Goal: Task Accomplishment & Management: Manage account settings

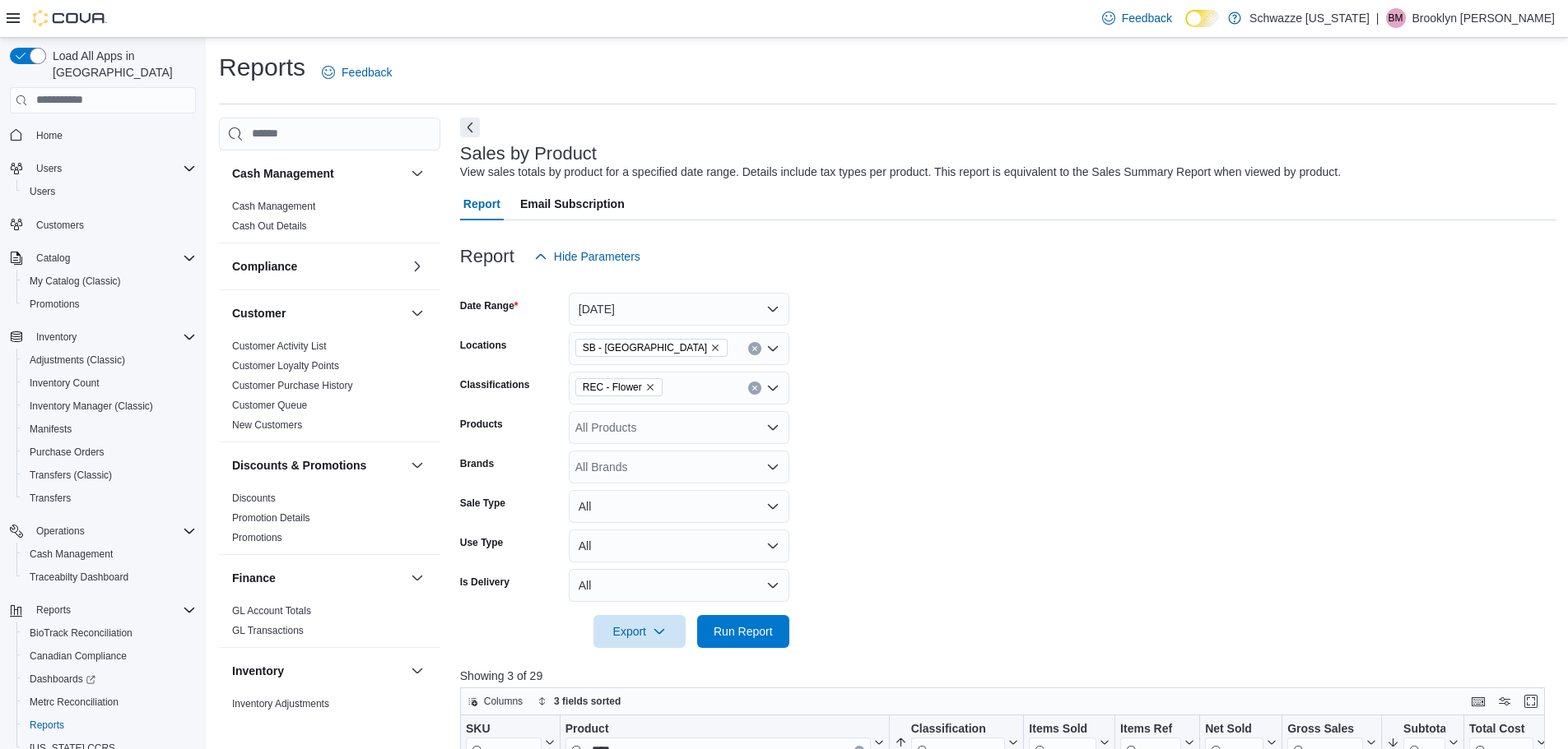
scroll to position [247, 0]
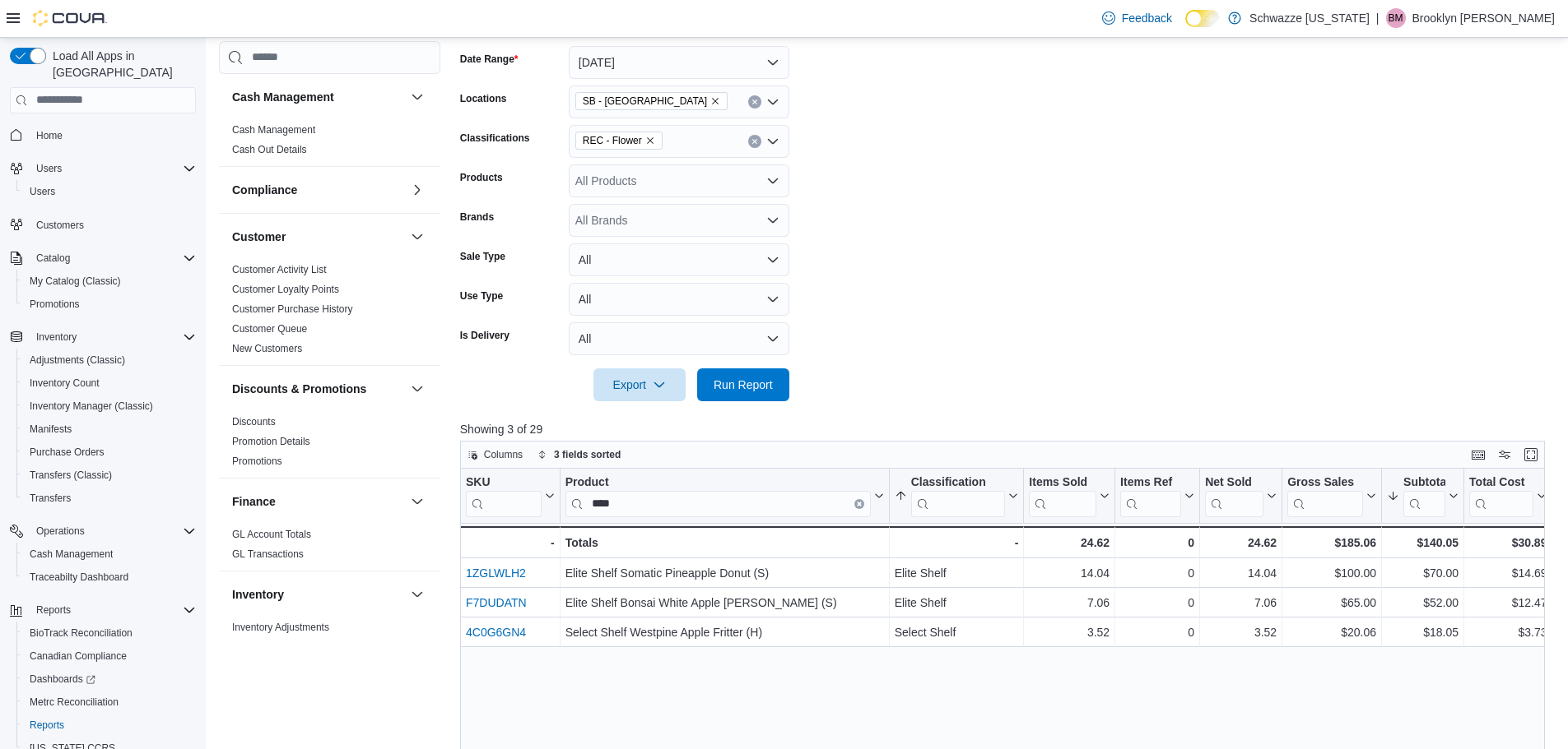
click at [904, 304] on form "Date Range Yesterday Locations SB - Belmar Classifications REC - Flower Product…" at bounding box center [1009, 214] width 1096 height 375
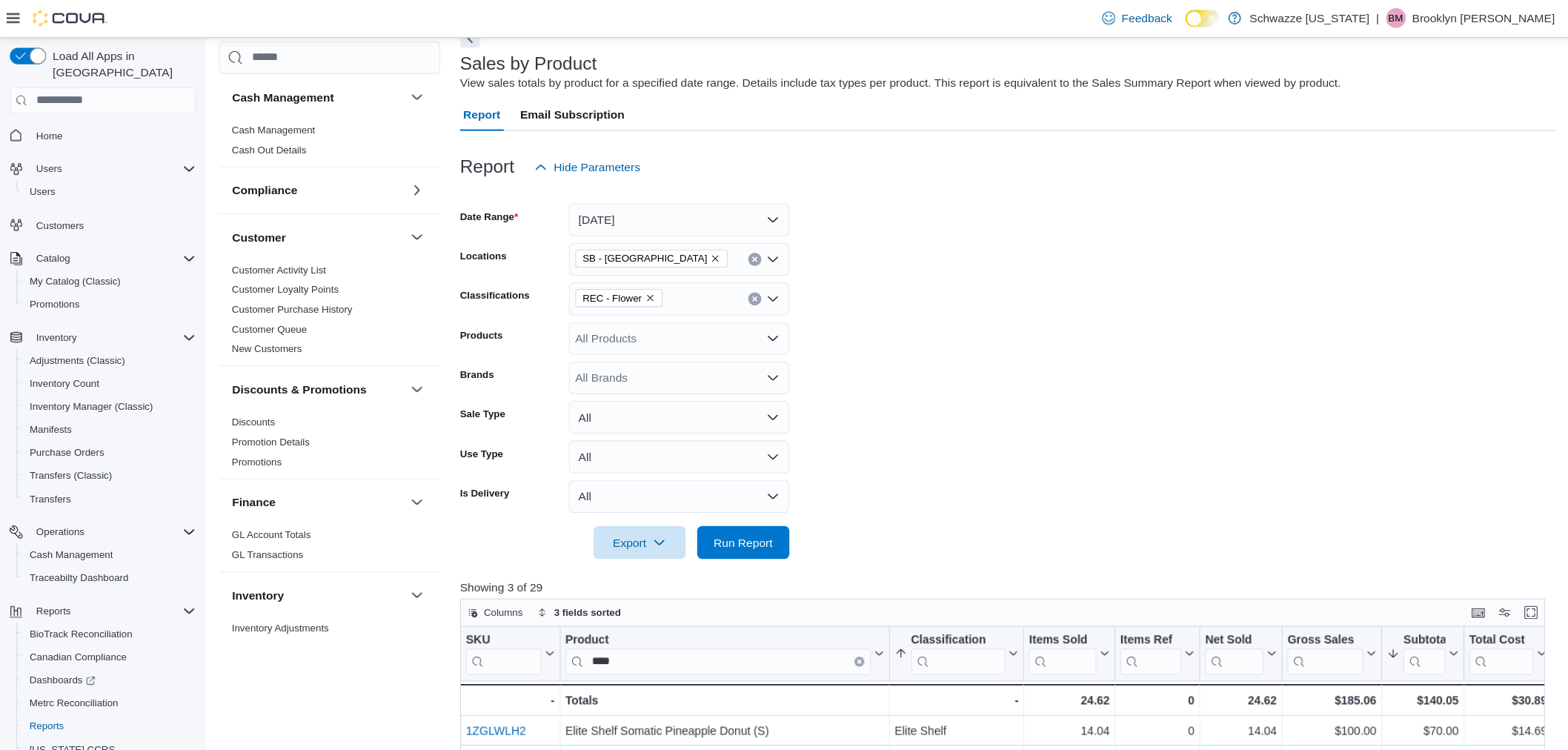
scroll to position [74, 0]
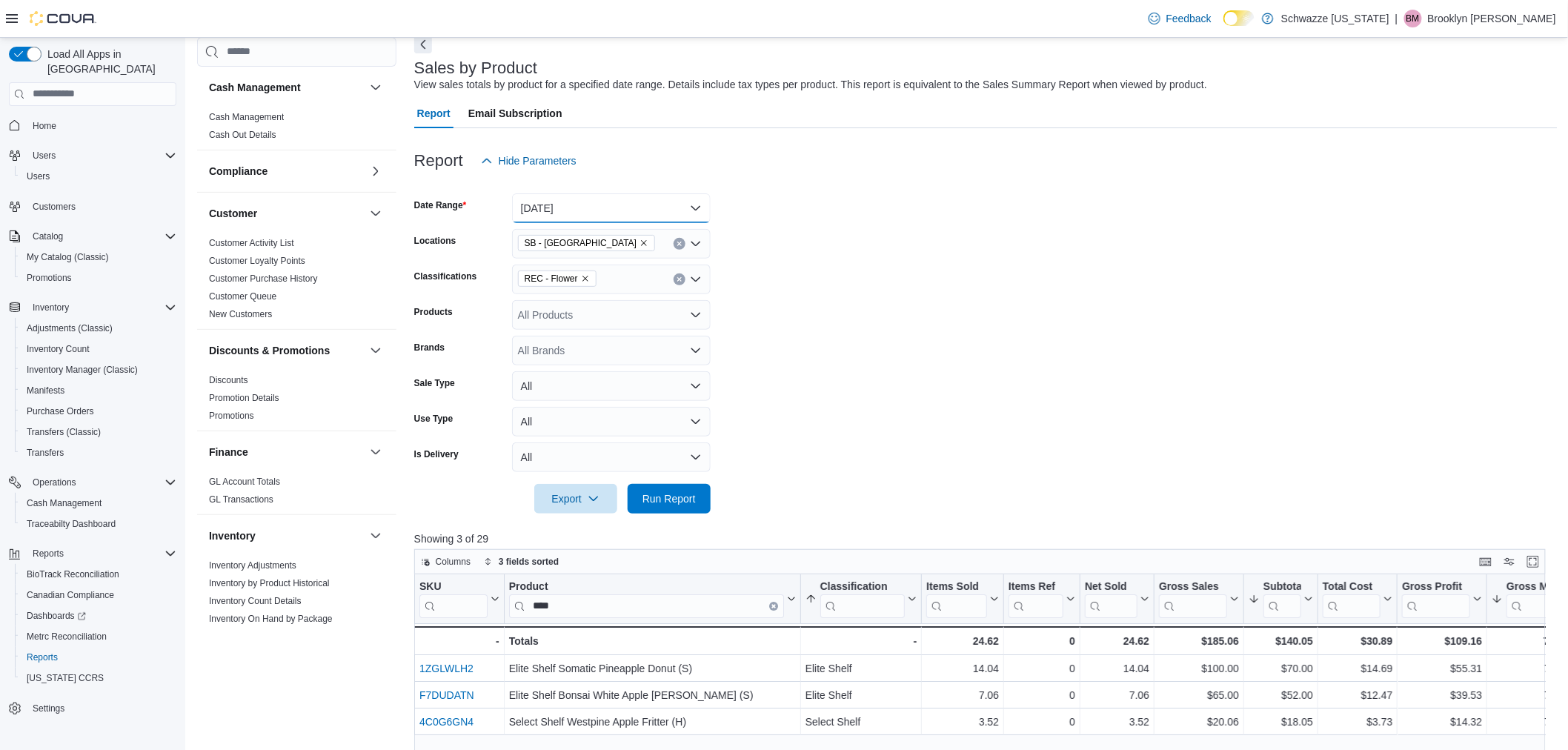
click at [574, 194] on button "[DATE]" at bounding box center [611, 208] width 199 height 30
drag, startPoint x: 582, startPoint y: 264, endPoint x: 587, endPoint y: 269, distance: 7.1
click at [582, 265] on span "[DATE]" at bounding box center [620, 267] width 169 height 18
click at [683, 493] on span "Run Report" at bounding box center [669, 497] width 53 height 15
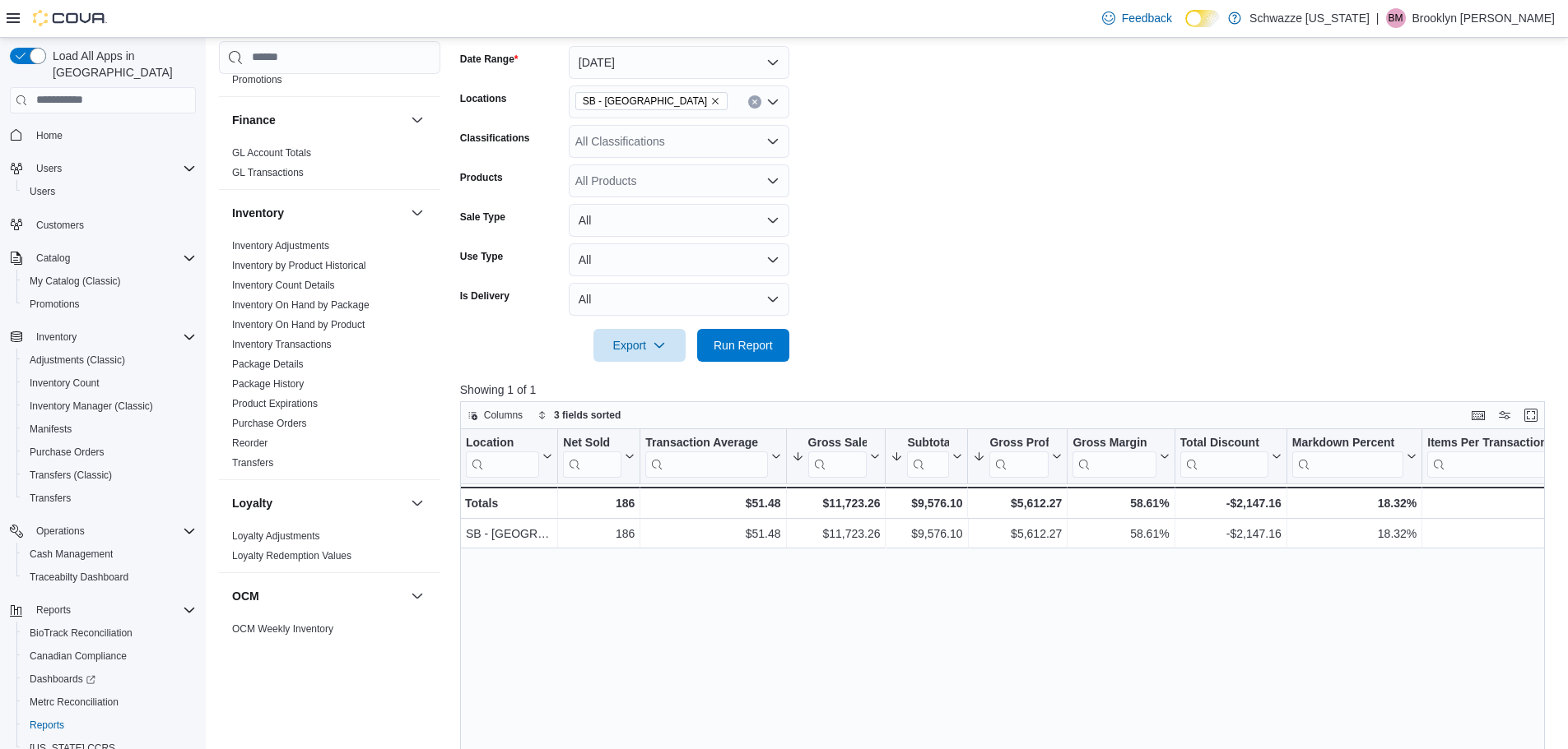
scroll to position [412, 0]
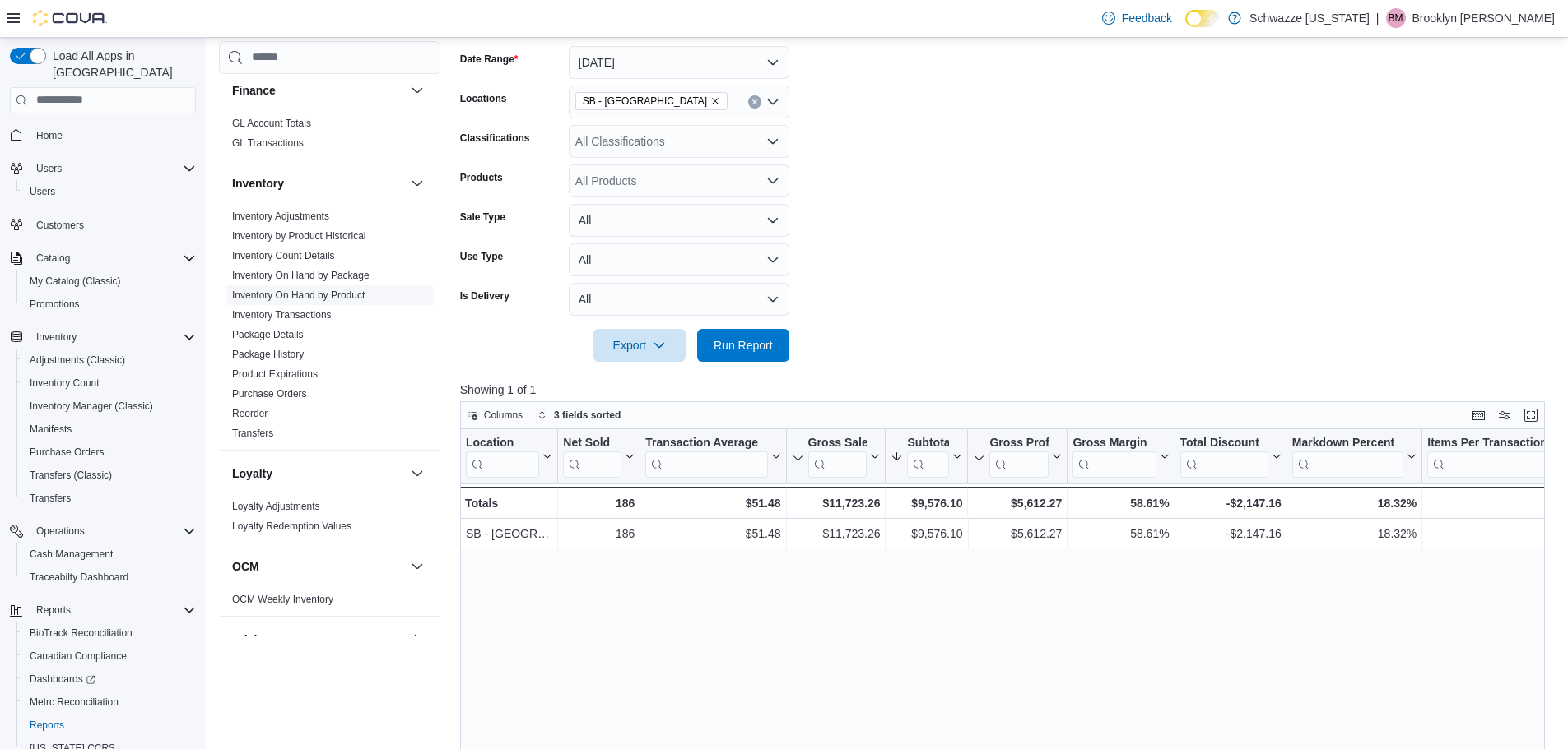
click at [296, 377] on link "Product Expirations" at bounding box center [275, 374] width 85 height 12
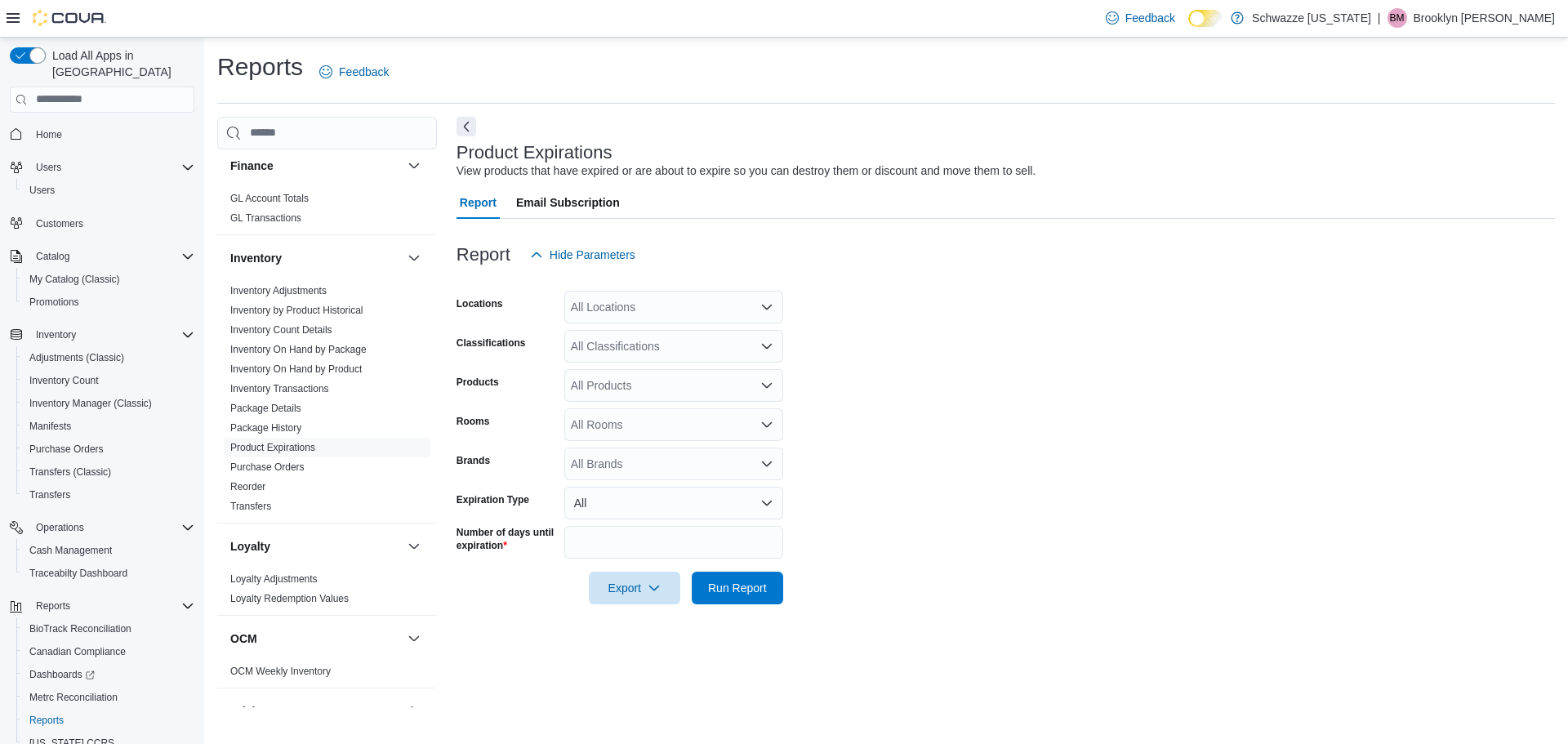
click at [644, 310] on div "All Locations" at bounding box center [674, 307] width 219 height 33
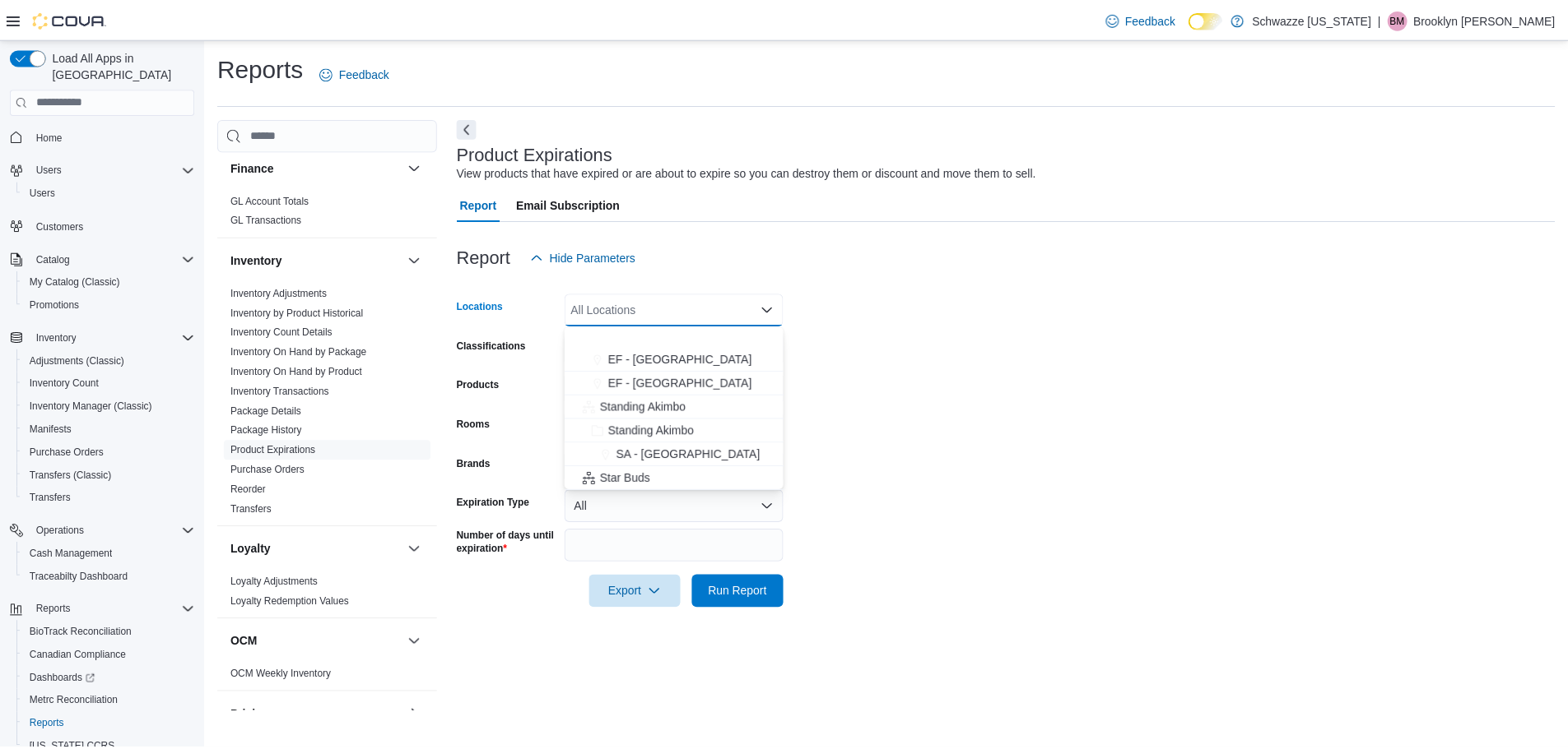
scroll to position [164, 0]
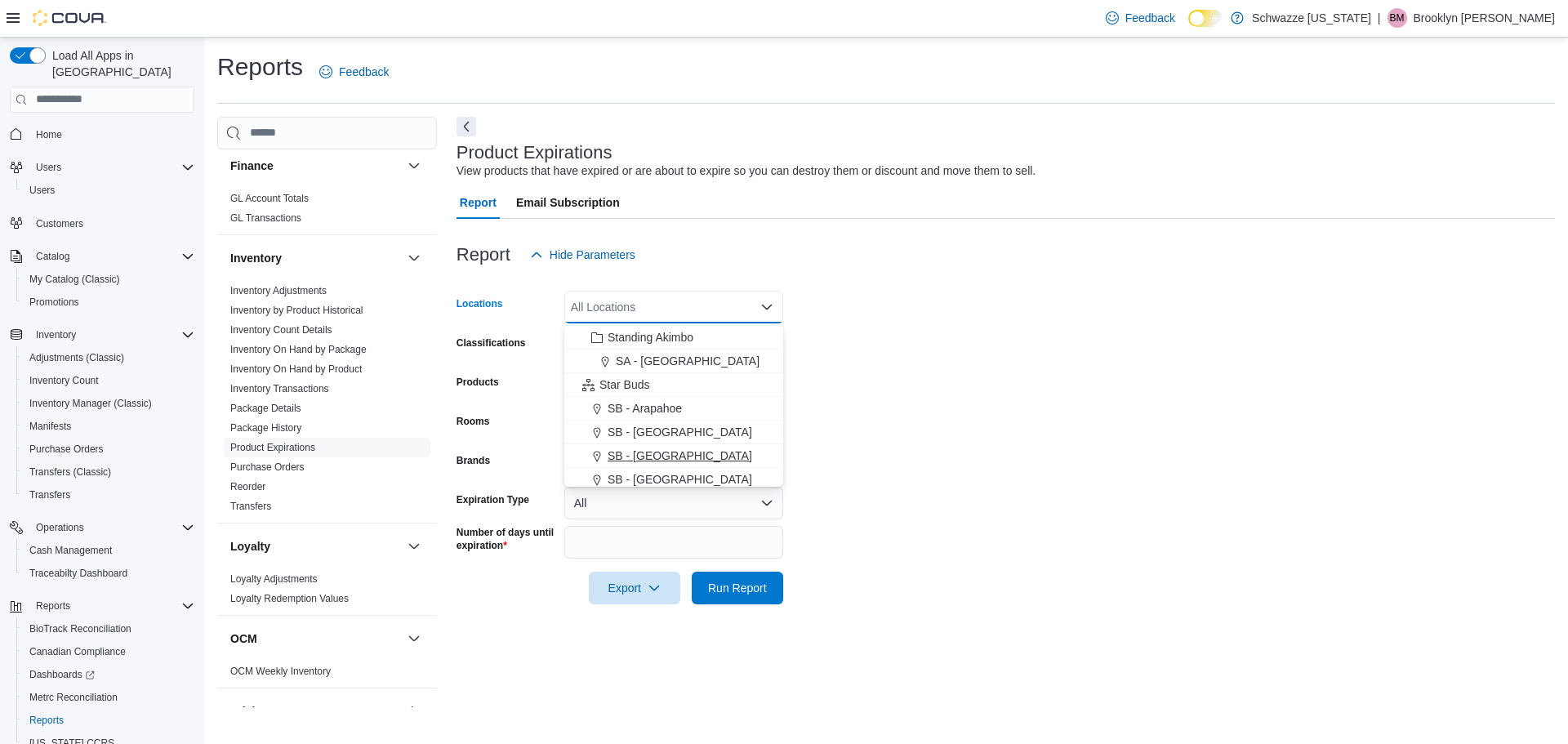
click at [666, 457] on span "SB - [GEOGRAPHIC_DATA]" at bounding box center [679, 455] width 145 height 16
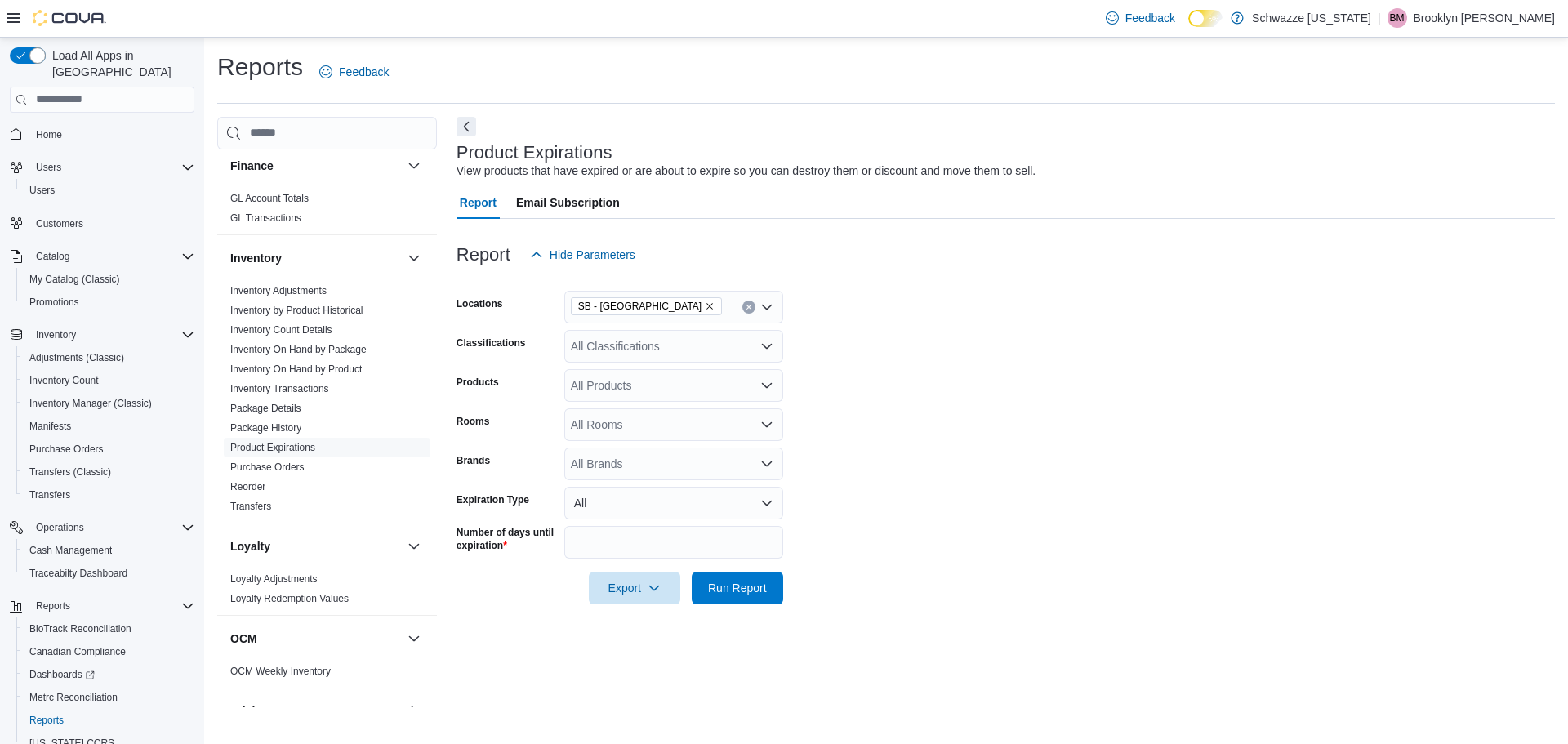
click at [867, 373] on form "Locations SB - Belmar Classifications All Classifications Products All Products…" at bounding box center [1006, 438] width 1098 height 333
click at [674, 350] on div "All Classifications" at bounding box center [674, 346] width 219 height 33
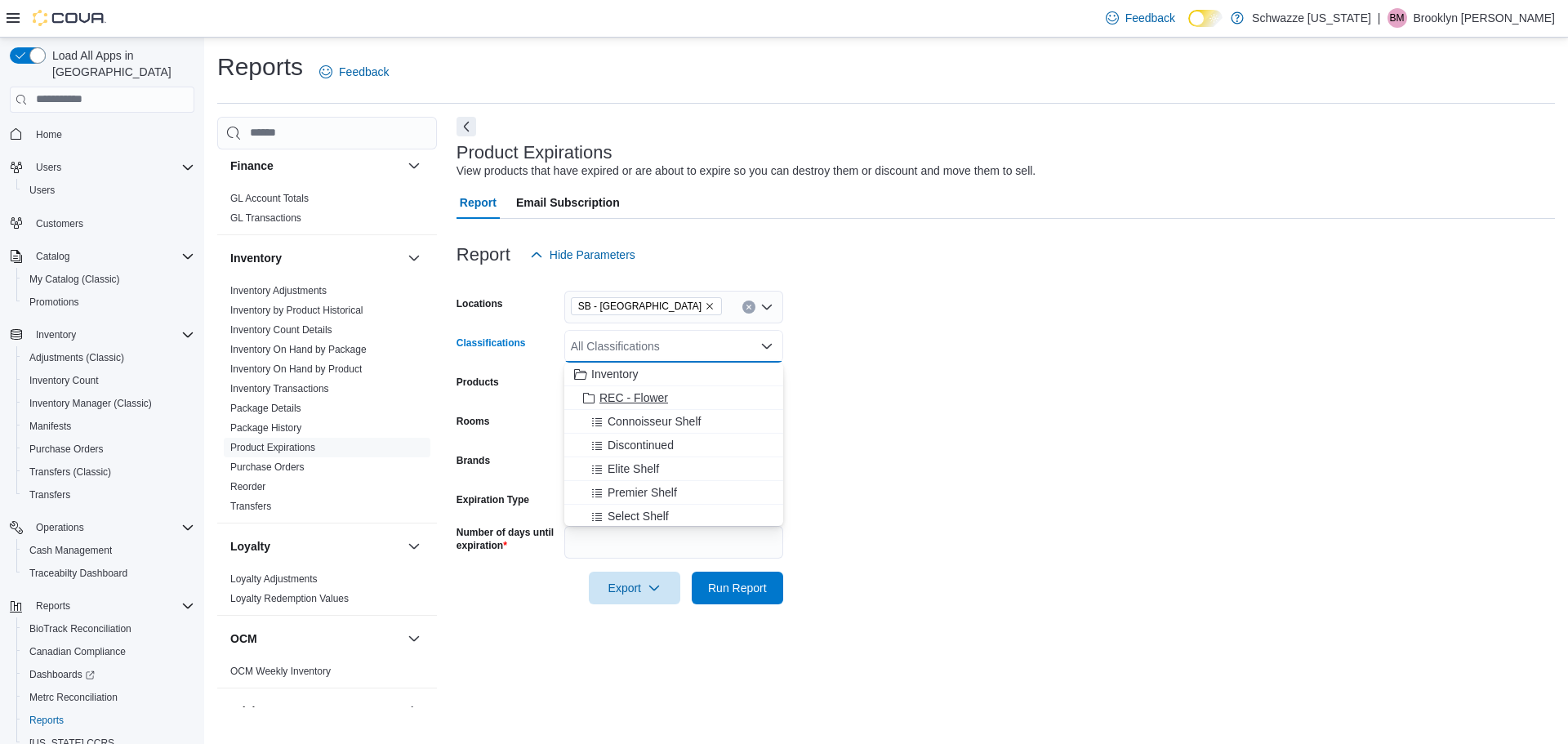
click at [657, 399] on span "REC - Flower" at bounding box center [633, 397] width 69 height 16
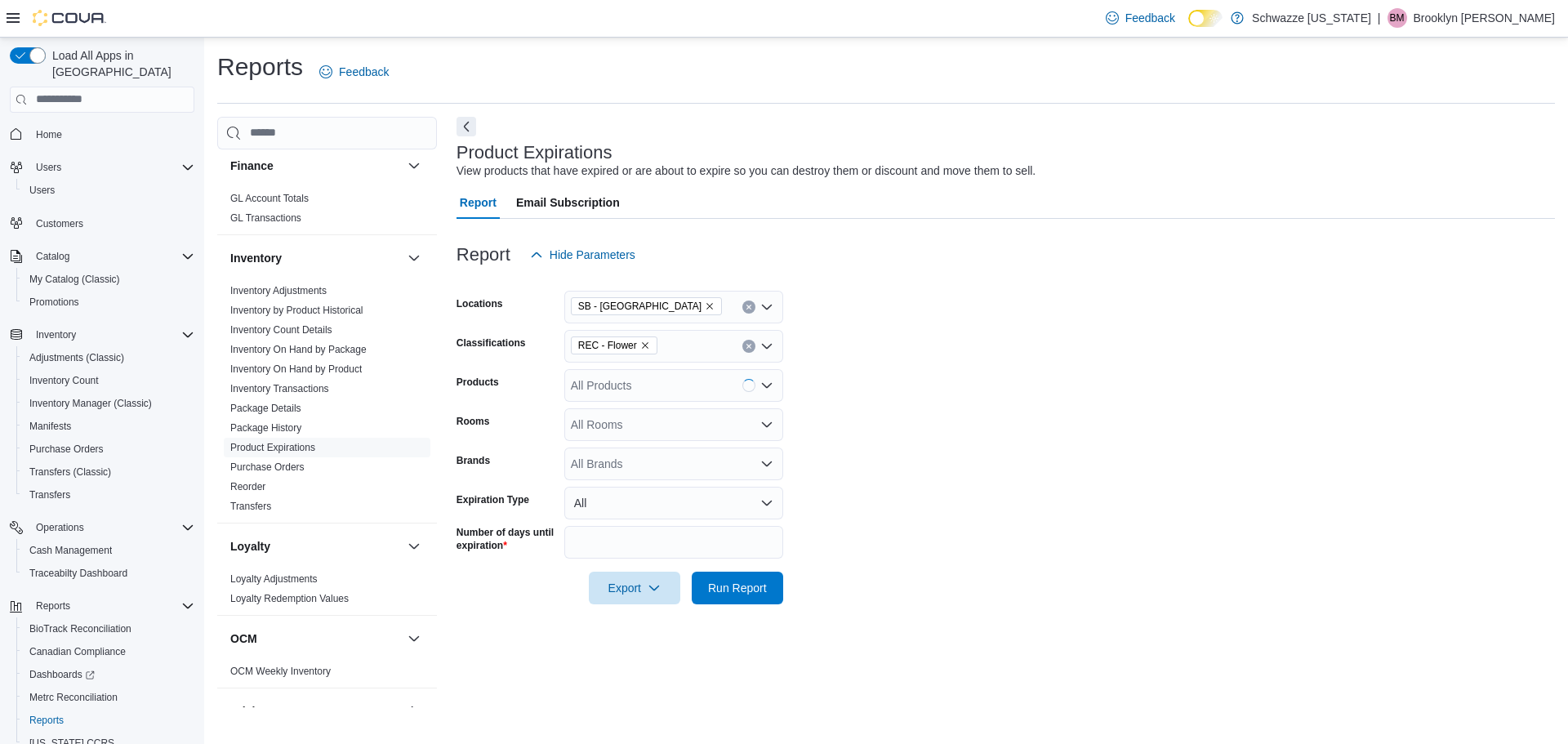
click at [863, 438] on form "Locations SB - Belmar Classifications REC - Flower Products All Products Rooms …" at bounding box center [1006, 438] width 1098 height 333
click at [613, 541] on input "**" at bounding box center [674, 543] width 219 height 33
drag, startPoint x: 603, startPoint y: 540, endPoint x: 520, endPoint y: 538, distance: 83.0
click at [520, 538] on div "Number of days until expiration **" at bounding box center [620, 543] width 327 height 33
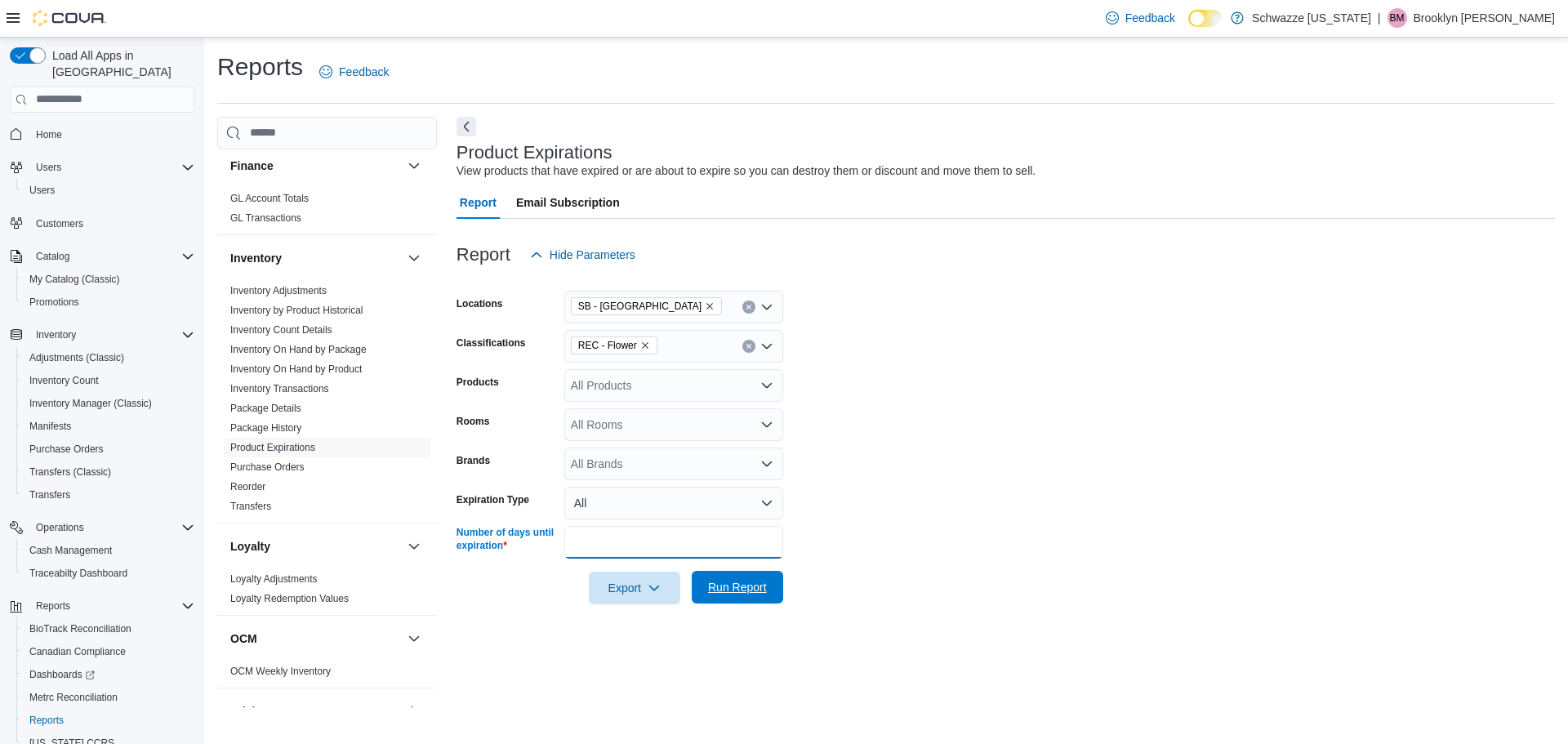
type input "**"
click at [772, 592] on span "Run Report" at bounding box center [737, 587] width 72 height 33
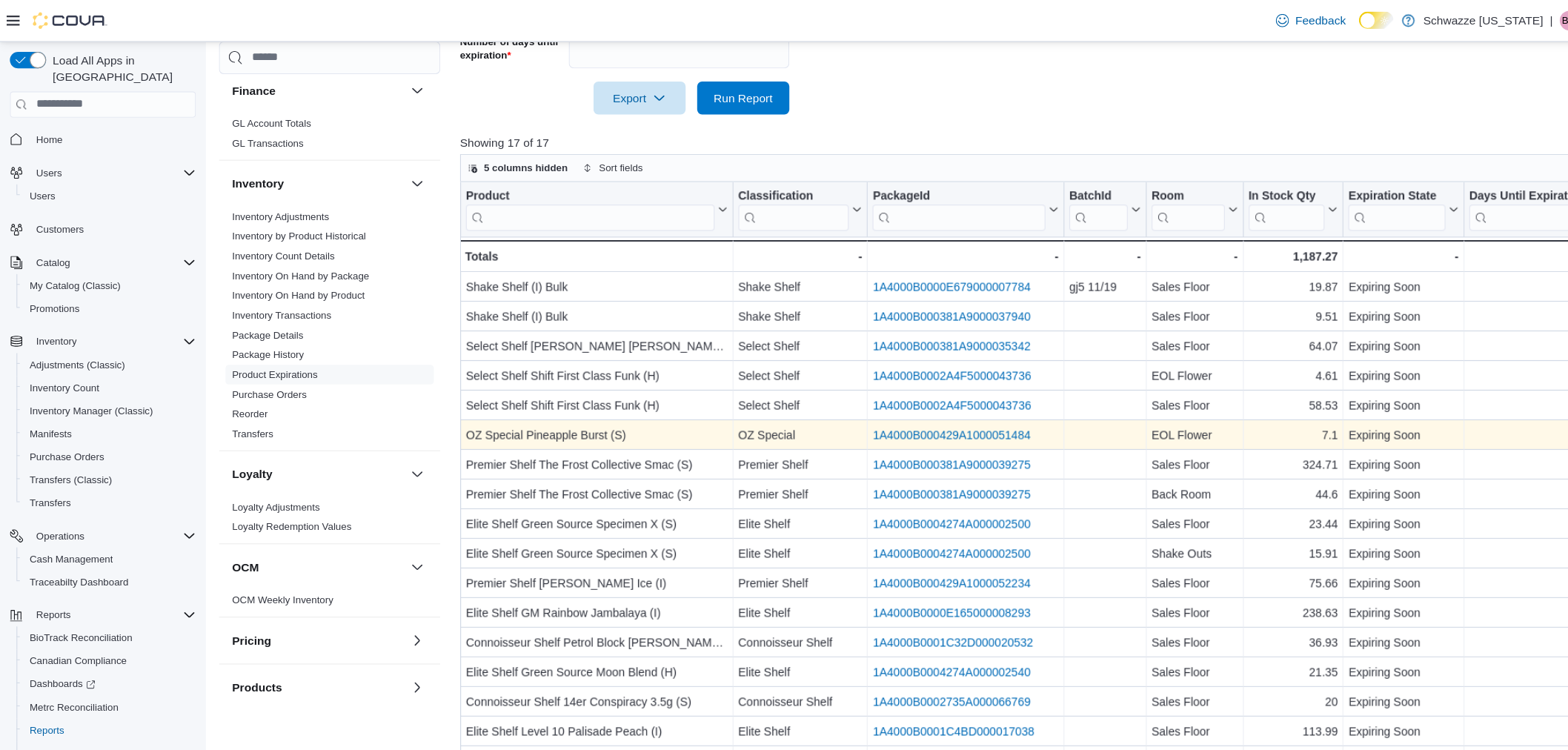
scroll to position [371, 0]
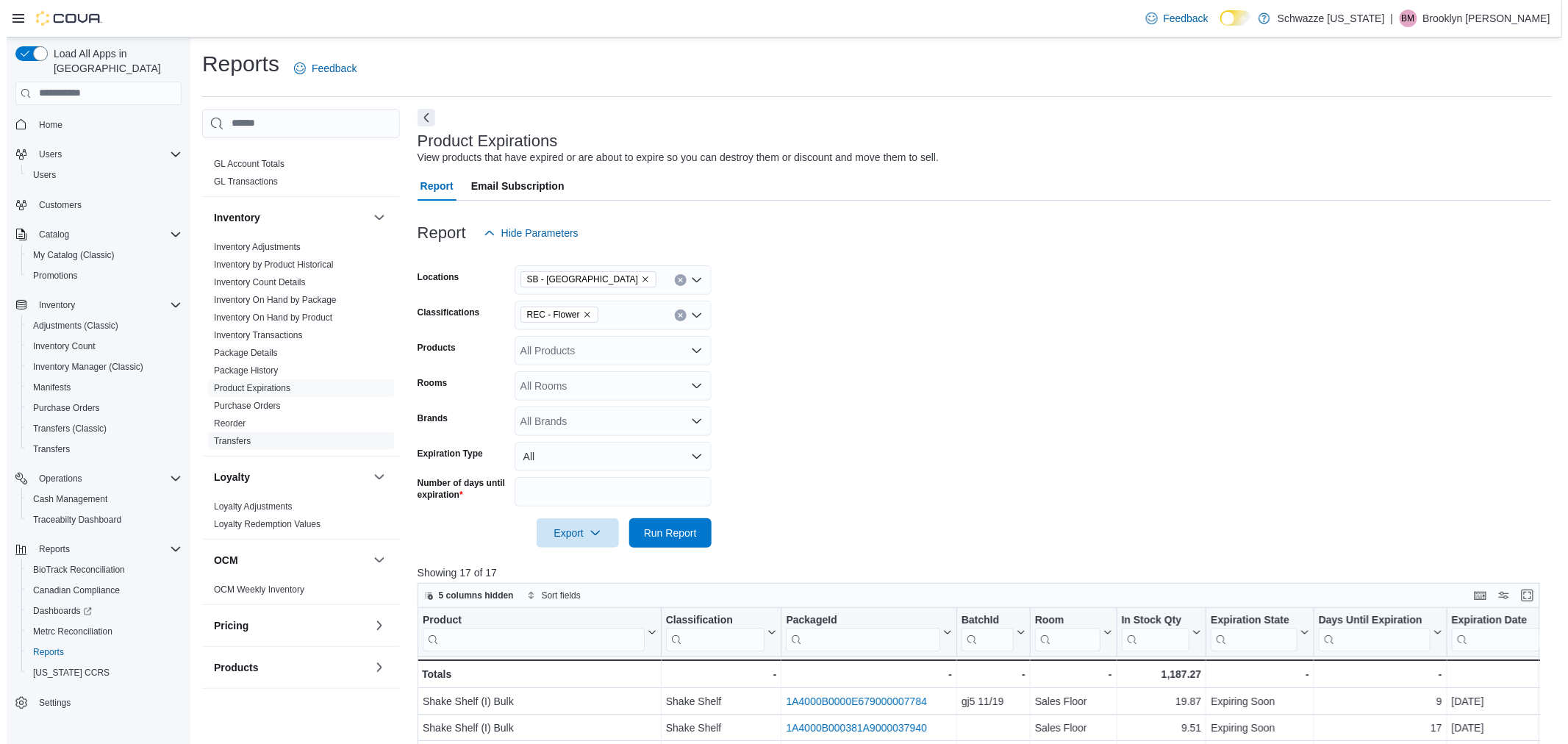
scroll to position [408, 0]
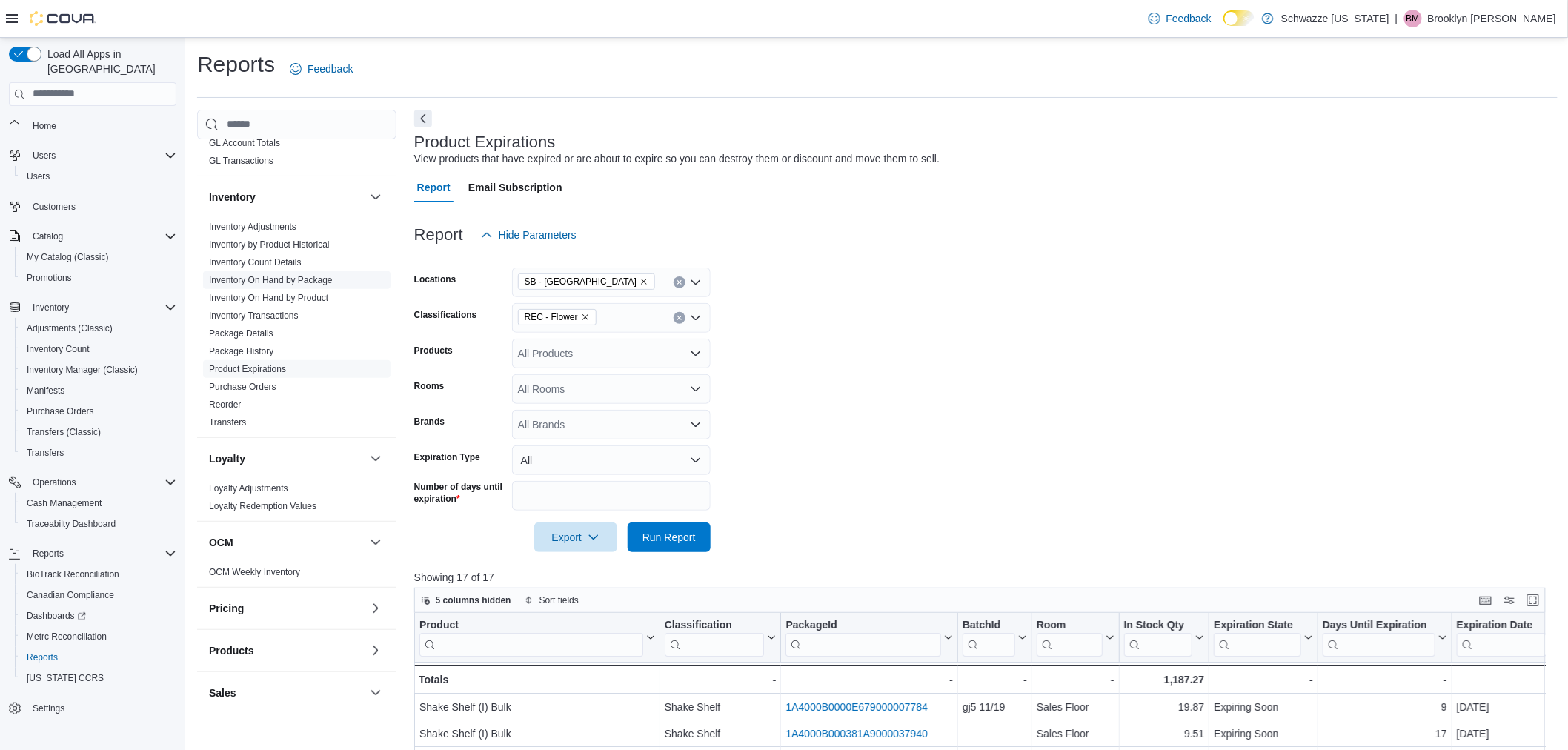
click at [306, 279] on link "Inventory On Hand by Package" at bounding box center [270, 280] width 124 height 11
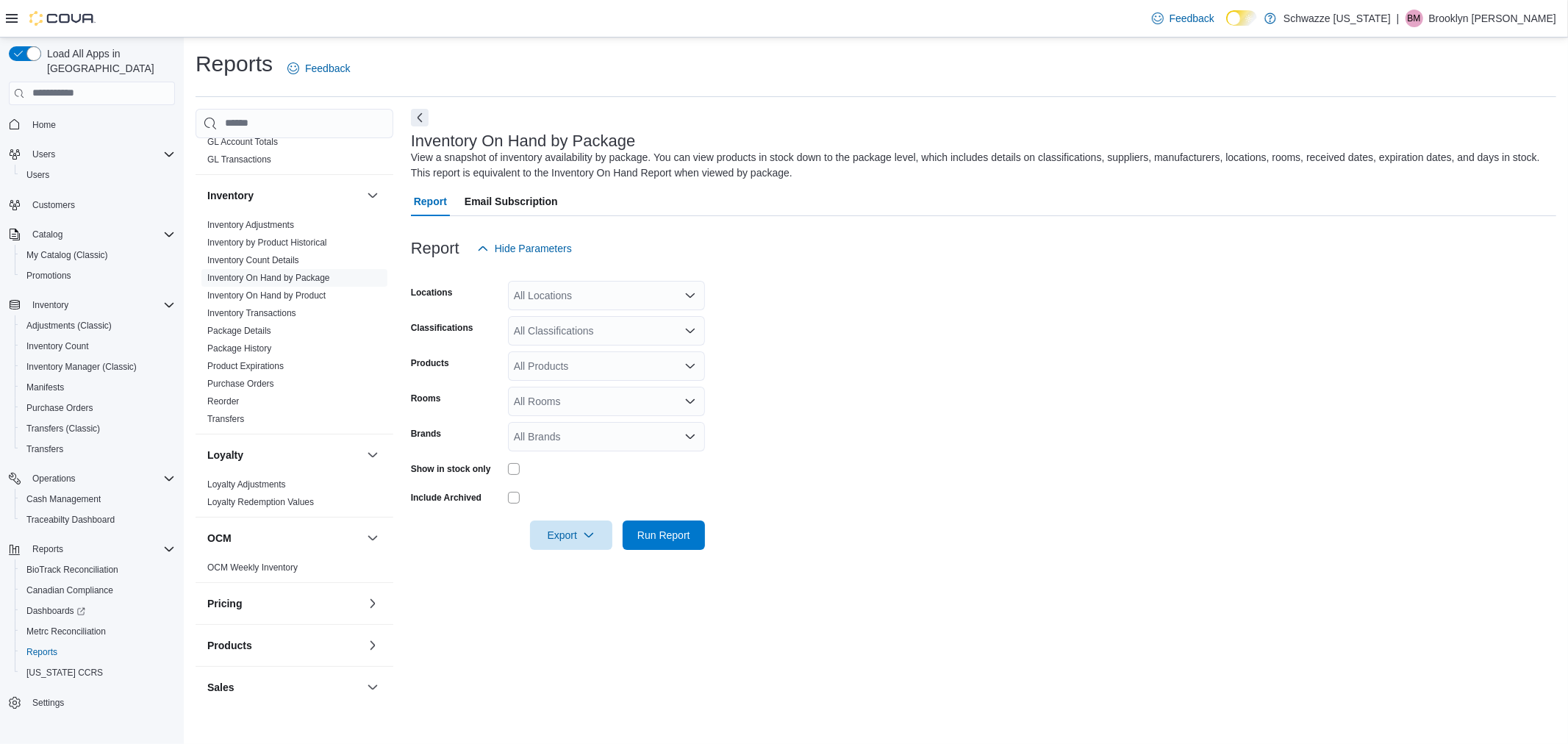
click at [629, 289] on div "All Locations" at bounding box center [606, 295] width 197 height 30
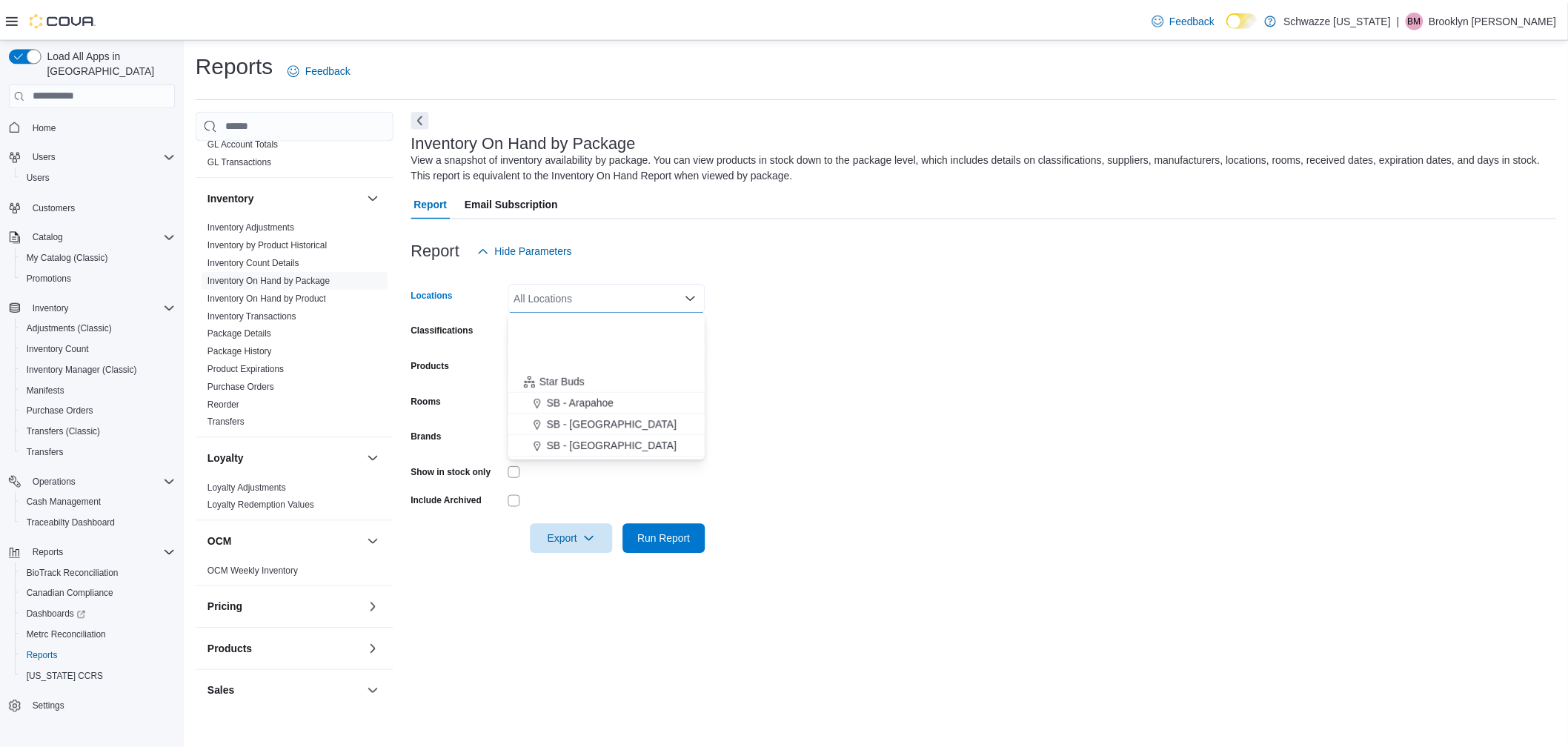
scroll to position [246, 0]
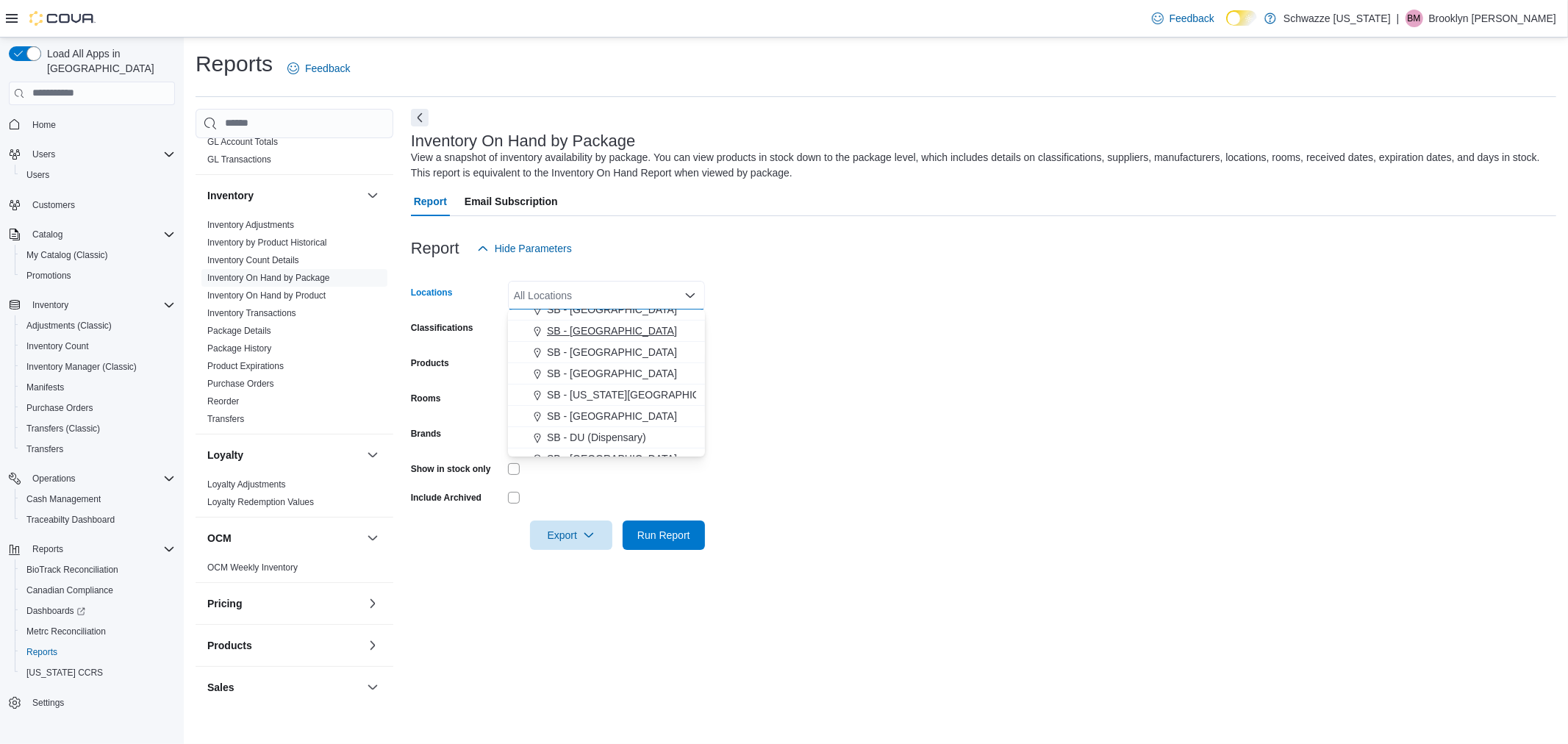
click at [598, 337] on span "SB - [GEOGRAPHIC_DATA]" at bounding box center [612, 330] width 130 height 14
click at [828, 388] on form "Locations SB - Belmar Combo box. Selected. SB - Belmar. Press Backspace to dele…" at bounding box center [984, 407] width 1145 height 286
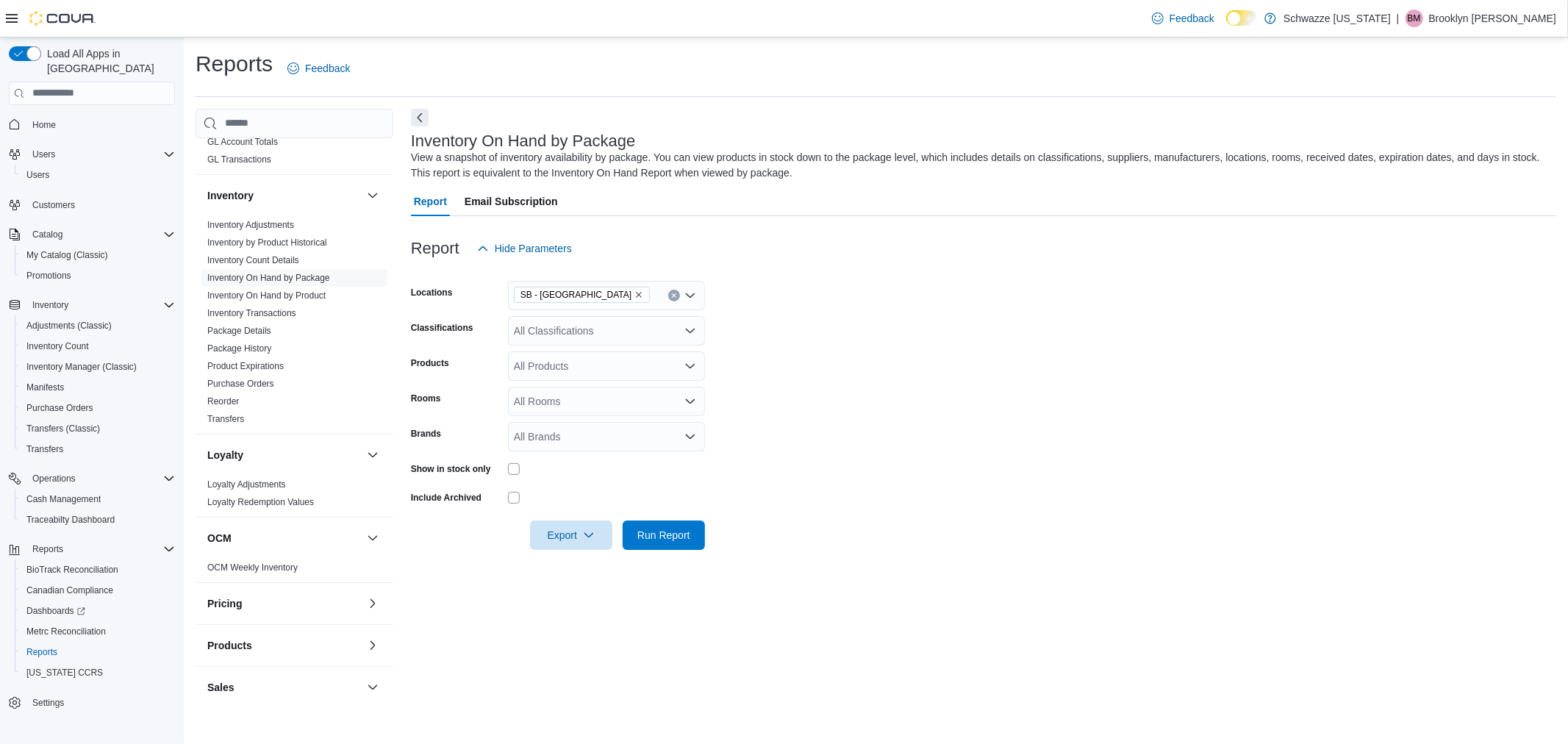
click at [557, 328] on div "All Classifications" at bounding box center [606, 330] width 197 height 30
click at [588, 375] on span "REC - Flower" at bounding box center [570, 376] width 62 height 14
drag, startPoint x: 880, startPoint y: 497, endPoint x: 606, endPoint y: 491, distance: 274.1
click at [878, 495] on form "Locations SB - Belmar Classifications REC - Flower Products All Products Rooms …" at bounding box center [984, 407] width 1145 height 286
click at [513, 475] on div at bounding box center [606, 468] width 197 height 23
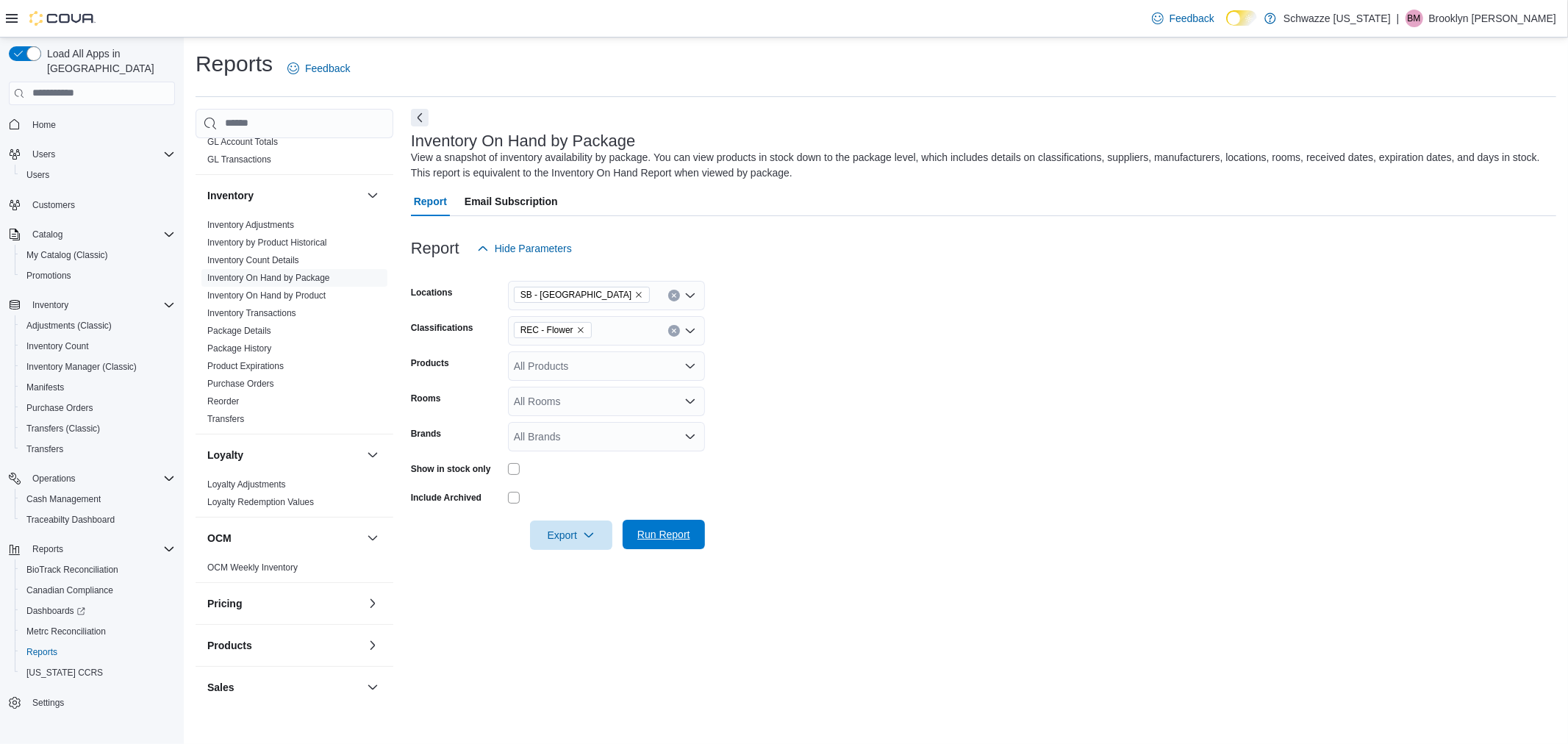
click at [664, 534] on span "Run Report" at bounding box center [663, 534] width 53 height 14
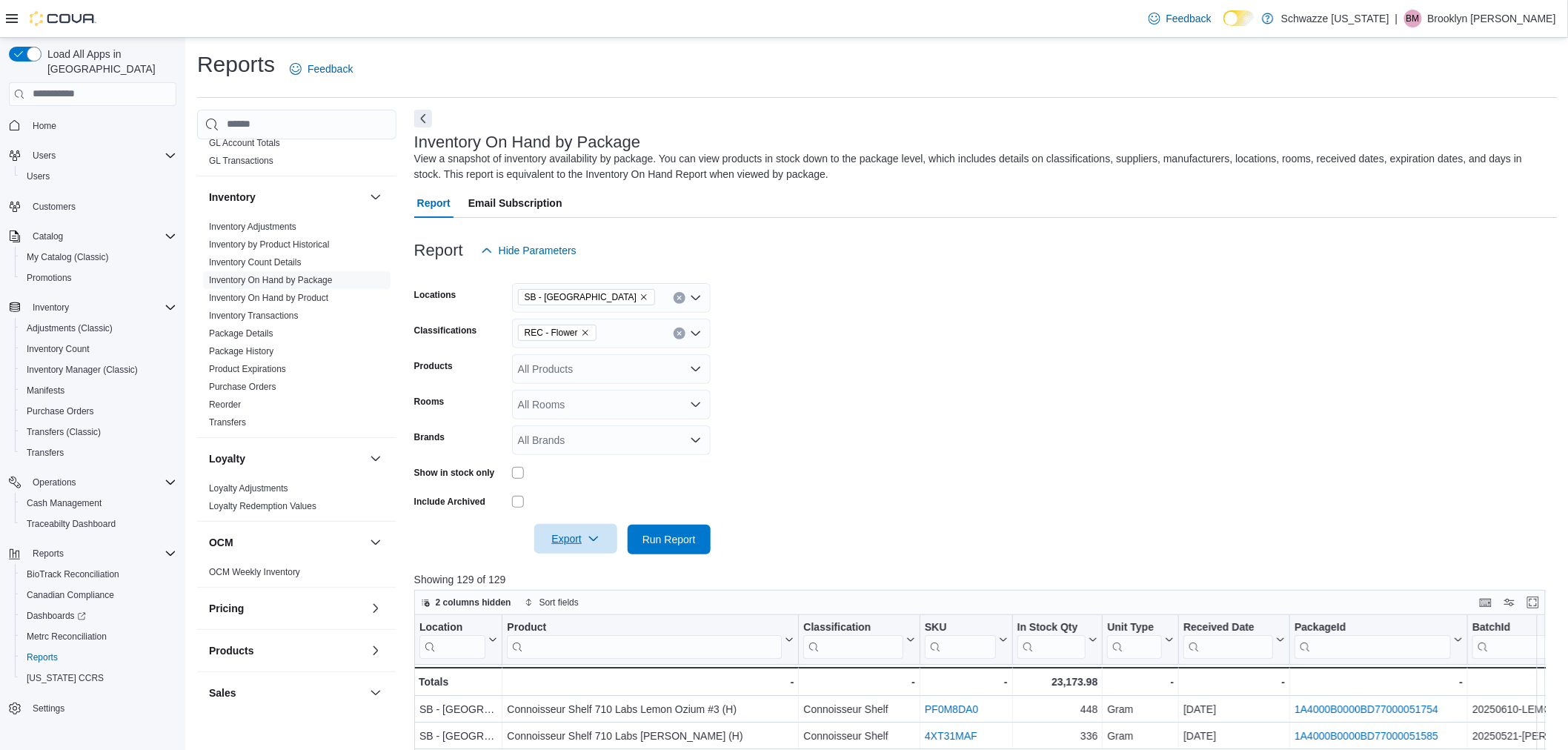
click at [587, 540] on span "Export" at bounding box center [576, 538] width 65 height 30
click at [584, 566] on span "Export to Excel" at bounding box center [577, 568] width 67 height 12
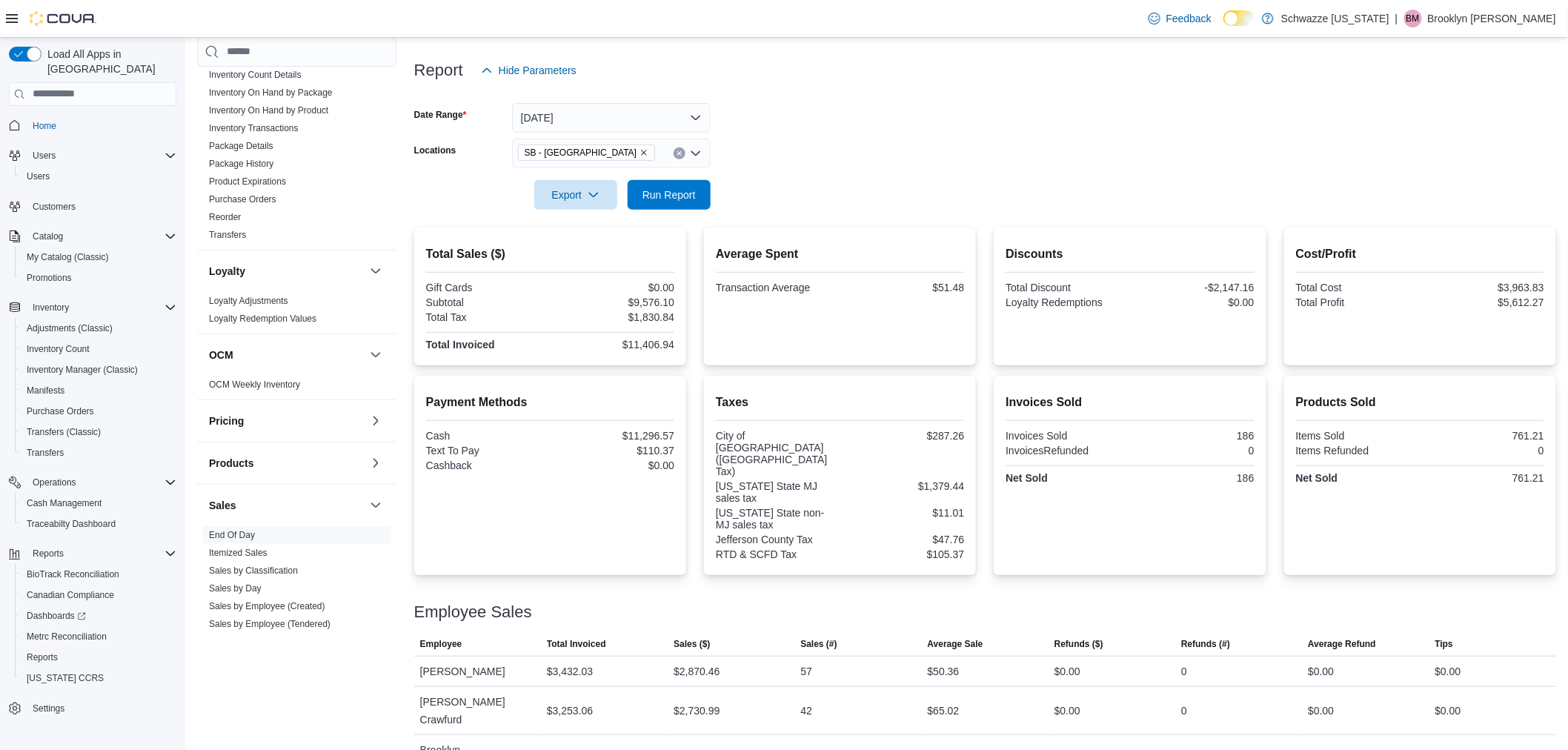
scroll to position [408, 0]
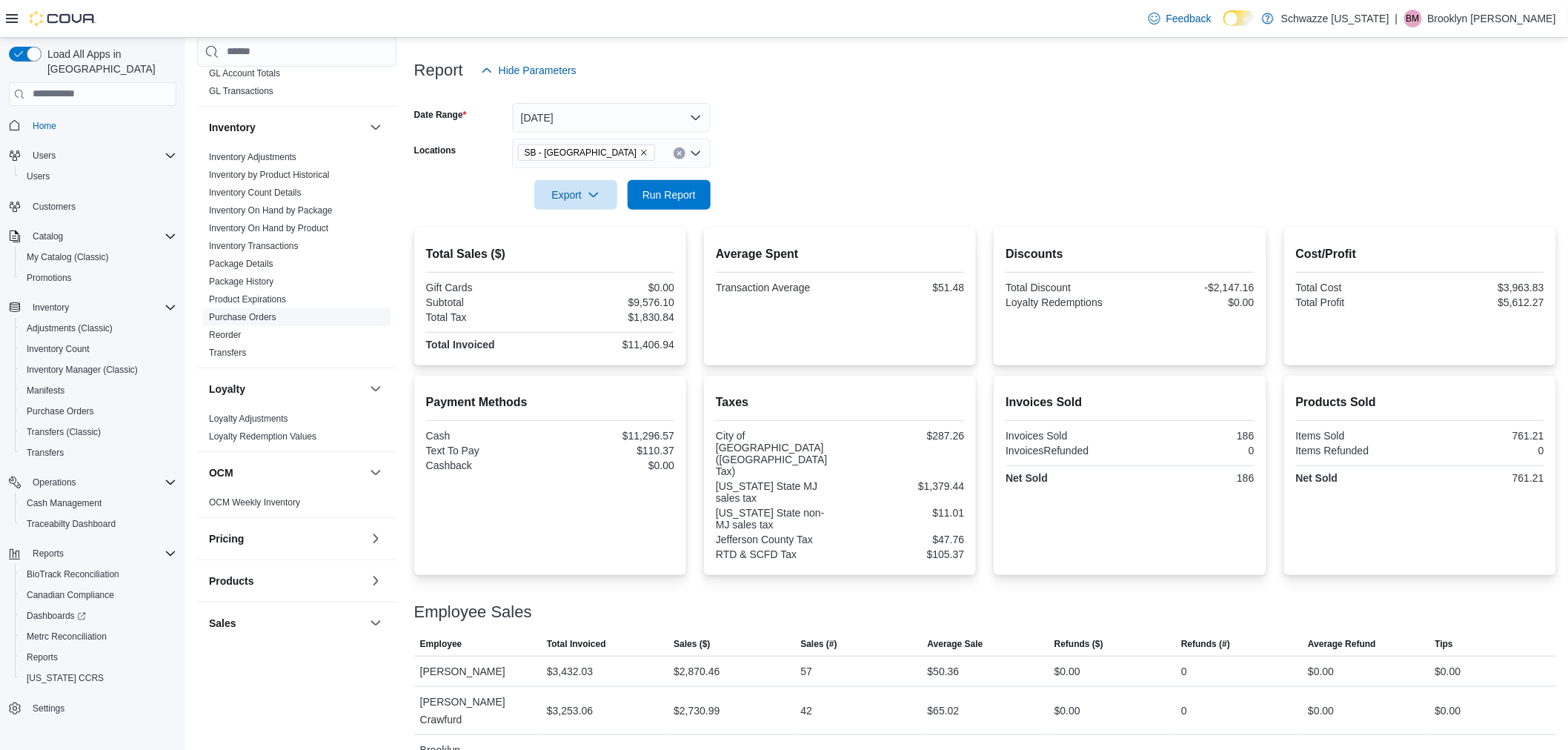
click at [263, 319] on link "Purchase Orders" at bounding box center [243, 317] width 68 height 11
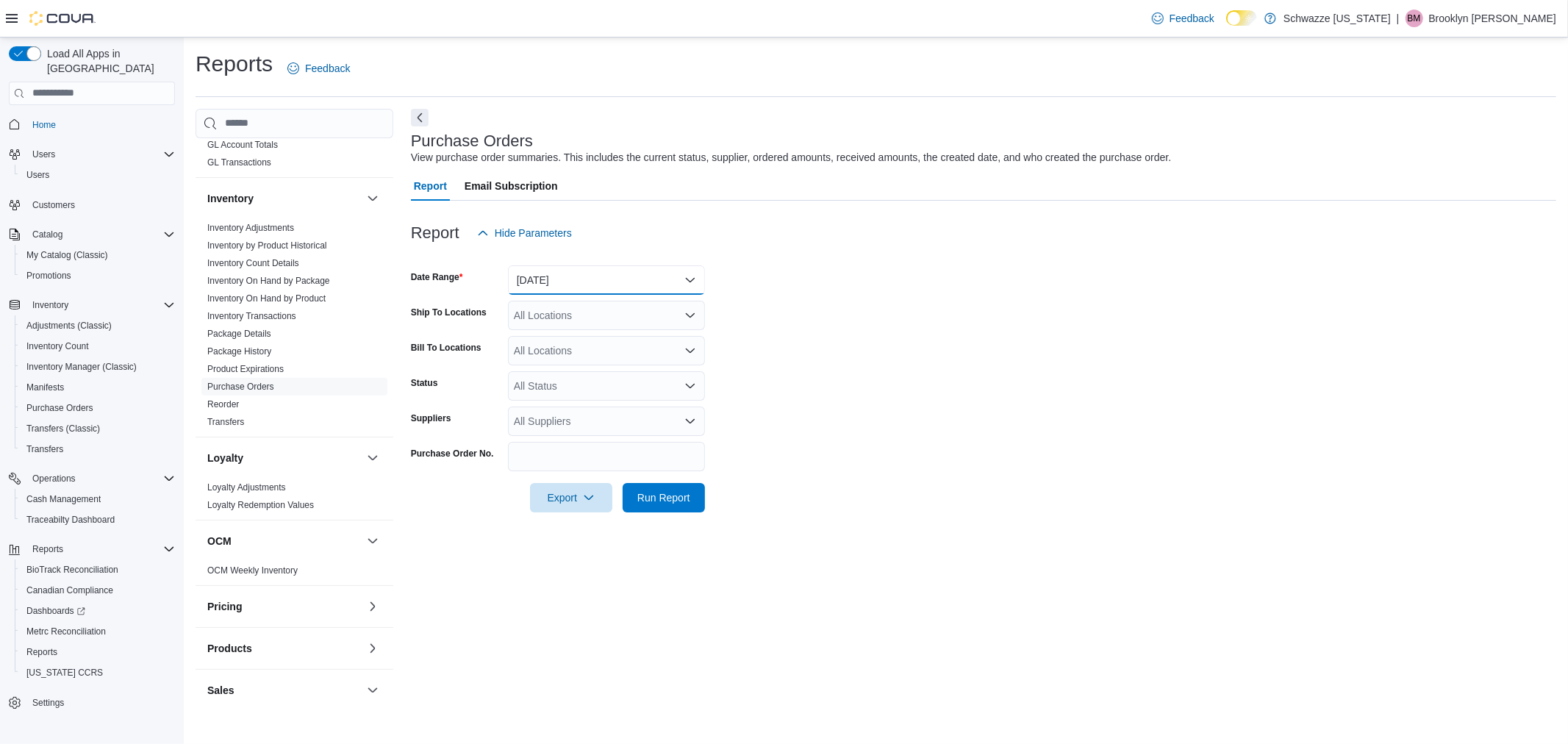
click at [583, 270] on button "Yesterday" at bounding box center [606, 279] width 197 height 30
click at [583, 487] on span "Last 21 Days" at bounding box center [615, 485] width 168 height 18
click at [576, 317] on div "All Locations" at bounding box center [606, 315] width 197 height 30
type input "**"
click at [576, 337] on span "SB - [GEOGRAPHIC_DATA]" at bounding box center [612, 339] width 130 height 14
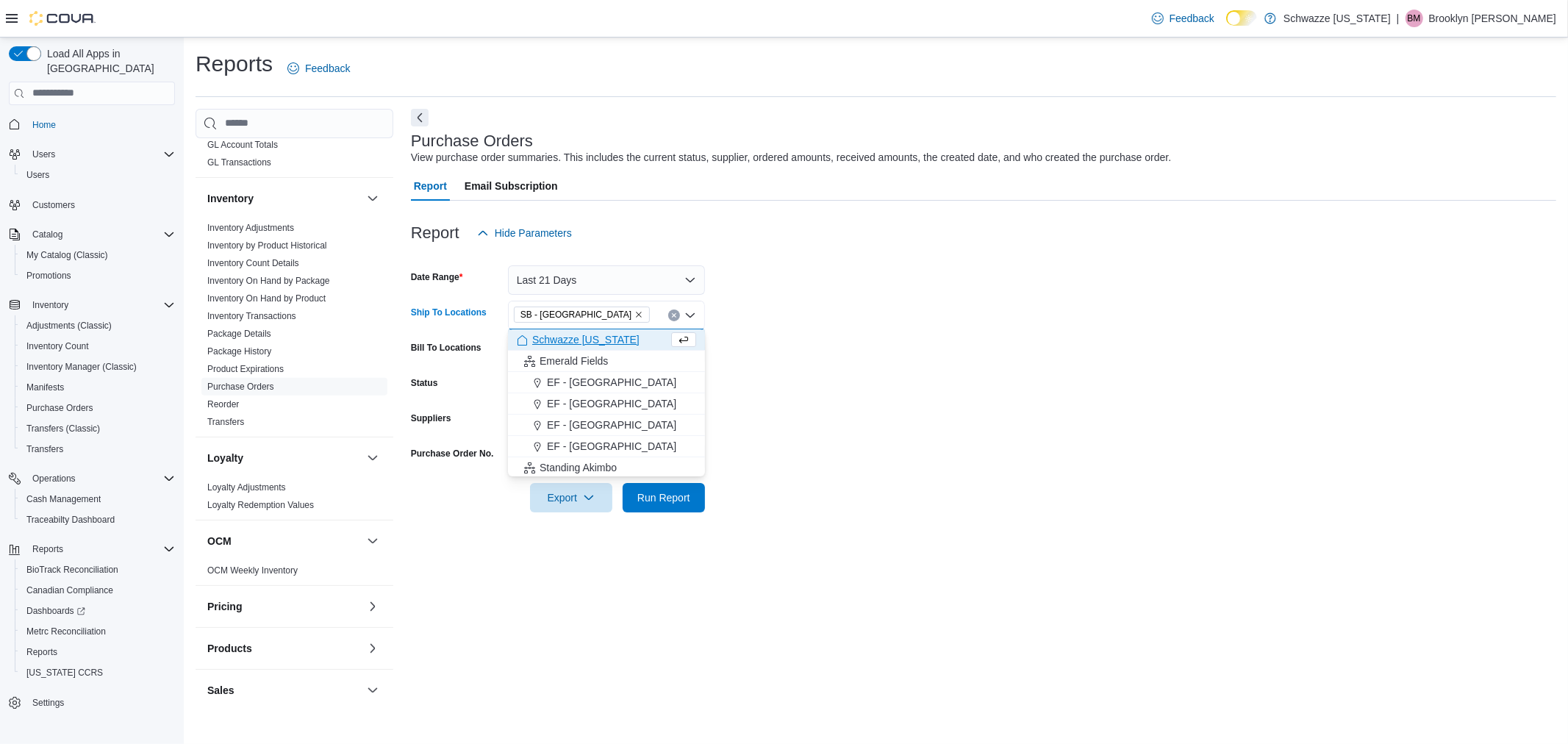
click at [884, 428] on form "Date Range Last 21 Days Ship To Locations SB - Belmar Combo box. Selected. SB -…" at bounding box center [984, 379] width 1145 height 264
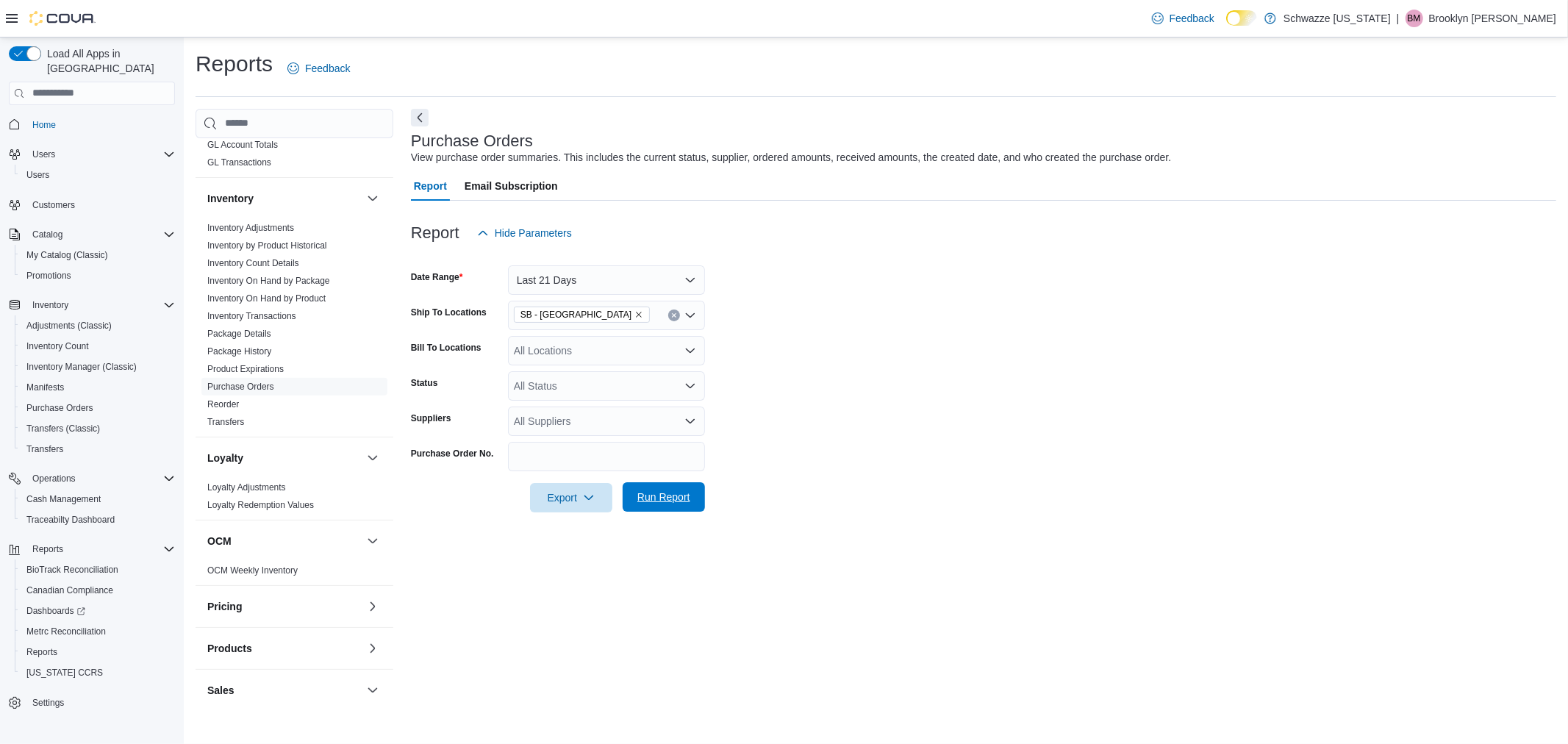
click at [678, 489] on span "Run Report" at bounding box center [663, 497] width 65 height 30
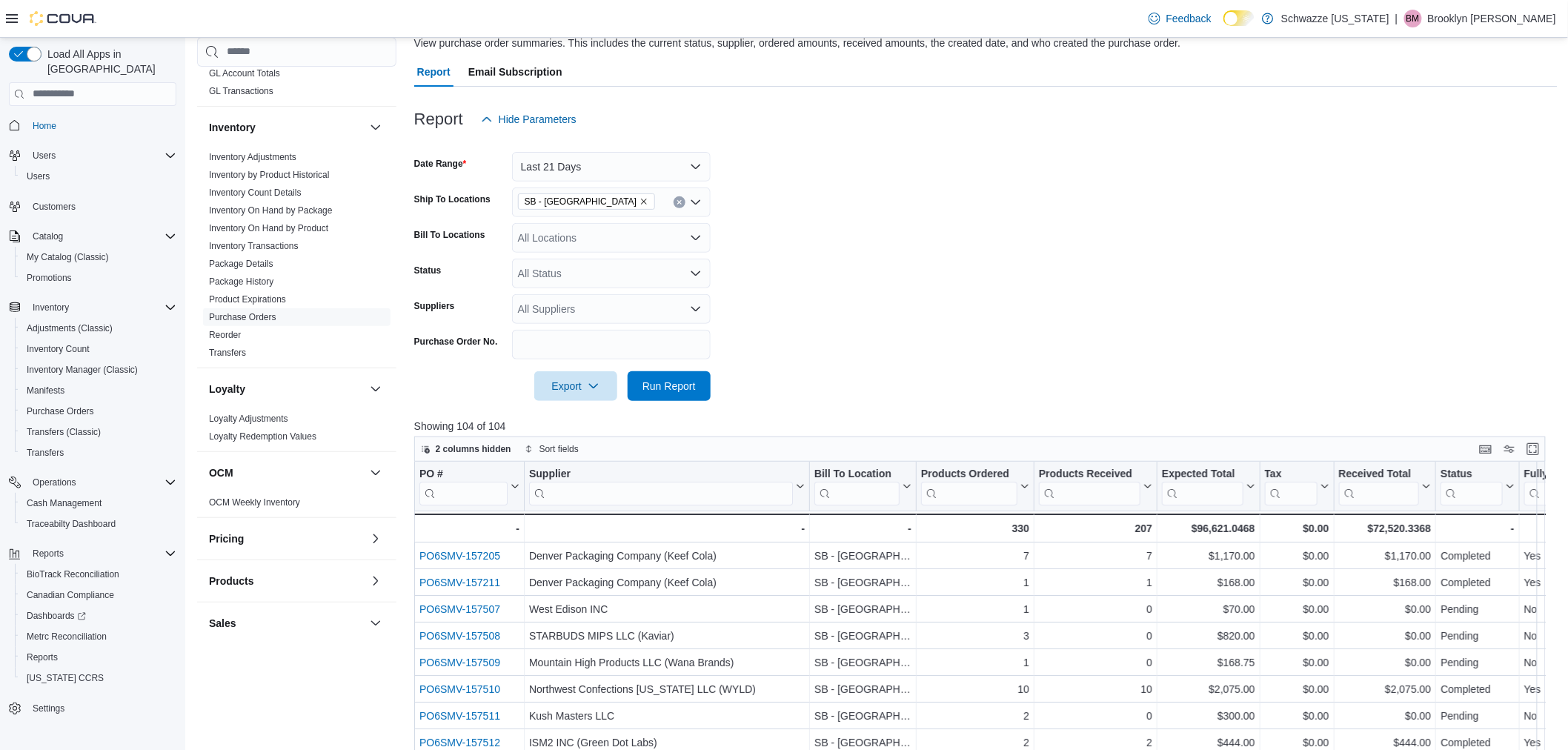
scroll to position [164, 0]
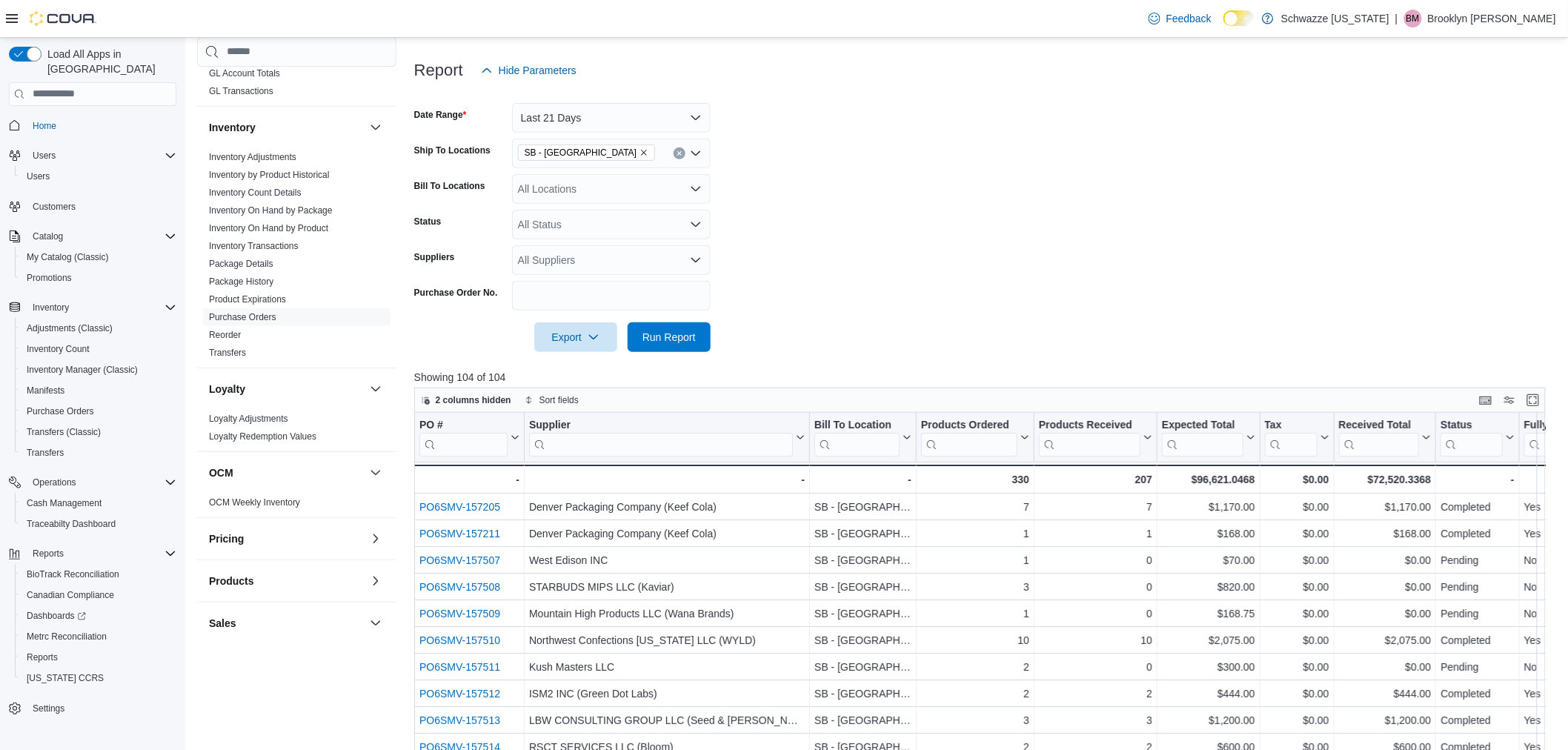
click at [588, 446] on input "search" at bounding box center [661, 444] width 264 height 24
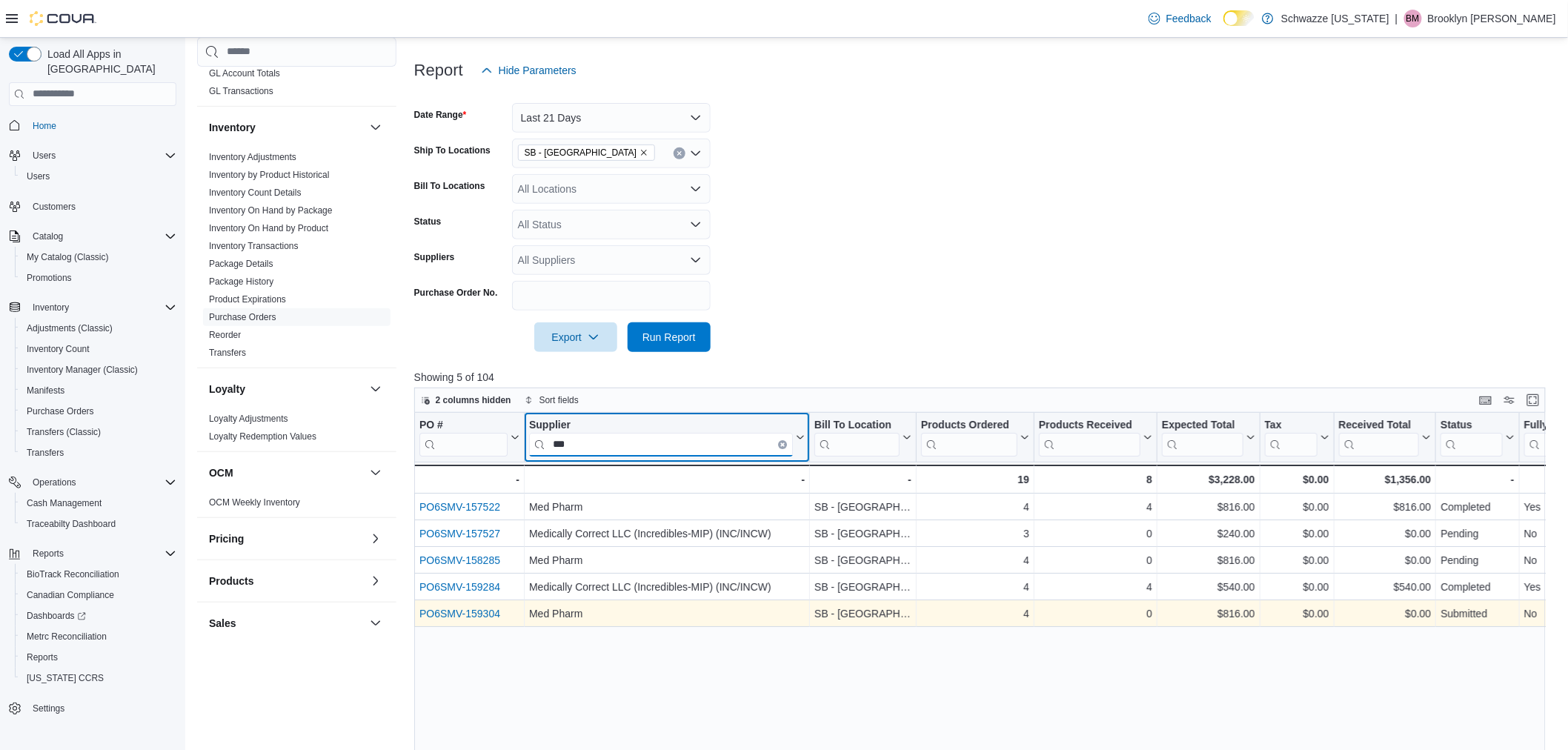
type input "***"
click at [487, 616] on link "PO6SMV-159304" at bounding box center [459, 613] width 81 height 12
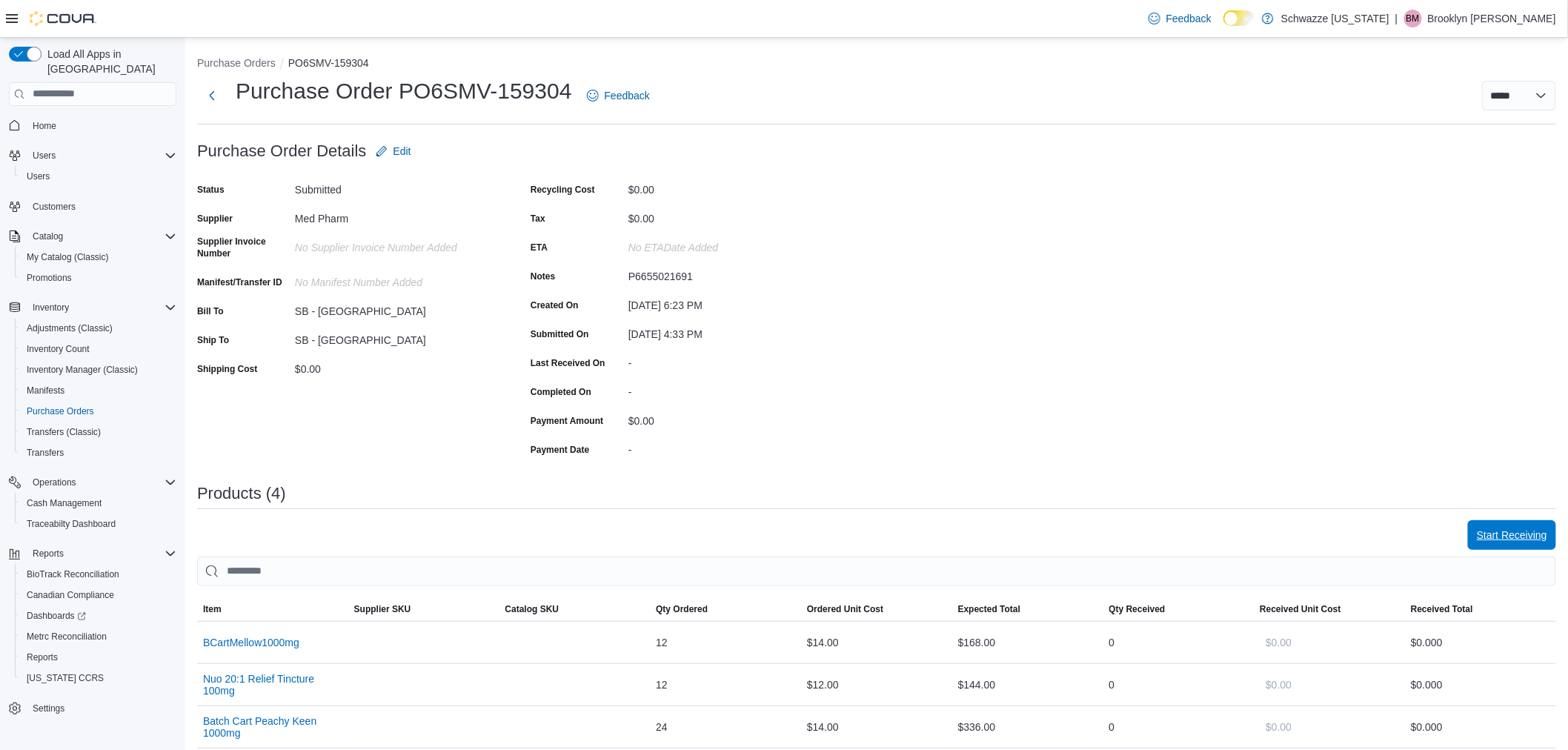
click at [1497, 535] on span "Start Receiving" at bounding box center [1513, 534] width 71 height 15
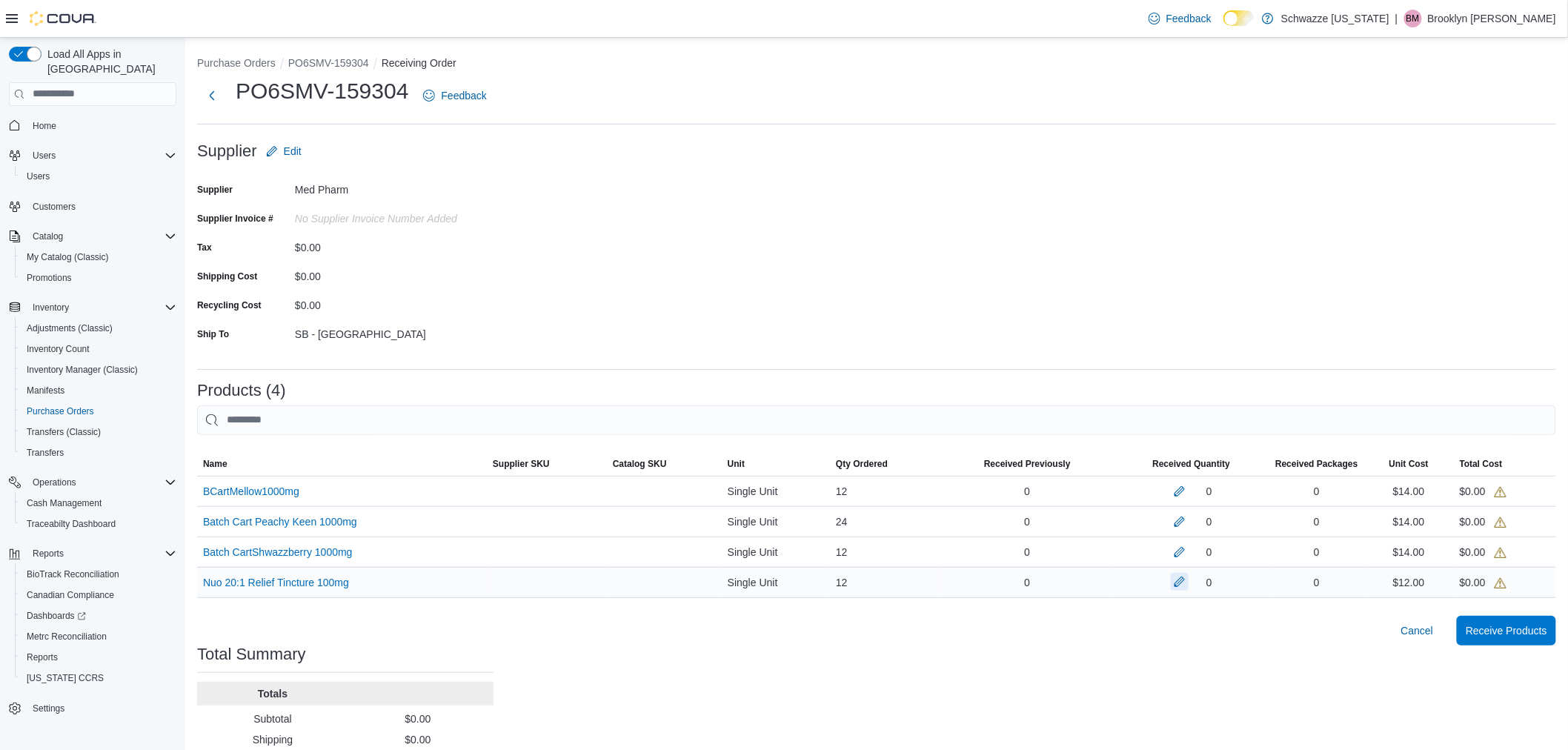
click at [1189, 577] on button "button" at bounding box center [1179, 581] width 18 height 18
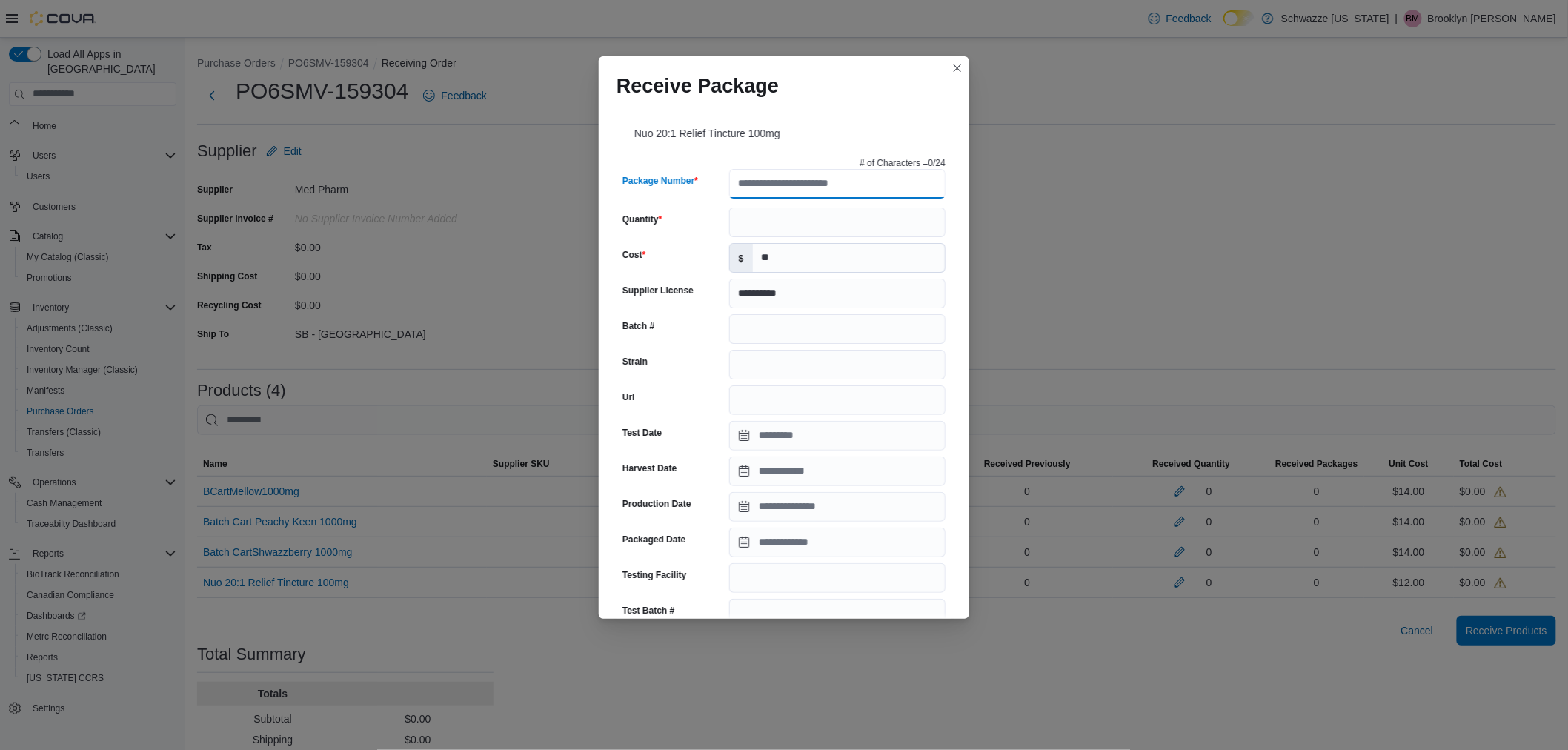
click at [789, 171] on input "Package Number" at bounding box center [838, 183] width 217 height 30
type input "**********"
click at [805, 224] on input "Quantity" at bounding box center [838, 222] width 217 height 30
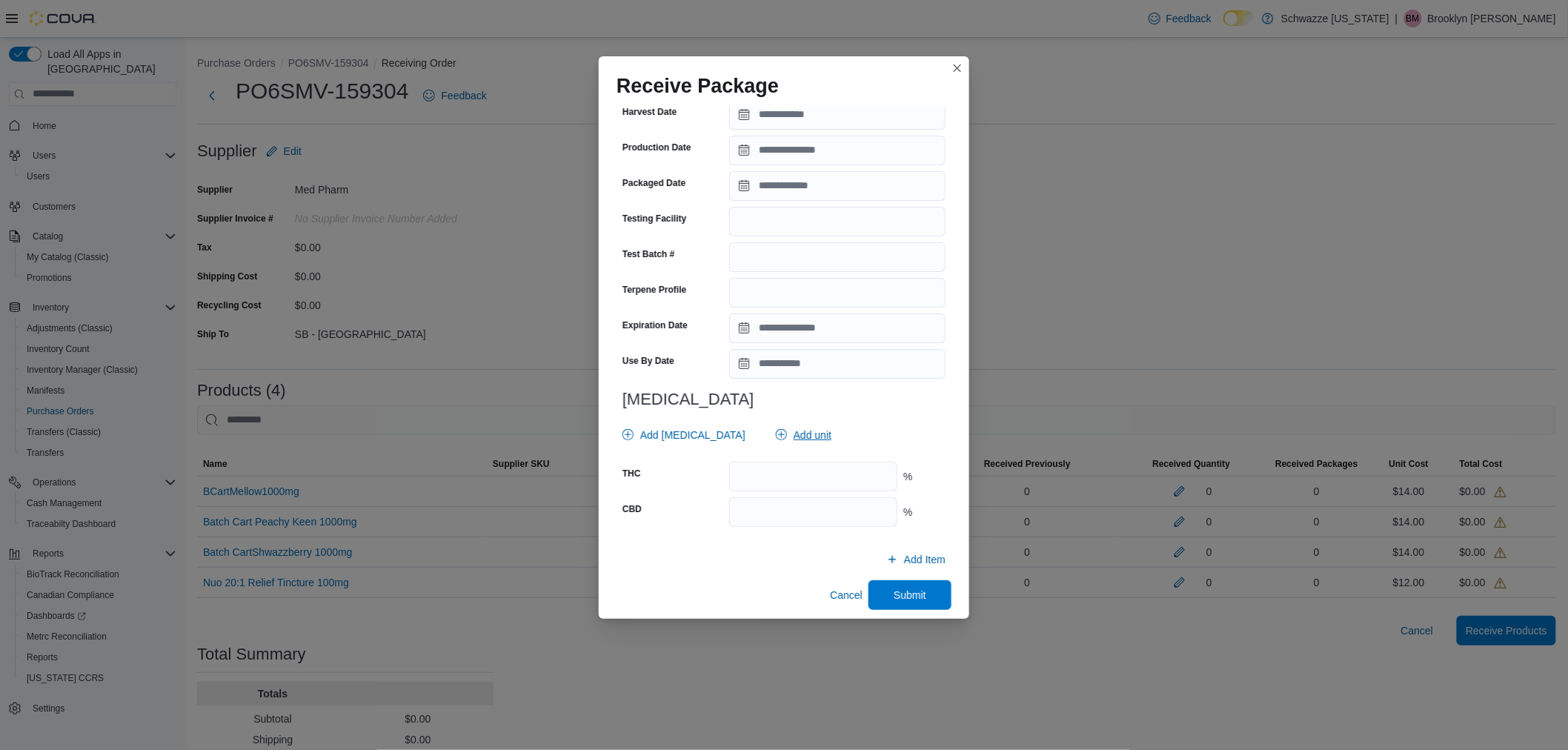
scroll to position [375, 0]
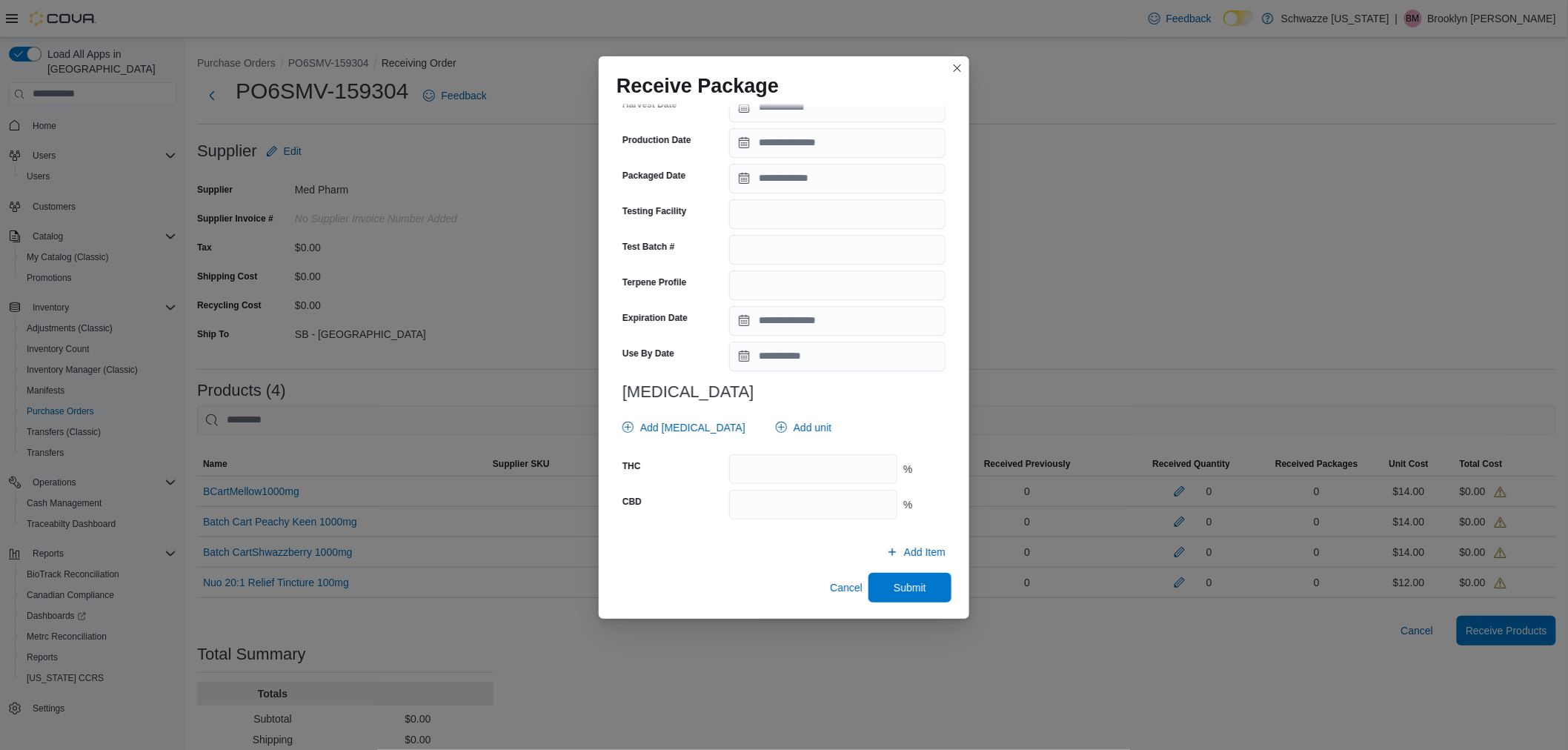
type input "**"
click at [798, 314] on input "Expiration Date" at bounding box center [838, 321] width 217 height 30
click at [780, 355] on span "August" at bounding box center [782, 352] width 32 height 12
click at [787, 475] on div "July" at bounding box center [811, 480] width 98 height 18
click at [875, 352] on div "2025" at bounding box center [862, 352] width 59 height 24
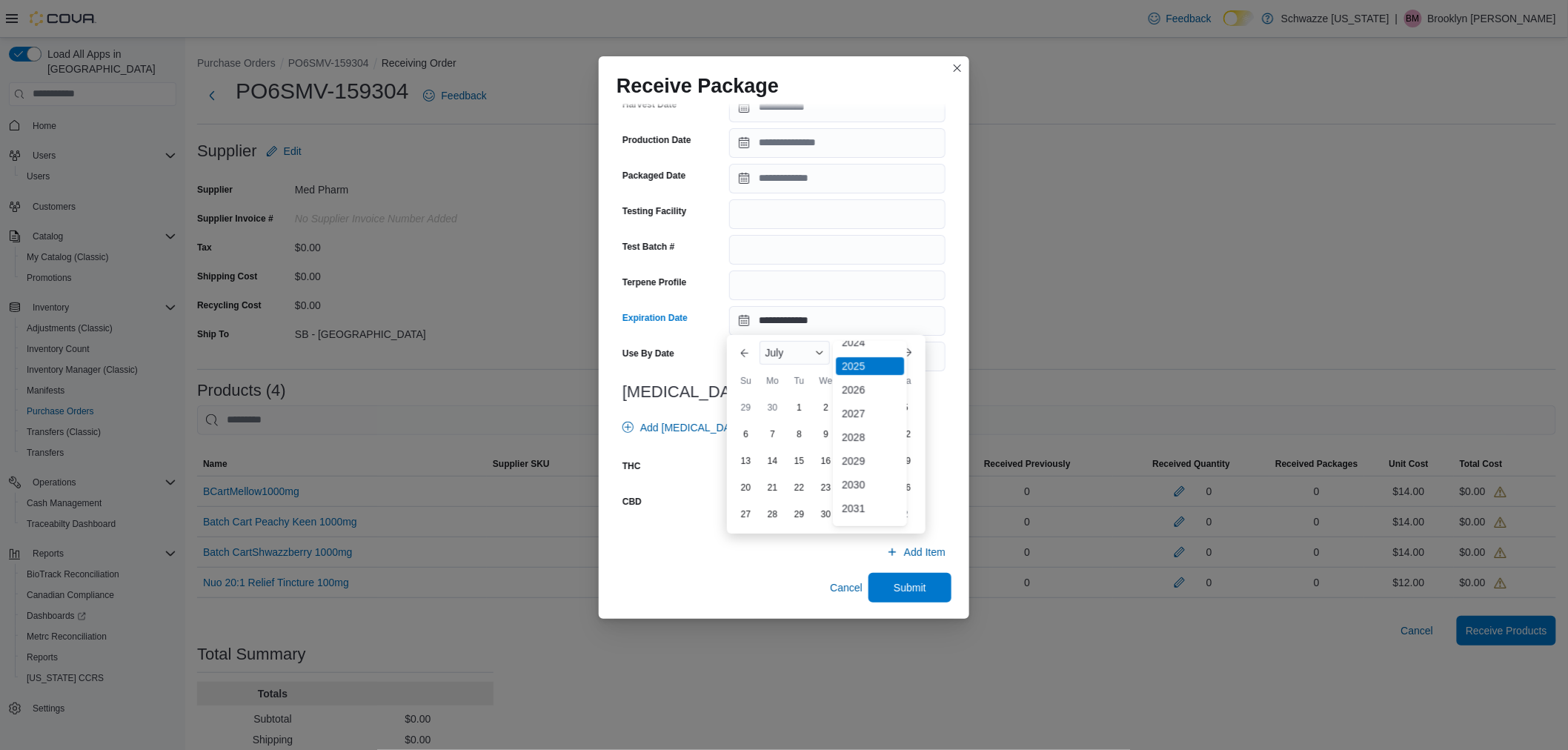
scroll to position [168, 0]
click at [860, 397] on div "2027" at bounding box center [870, 401] width 68 height 18
click at [875, 484] on div "23" at bounding box center [879, 487] width 26 height 26
type input "**********"
click at [894, 589] on span "Submit" at bounding box center [910, 586] width 32 height 15
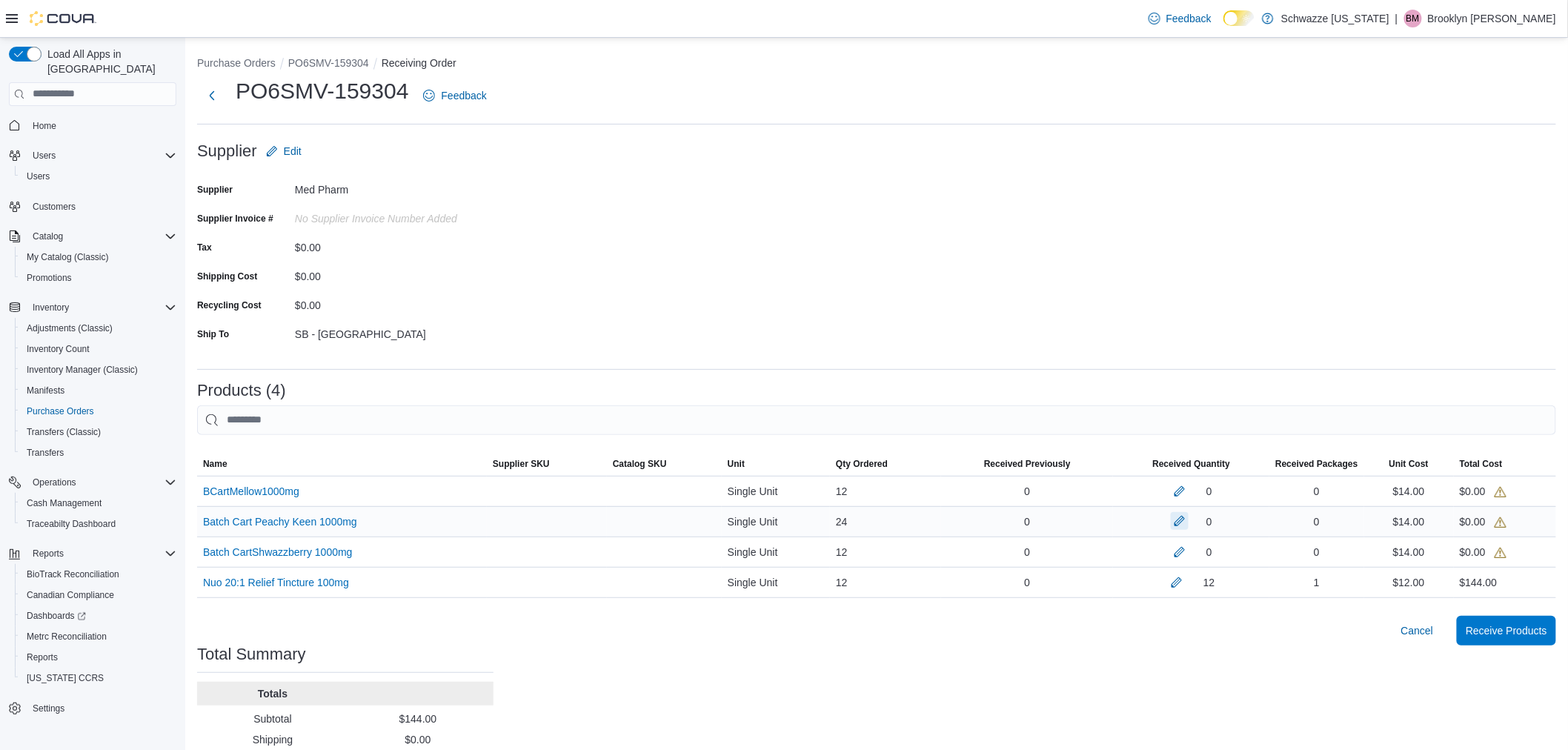
click at [1189, 520] on button "button" at bounding box center [1179, 520] width 18 height 18
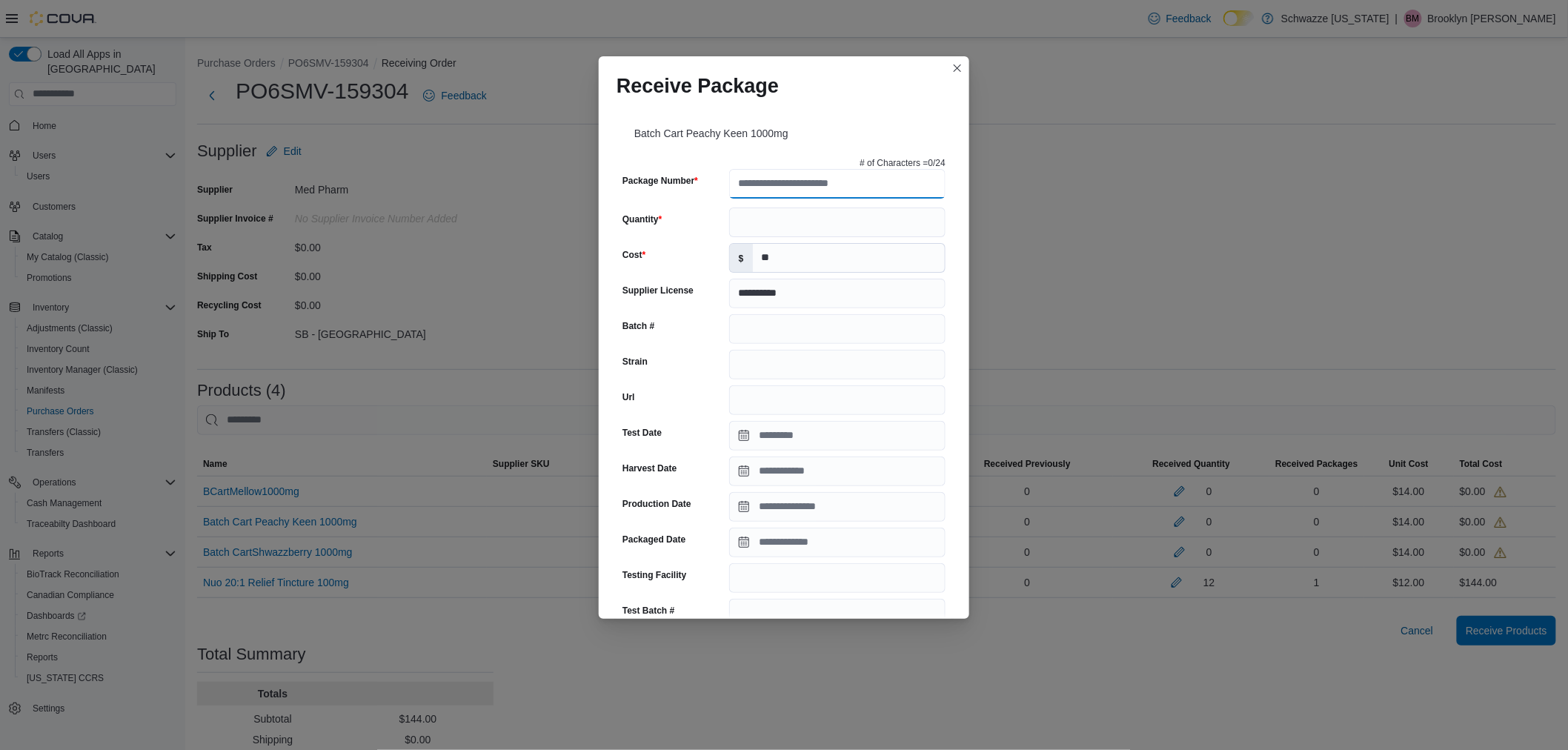
click at [780, 196] on input "Package Number" at bounding box center [838, 183] width 217 height 30
type input "**********"
click at [752, 243] on div "**********" at bounding box center [784, 523] width 335 height 744
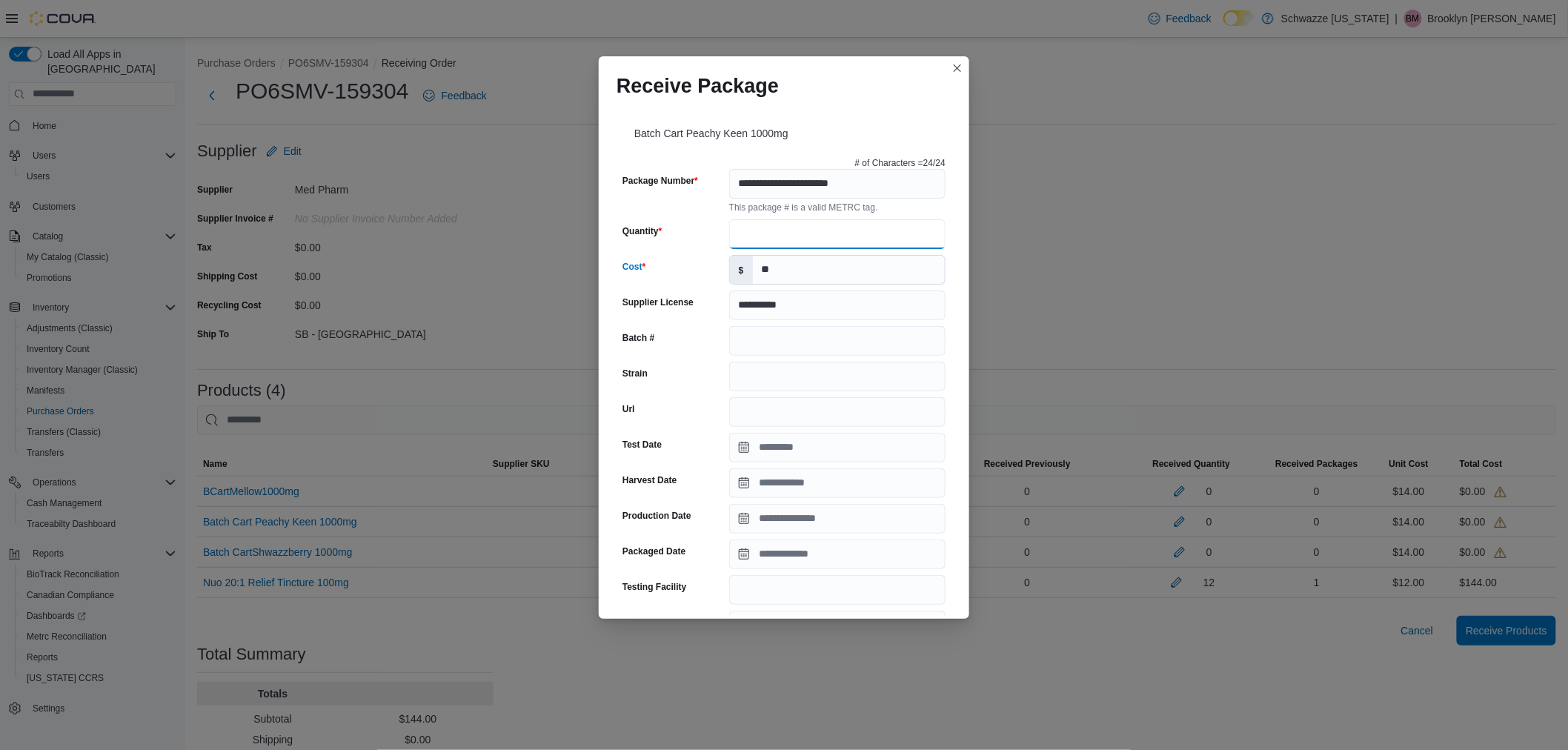
click at [752, 225] on input "Quantity" at bounding box center [838, 234] width 217 height 30
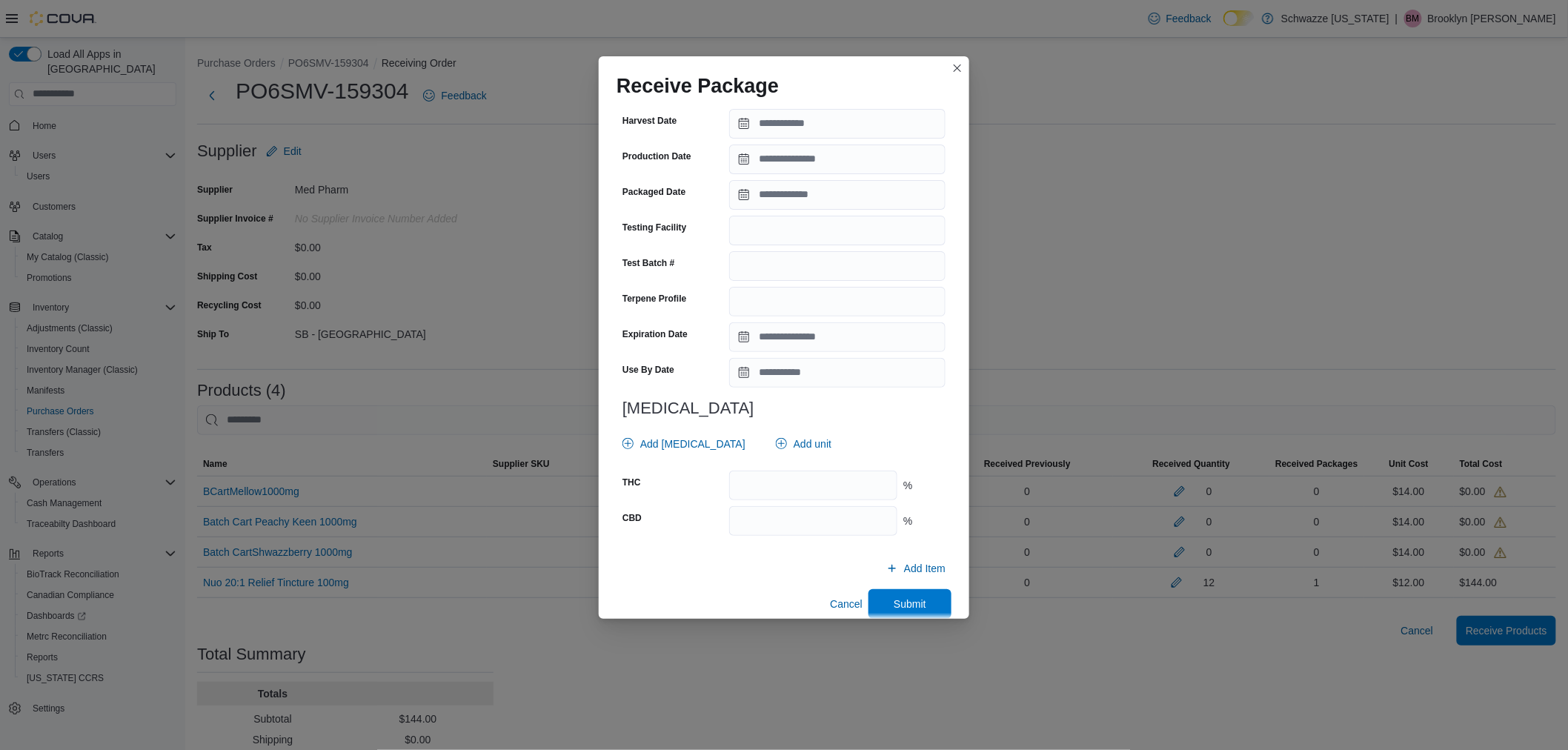
scroll to position [375, 0]
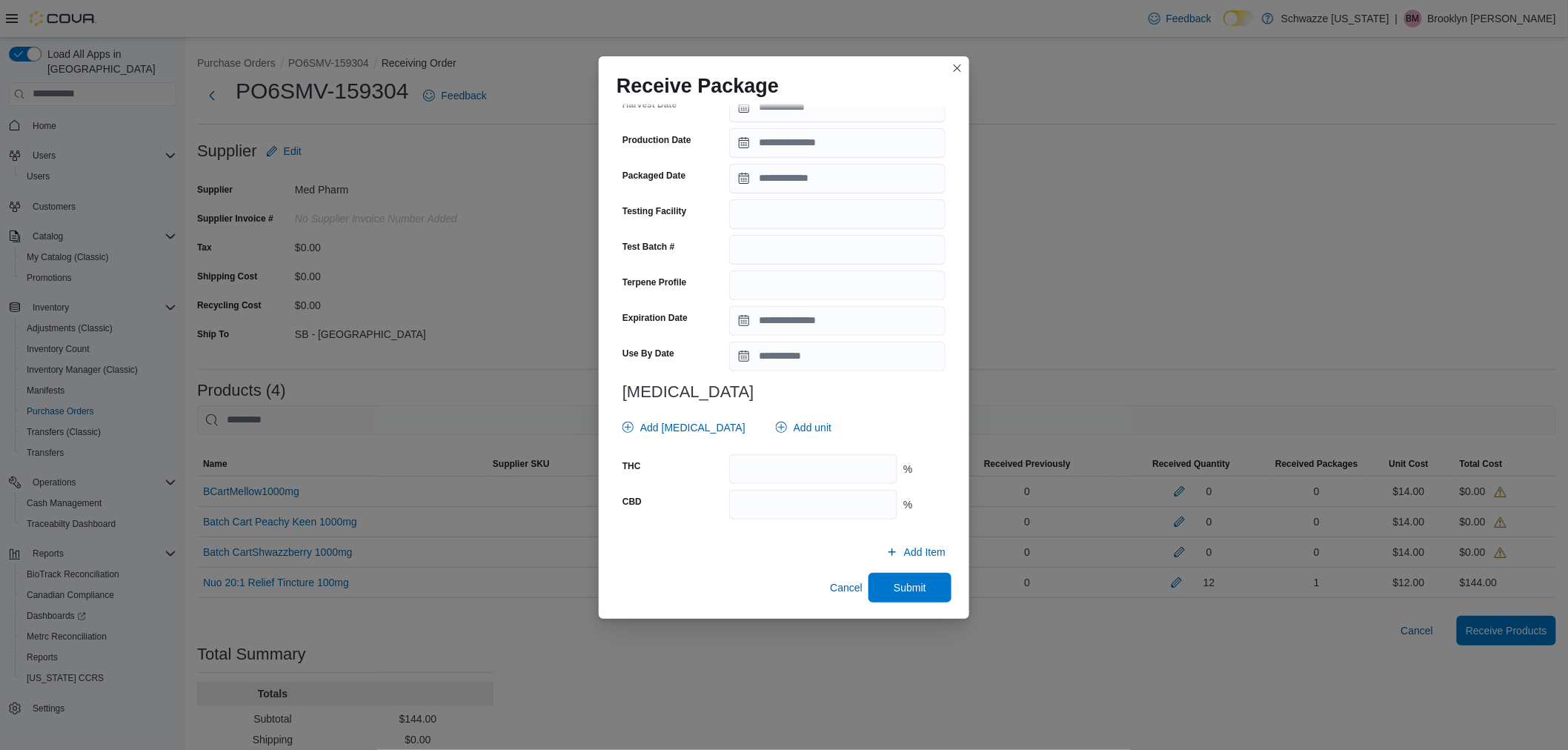
type input "**"
drag, startPoint x: 799, startPoint y: 329, endPoint x: 793, endPoint y: 352, distance: 23.8
click at [799, 329] on input "Expiration Date" at bounding box center [838, 321] width 217 height 30
click at [793, 354] on span "August" at bounding box center [782, 352] width 32 height 12
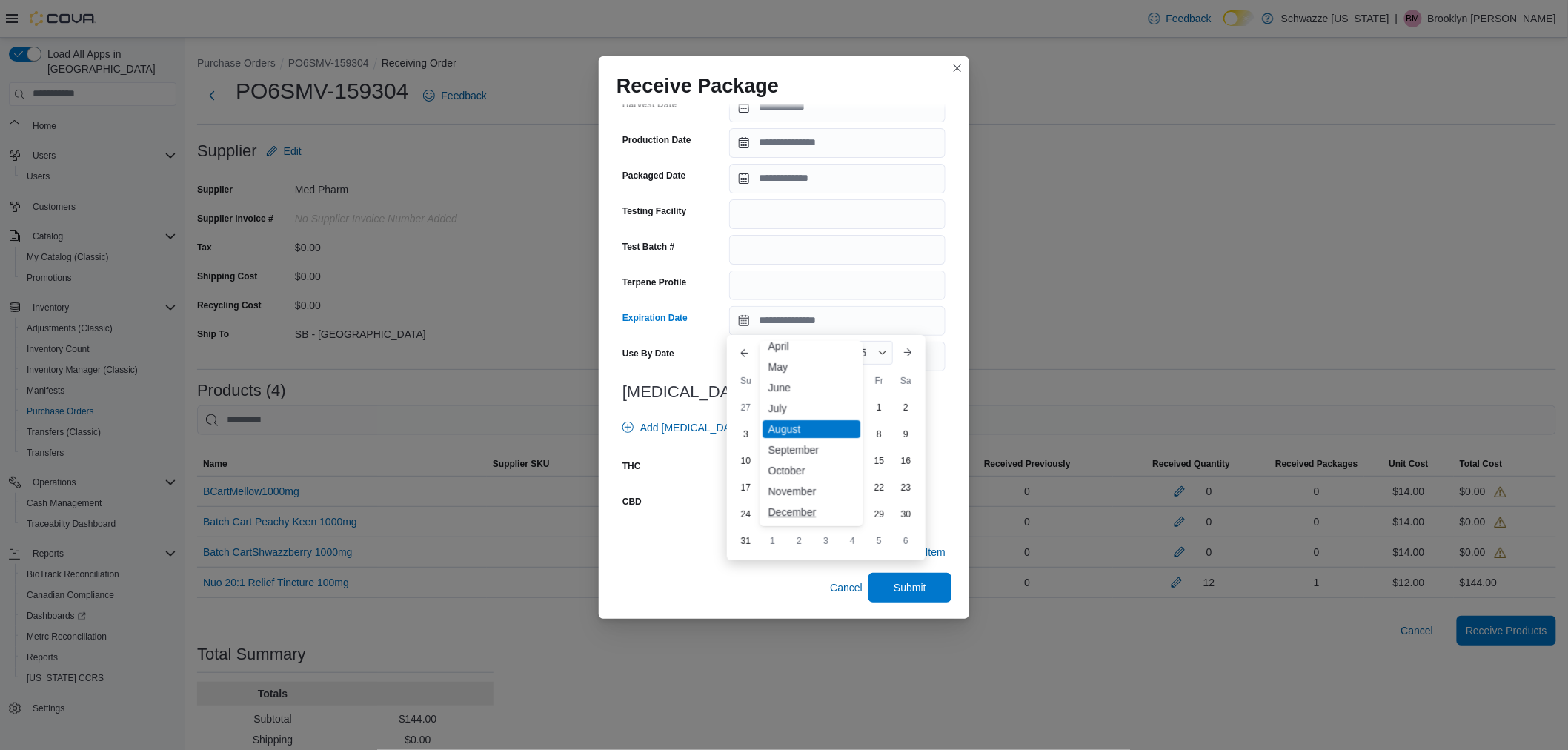
click at [794, 509] on div "December" at bounding box center [811, 511] width 98 height 18
click at [868, 358] on span "2025" at bounding box center [860, 352] width 23 height 12
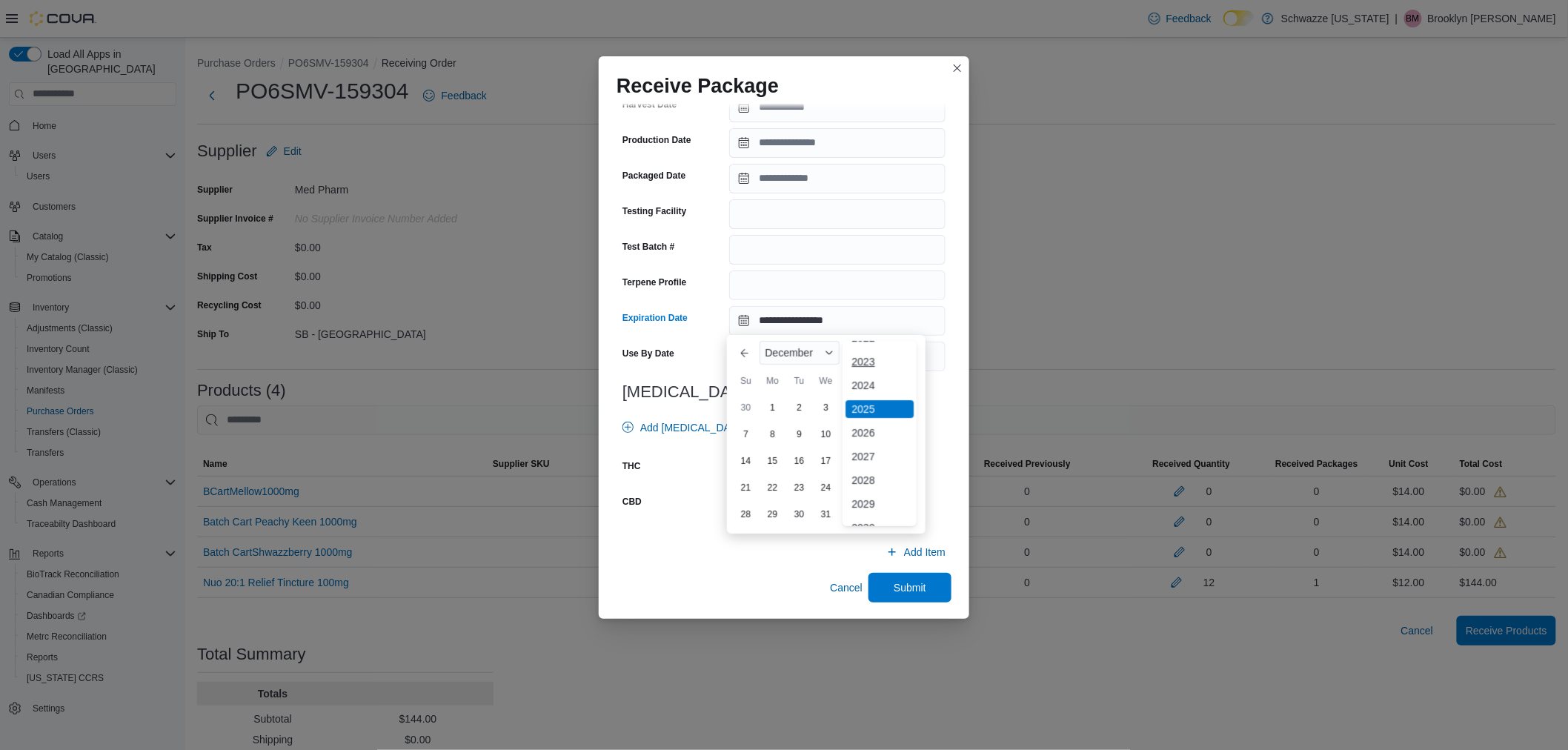
scroll to position [168, 0]
click at [868, 375] on div "2026" at bounding box center [879, 377] width 68 height 18
drag, startPoint x: 885, startPoint y: 428, endPoint x: 860, endPoint y: 449, distance: 32.6
click at [885, 430] on div "11" at bounding box center [879, 434] width 26 height 26
type input "**********"
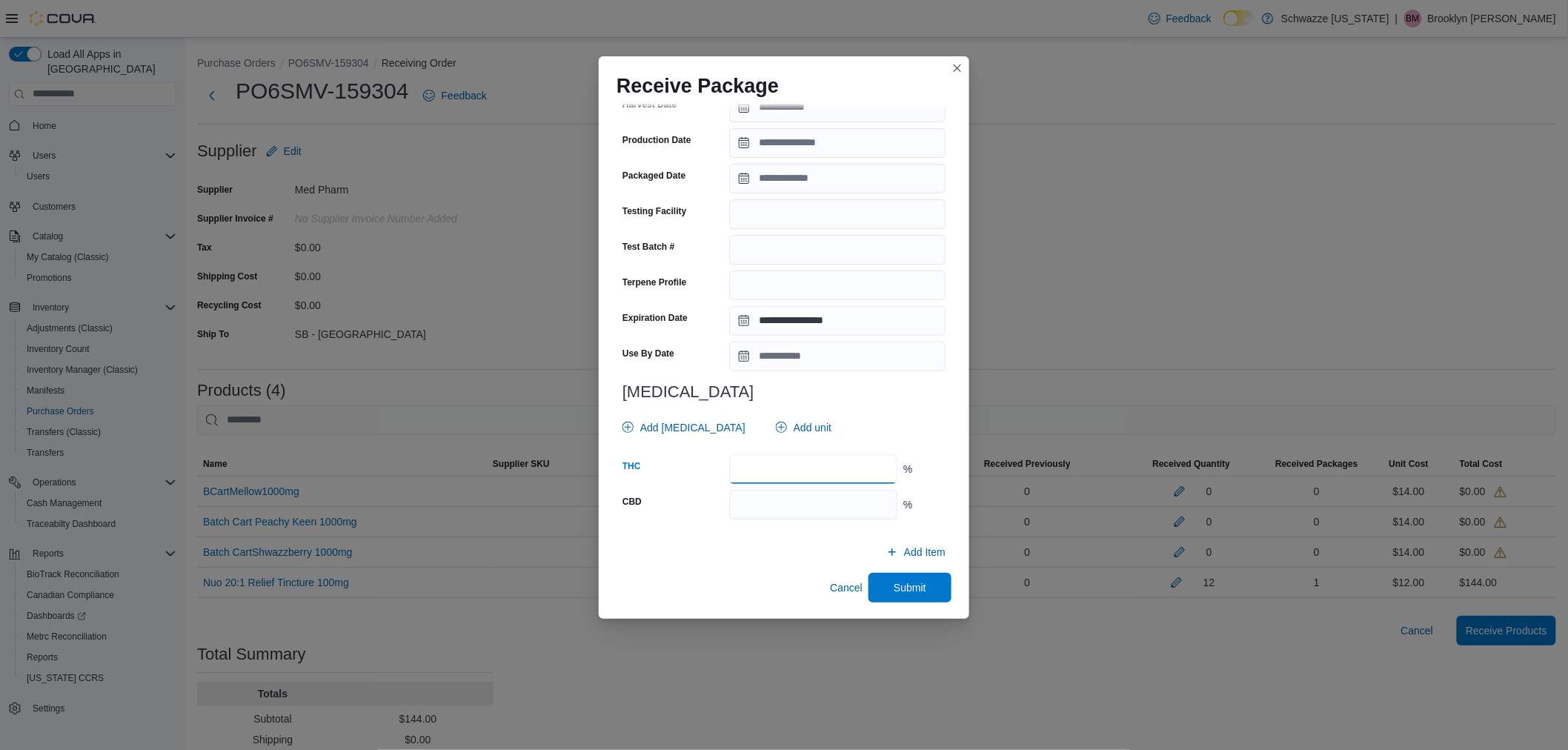
click at [766, 468] on input "number" at bounding box center [813, 469] width 168 height 30
type input "****"
click at [894, 586] on span "Submit" at bounding box center [910, 586] width 32 height 15
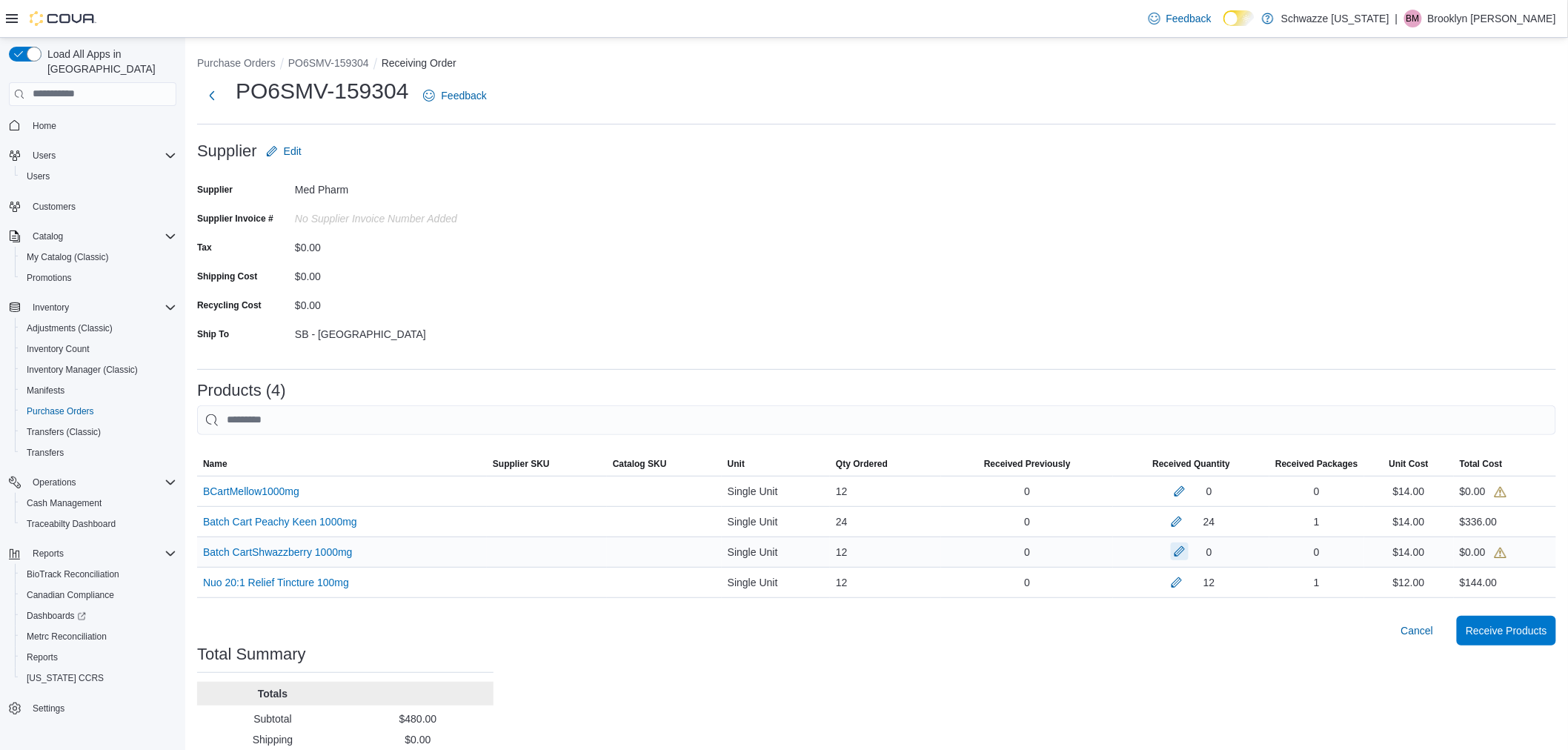
click at [1186, 550] on button "button" at bounding box center [1179, 551] width 18 height 18
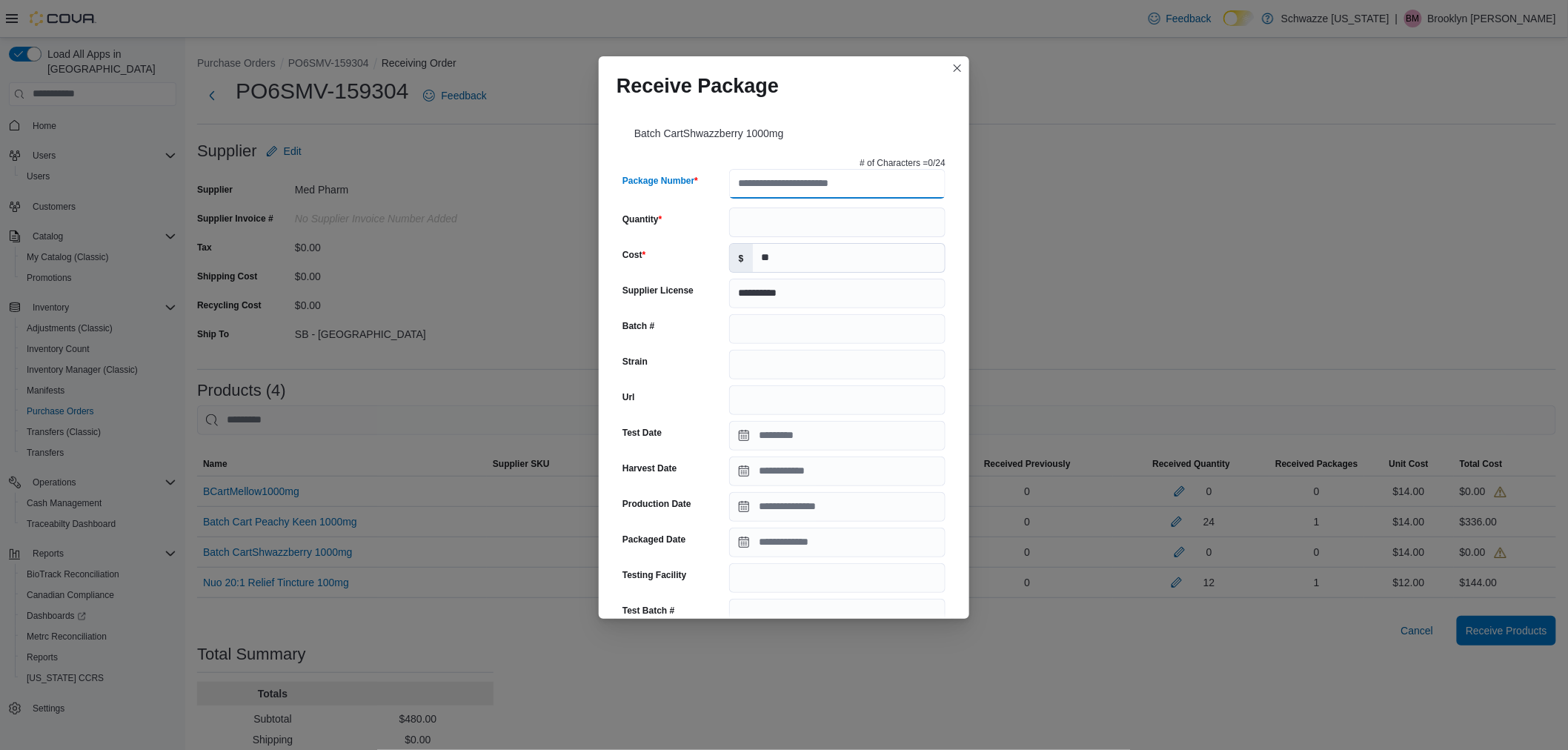
click at [784, 182] on input "Package Number" at bounding box center [838, 183] width 217 height 30
type input "**********"
click at [766, 224] on input "Quantity" at bounding box center [838, 222] width 217 height 30
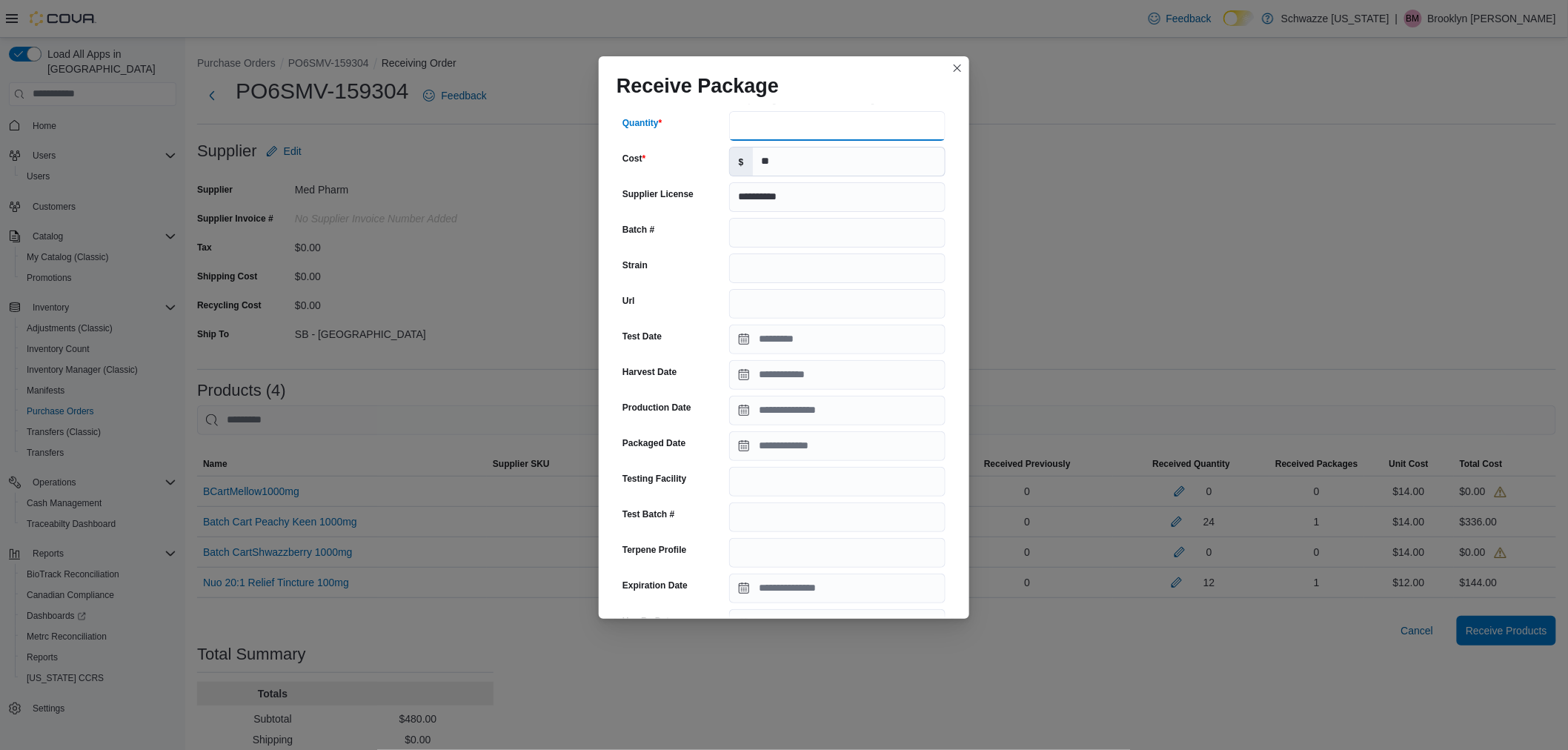
scroll to position [329, 0]
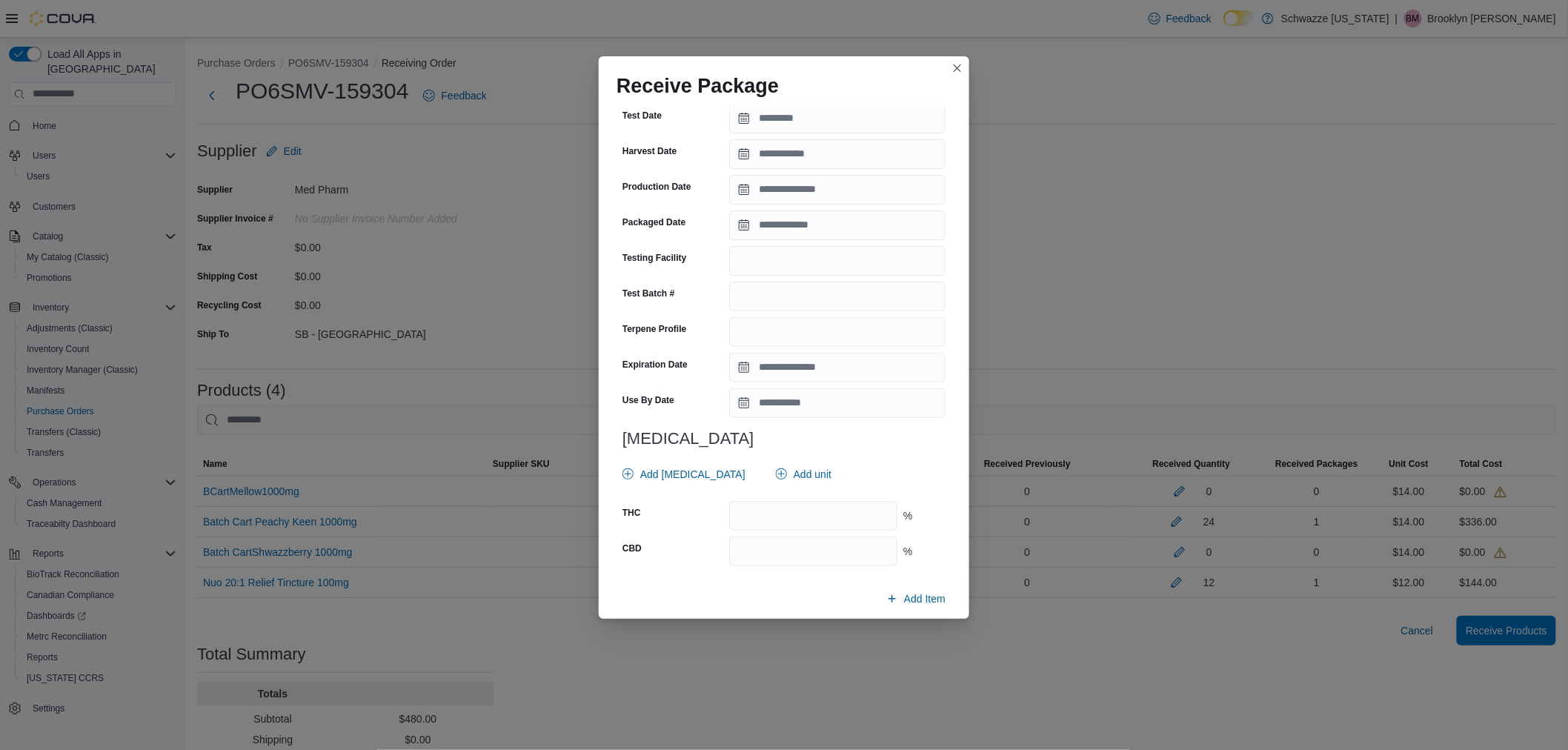
type input "**"
drag, startPoint x: 812, startPoint y: 354, endPoint x: 811, endPoint y: 364, distance: 10.0
click at [812, 354] on input "Expiration Date" at bounding box center [838, 367] width 217 height 30
click at [789, 404] on span "August" at bounding box center [782, 399] width 32 height 12
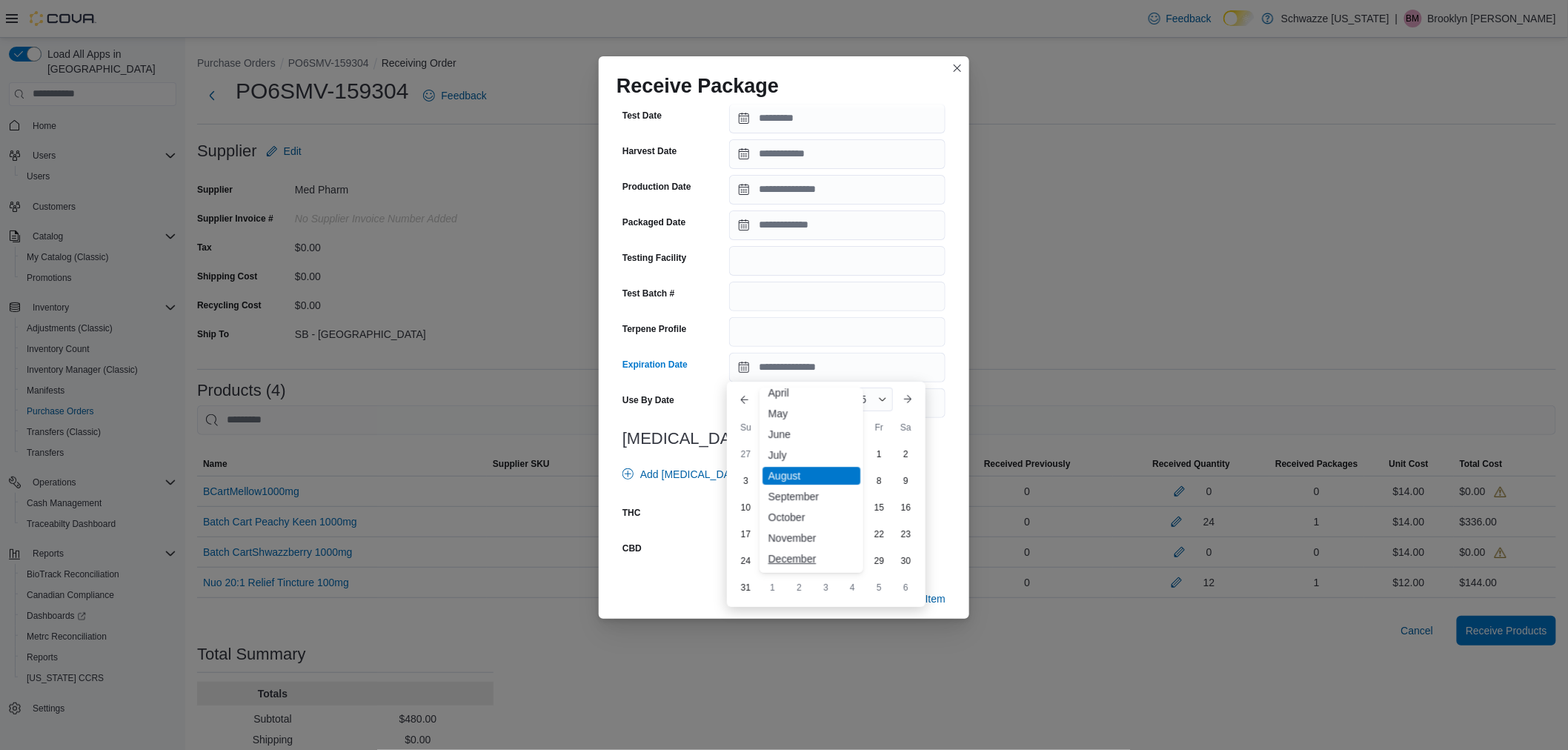
click at [790, 560] on div "December" at bounding box center [811, 558] width 98 height 18
click at [869, 395] on span "2025" at bounding box center [860, 399] width 23 height 12
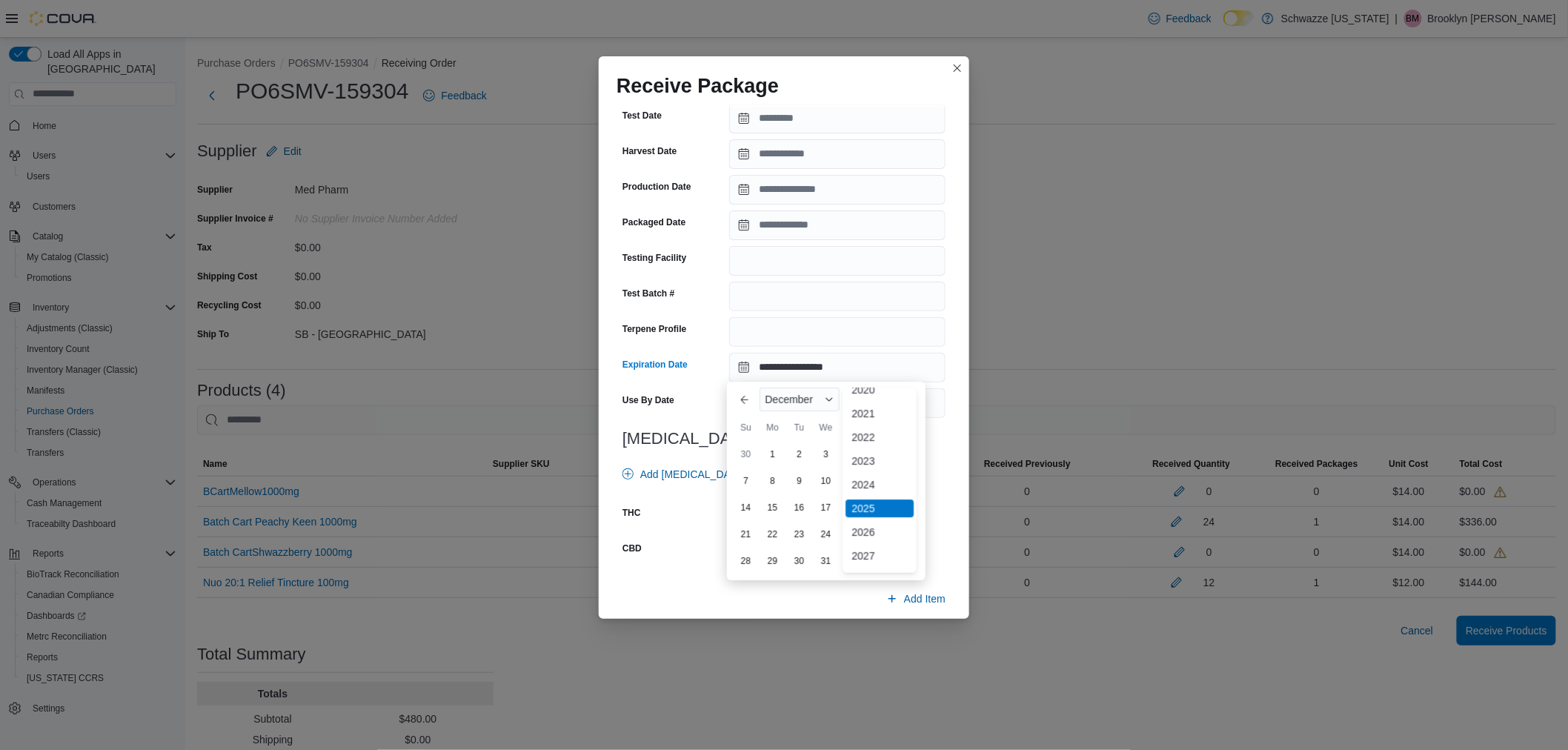
scroll to position [86, 0]
click at [860, 506] on div "2026" at bounding box center [879, 506] width 68 height 18
click at [881, 482] on div "11" at bounding box center [879, 481] width 26 height 26
type input "**********"
click at [786, 511] on input "number" at bounding box center [813, 516] width 168 height 30
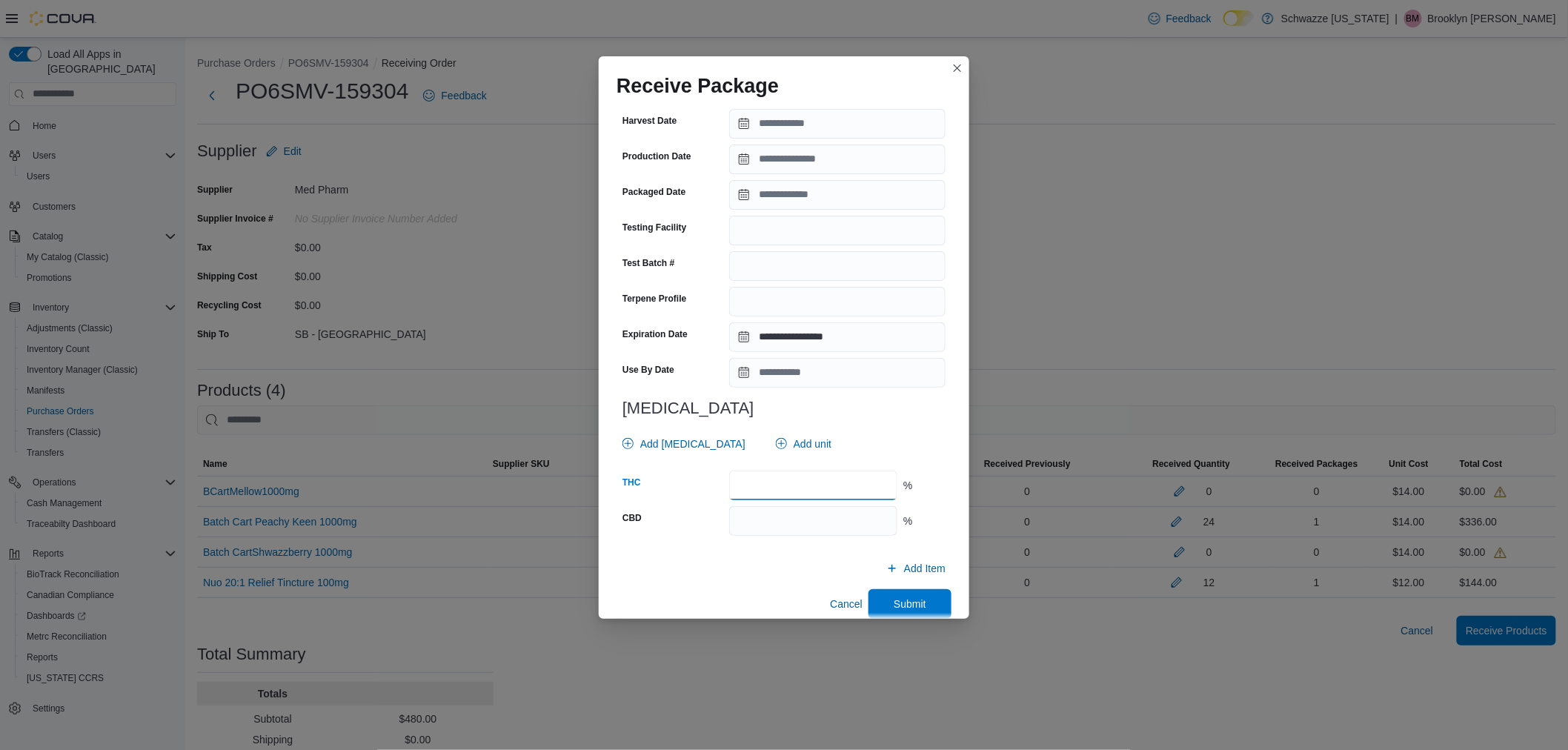
scroll to position [375, 0]
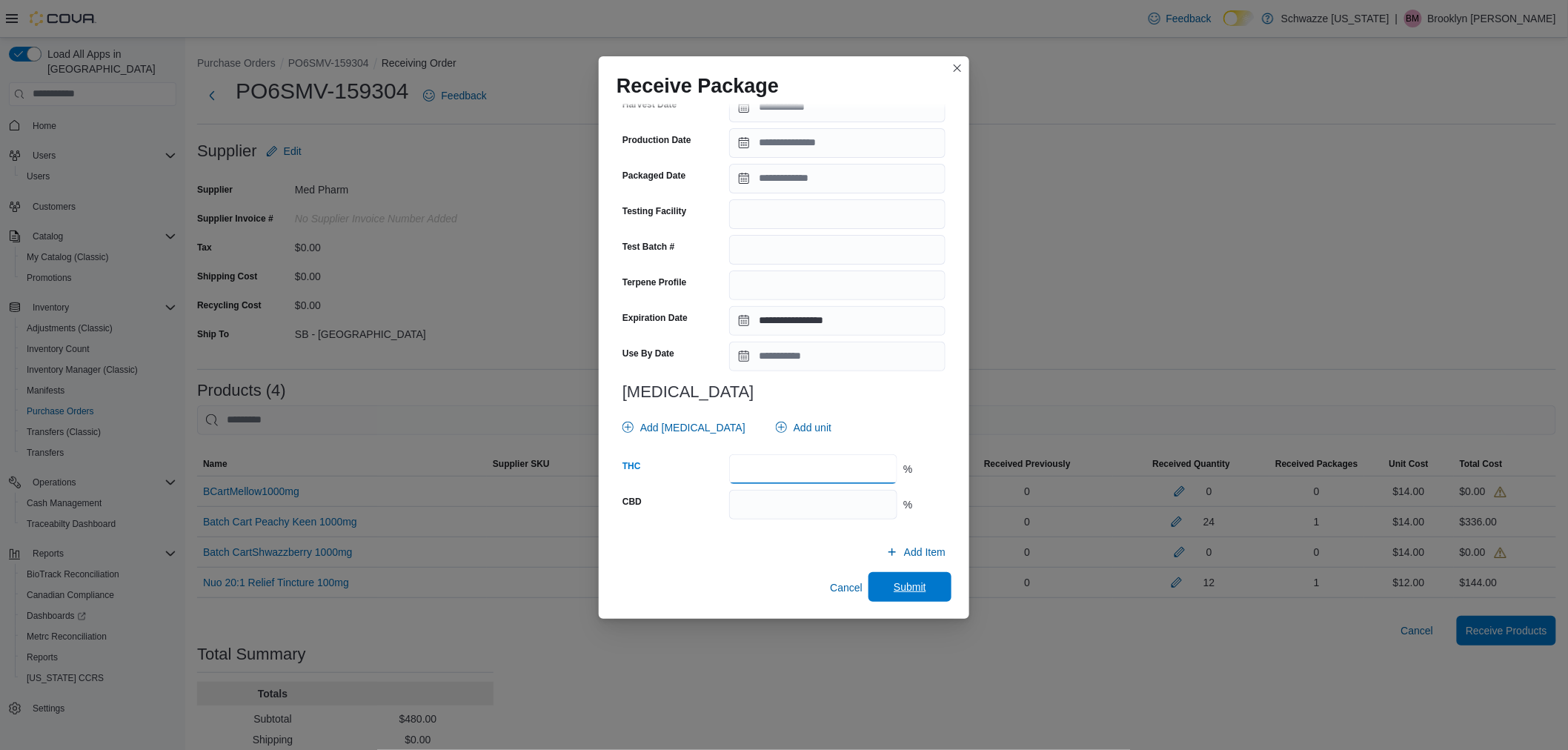
type input "****"
click at [894, 583] on span "Submit" at bounding box center [910, 586] width 32 height 15
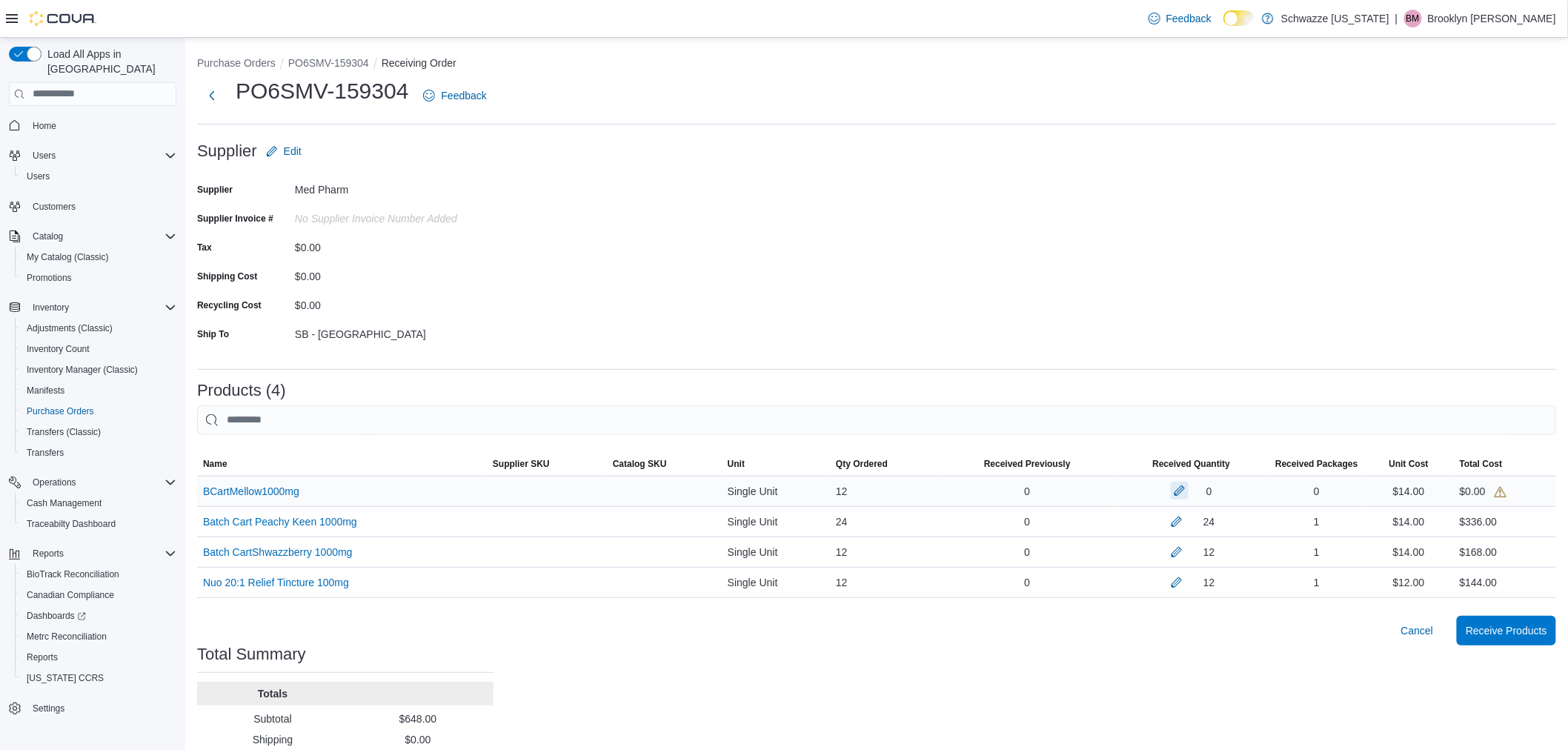
click at [1189, 493] on button "button" at bounding box center [1179, 490] width 18 height 18
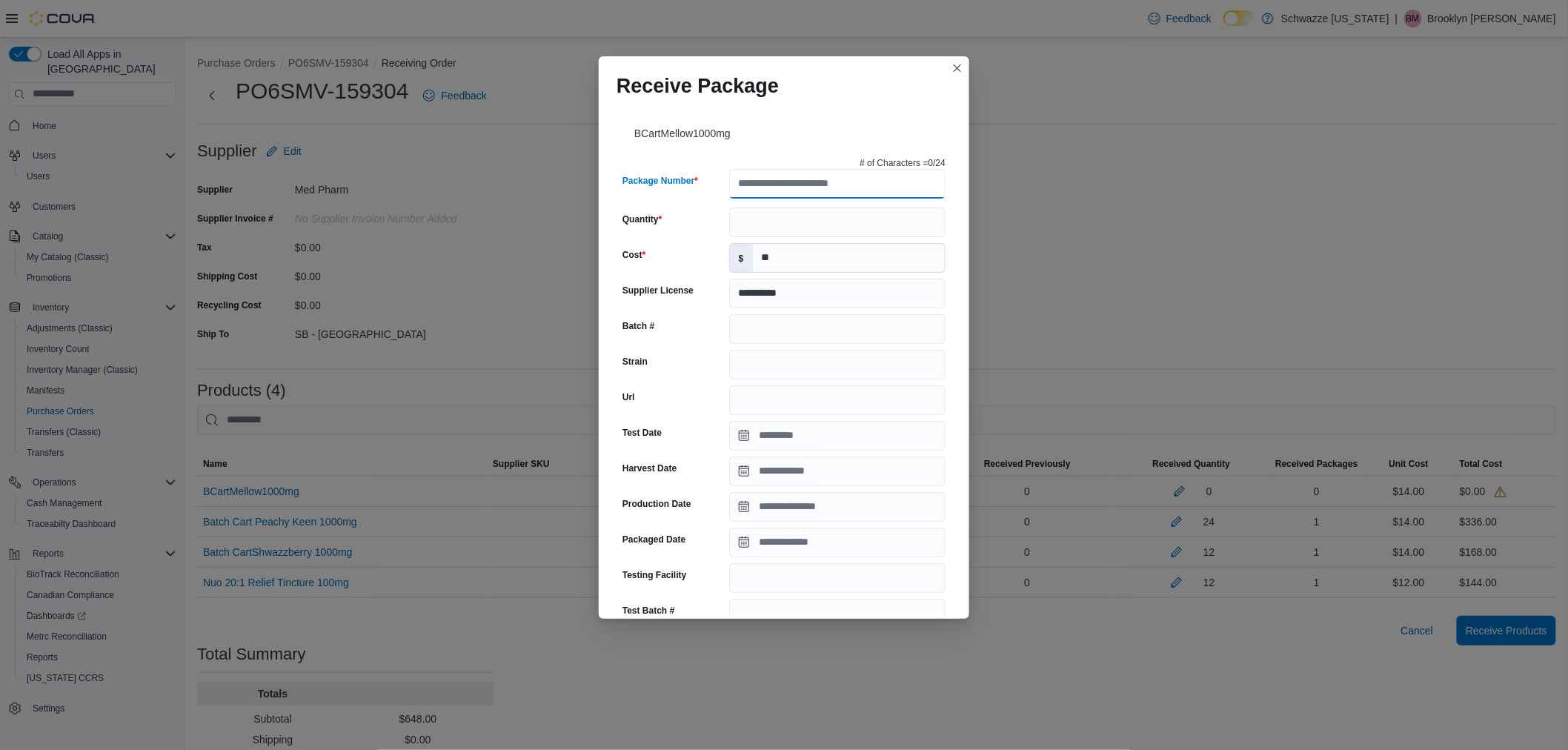
click at [782, 183] on input "Package Number" at bounding box center [838, 183] width 217 height 30
type input "**********"
click at [789, 221] on input "Quantity" at bounding box center [838, 222] width 217 height 30
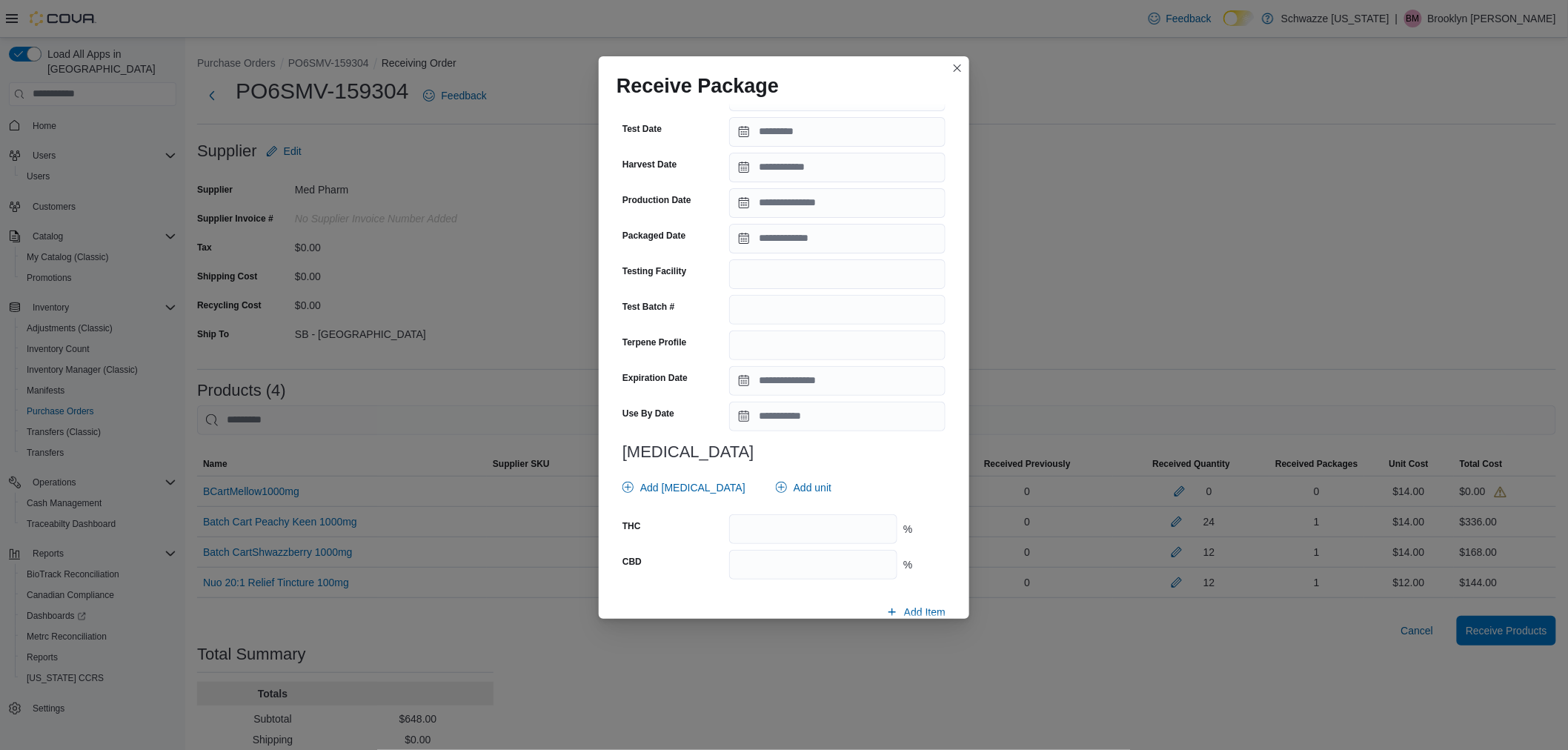
scroll to position [329, 0]
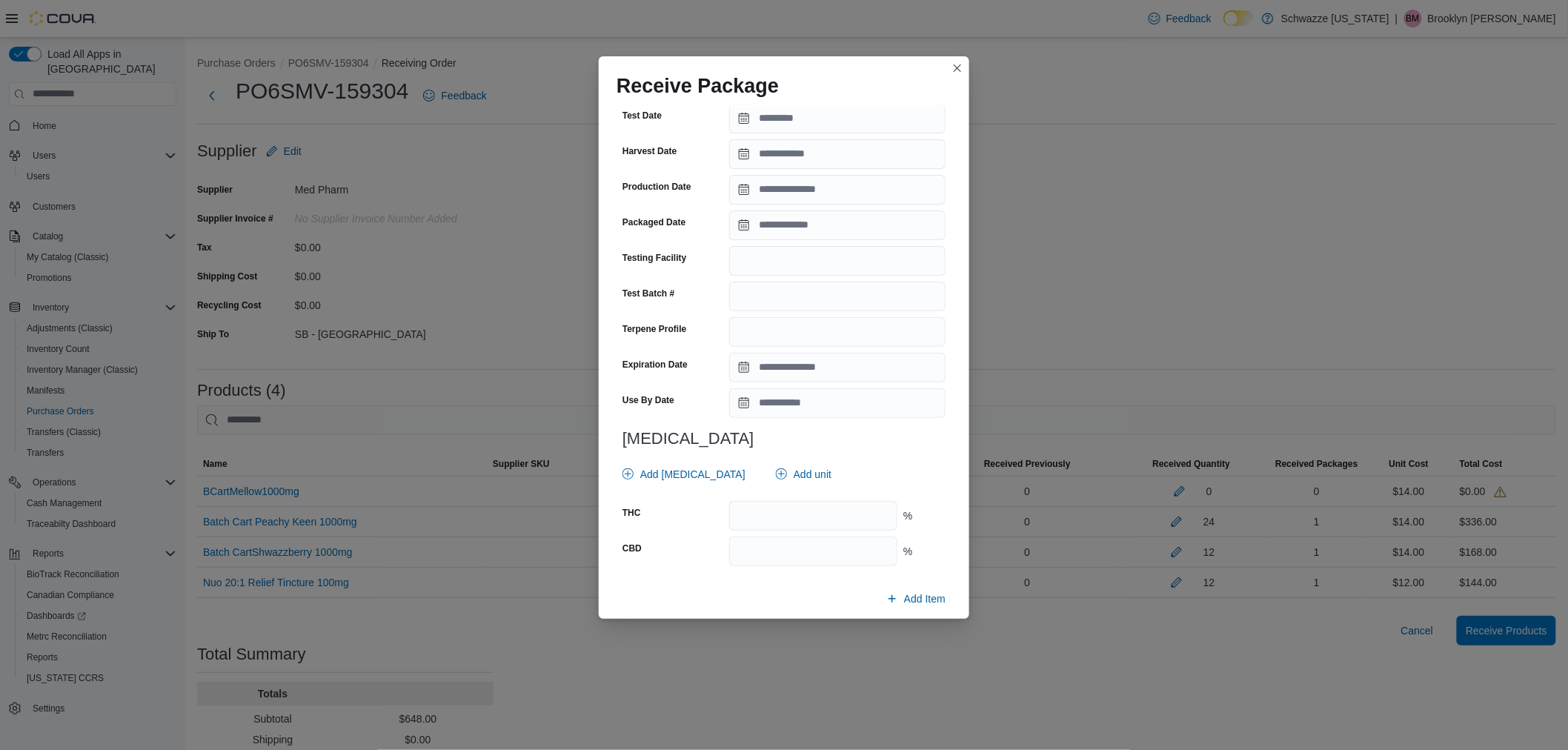
type input "**"
click at [782, 365] on input "Expiration Date" at bounding box center [838, 367] width 217 height 30
click at [784, 392] on div "August" at bounding box center [797, 399] width 75 height 24
click at [794, 553] on div "December" at bounding box center [811, 558] width 98 height 18
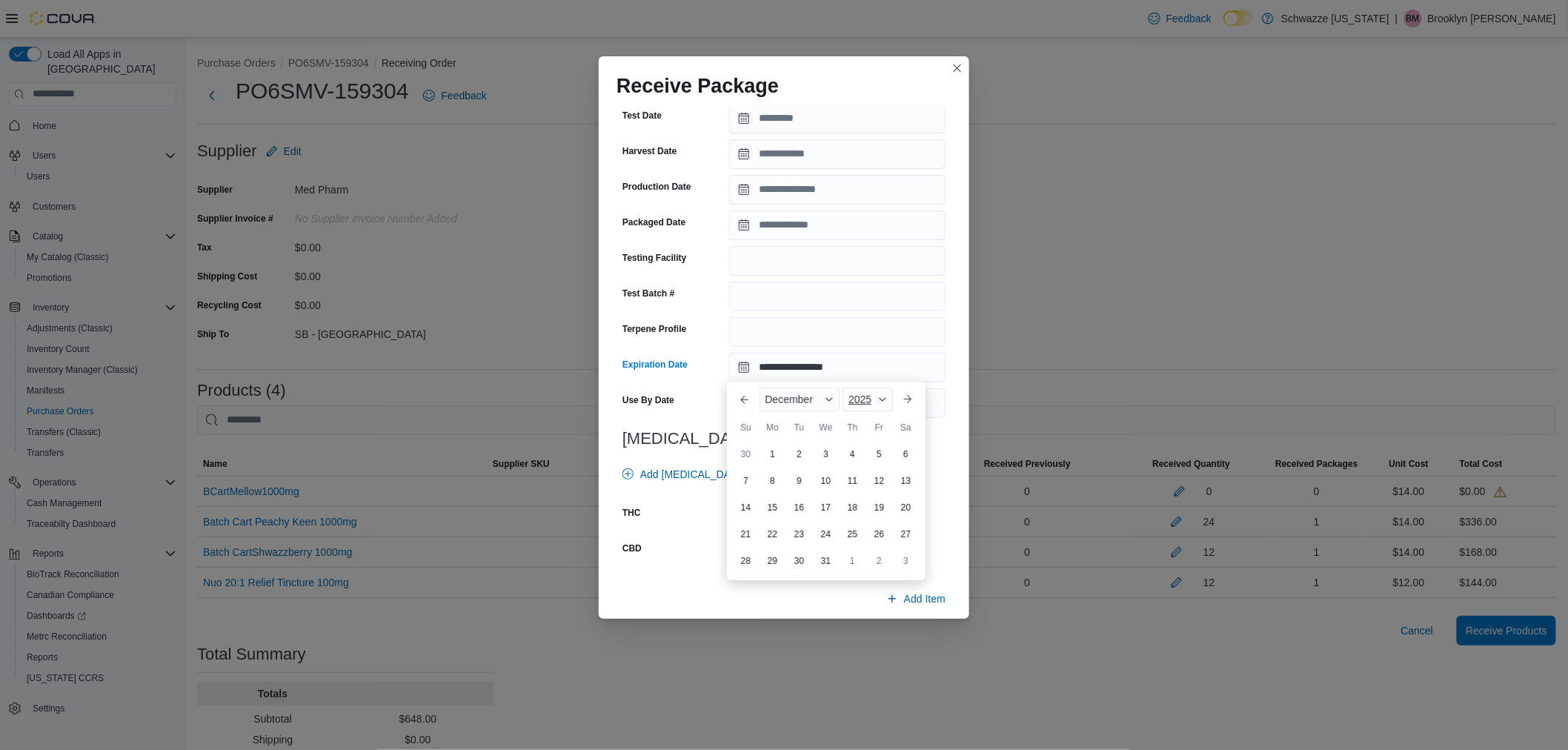
click at [860, 398] on span "2025" at bounding box center [860, 399] width 23 height 12
click at [868, 510] on div "2026" at bounding box center [879, 506] width 68 height 18
click at [826, 482] on div "9" at bounding box center [826, 481] width 26 height 26
type input "**********"
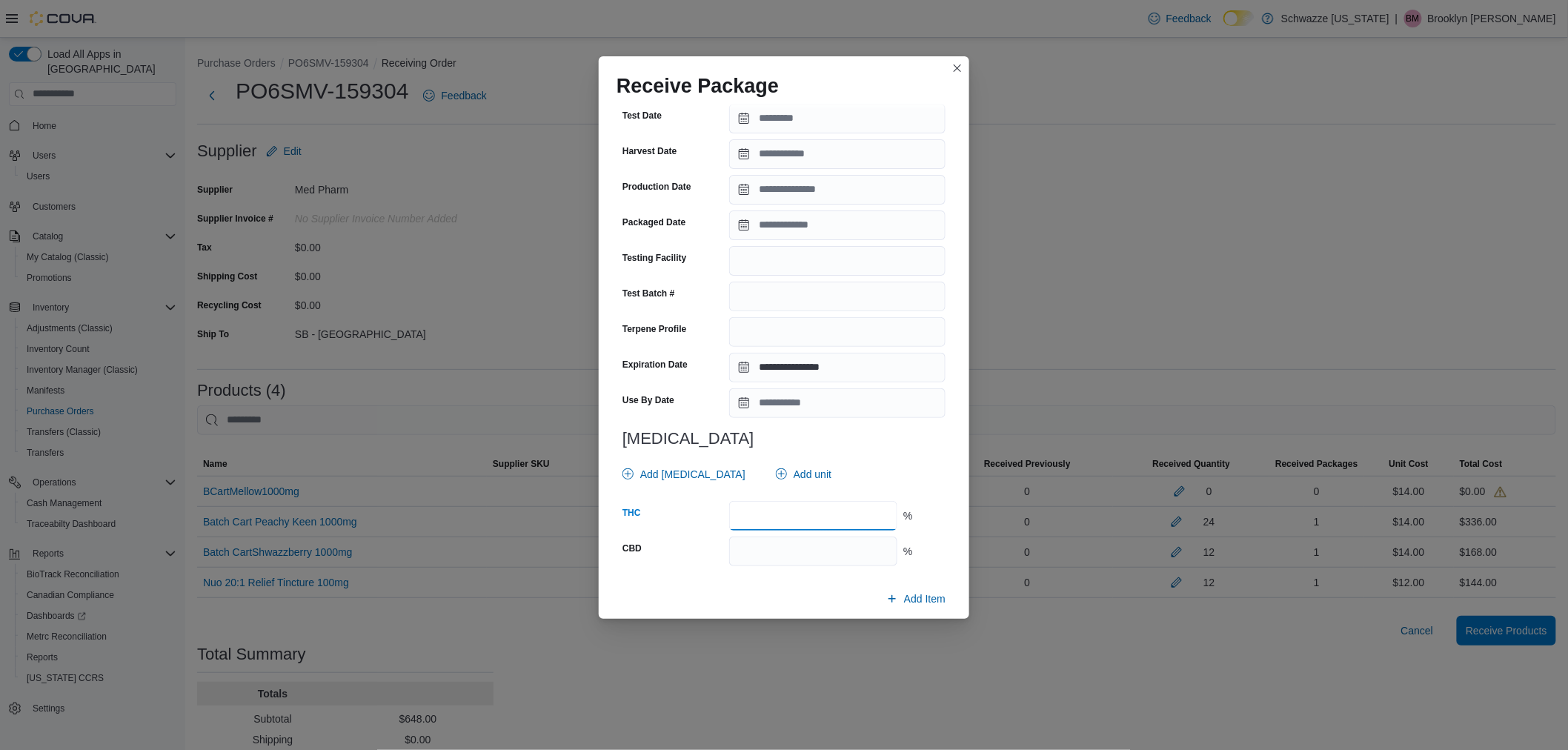
click at [757, 522] on input "number" at bounding box center [813, 516] width 168 height 30
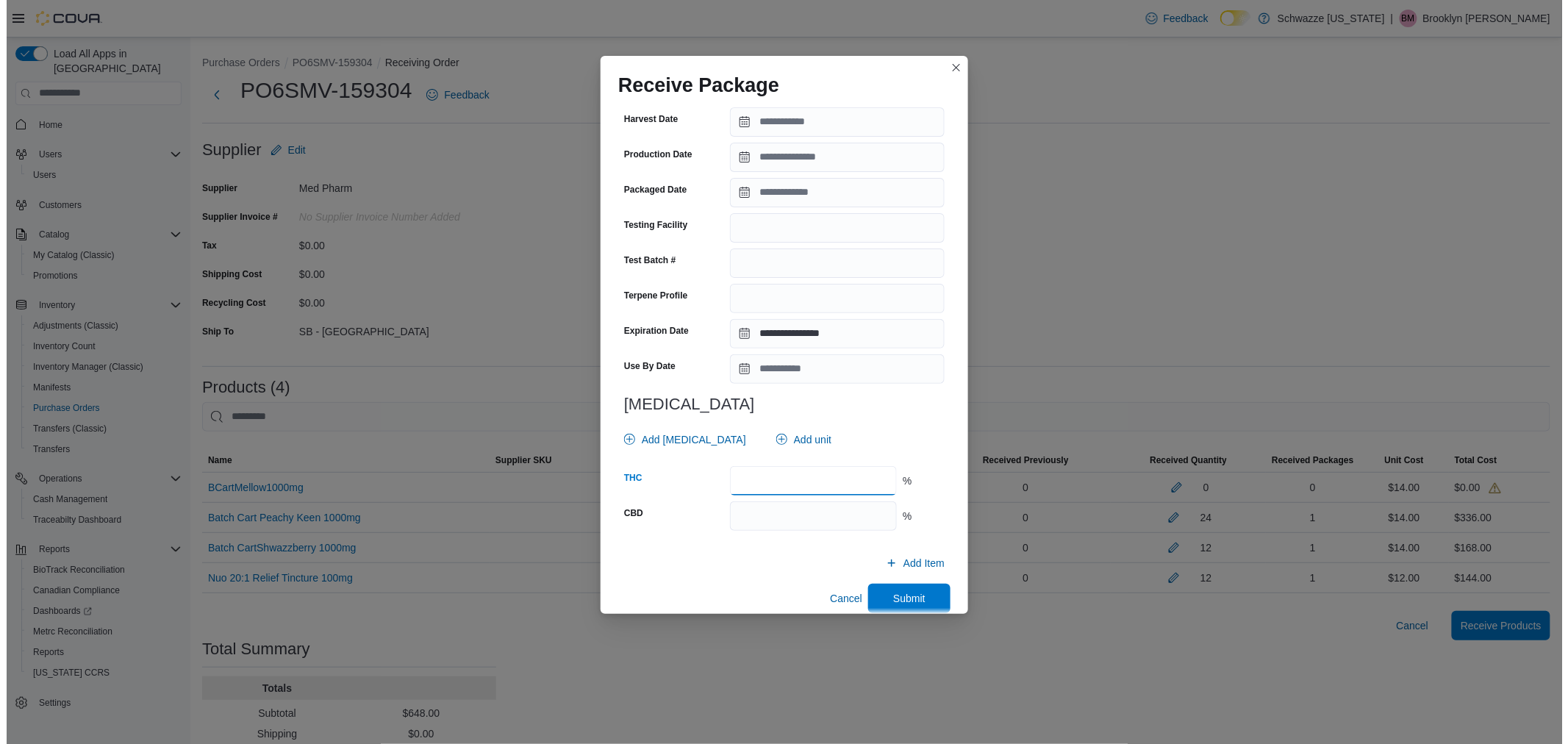
scroll to position [372, 0]
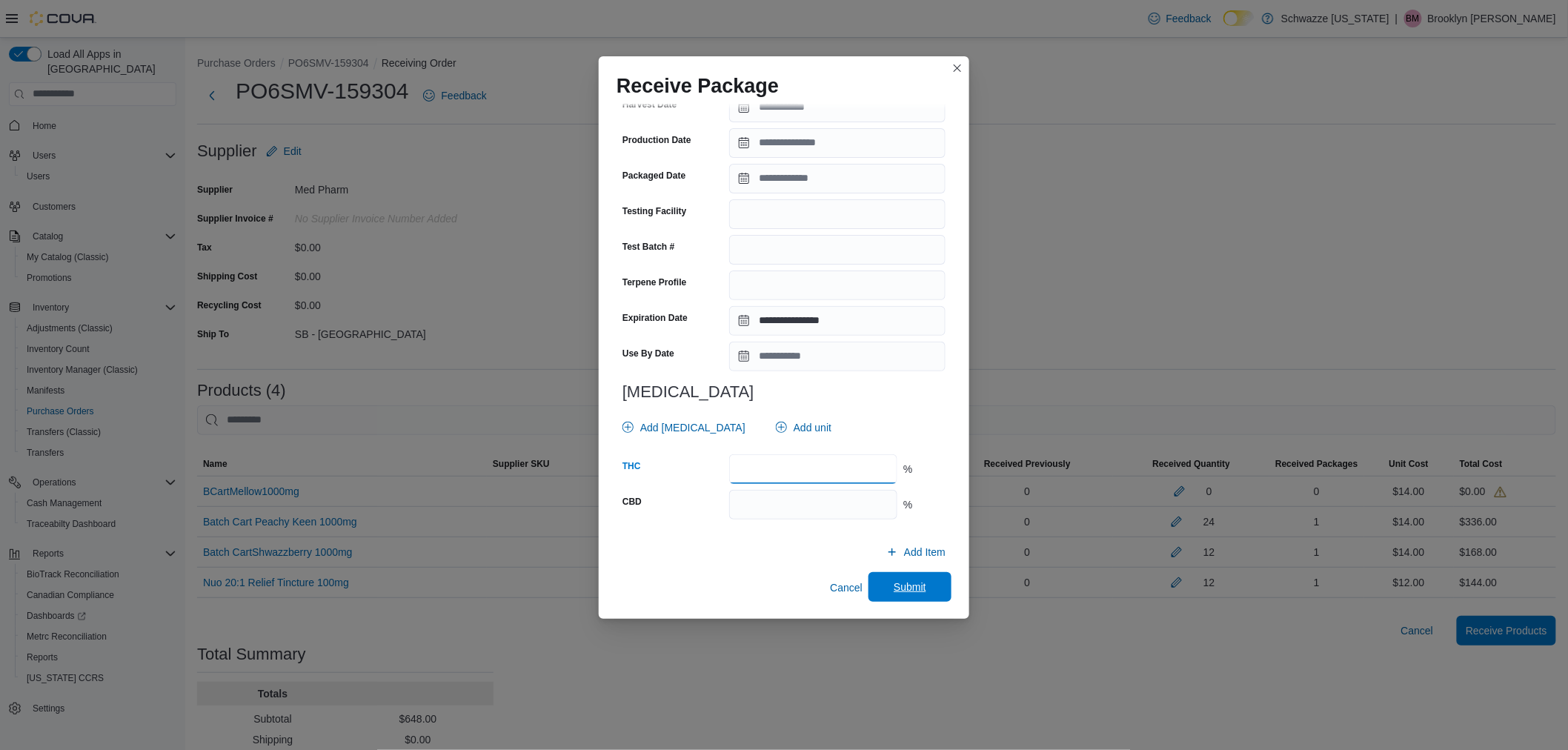
type input "****"
click at [929, 590] on span "Submit" at bounding box center [910, 587] width 65 height 30
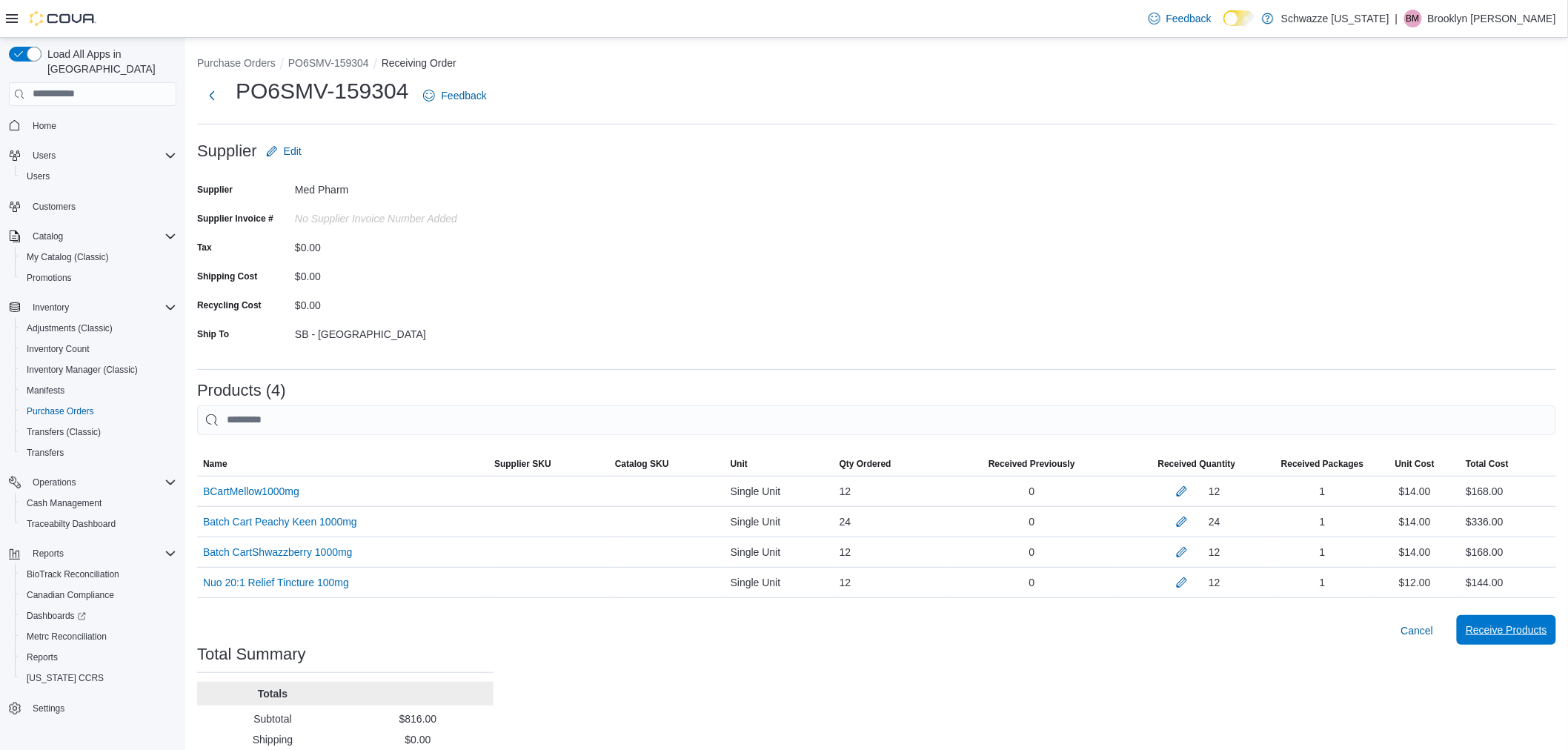
click at [1528, 633] on span "Receive Products" at bounding box center [1507, 629] width 81 height 15
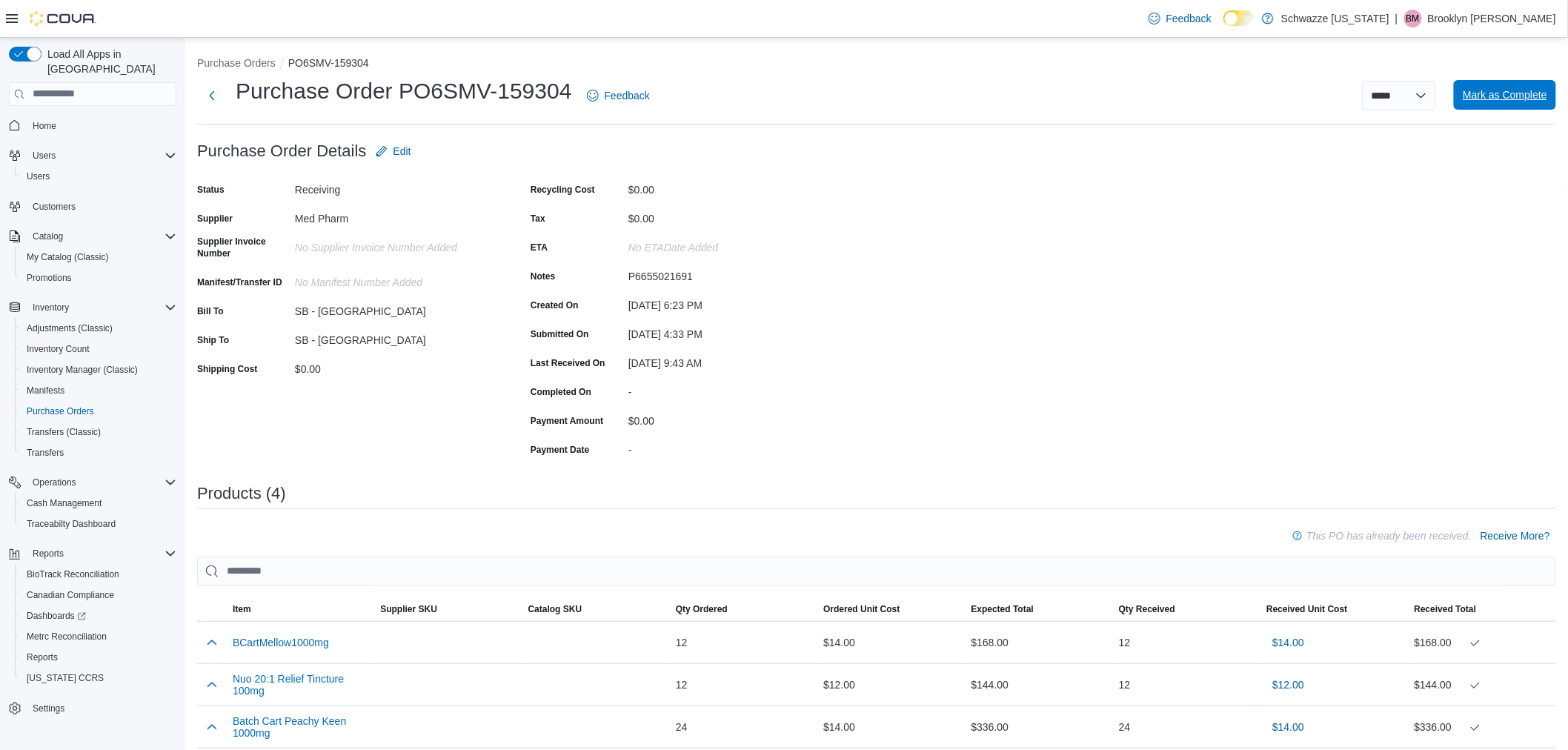
click at [1507, 86] on span "Mark as Complete" at bounding box center [1505, 94] width 84 height 30
